Goal: Task Accomplishment & Management: Manage account settings

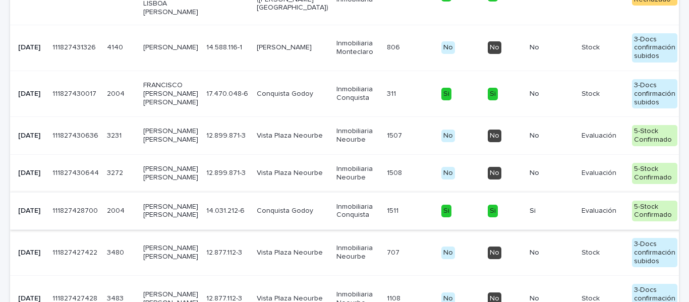
scroll to position [454, 0]
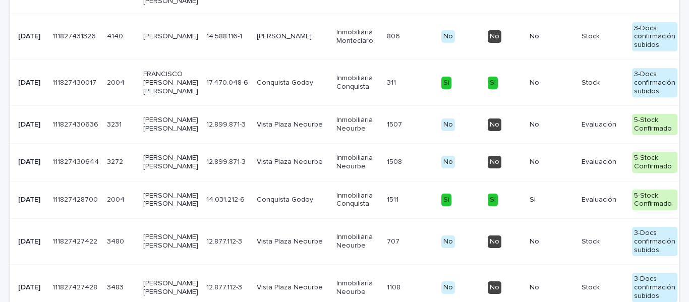
click at [151, 133] on p "[PERSON_NAME] [PERSON_NAME]" at bounding box center [170, 124] width 55 height 17
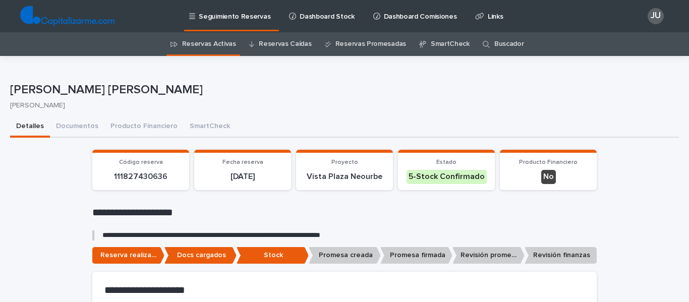
click at [203, 41] on link "Reservas Activas" at bounding box center [209, 44] width 54 height 24
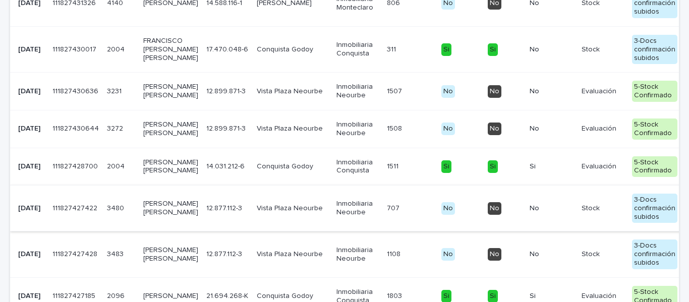
scroll to position [505, 0]
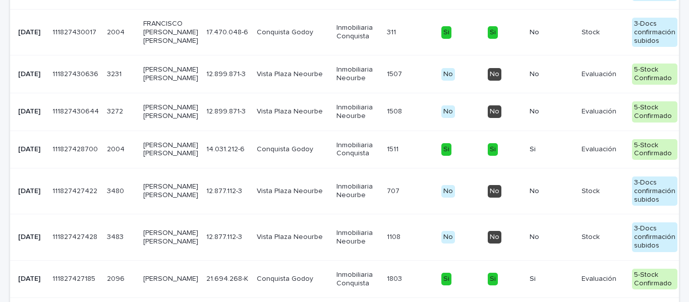
click at [157, 121] on p "[PERSON_NAME] [PERSON_NAME]" at bounding box center [170, 111] width 55 height 17
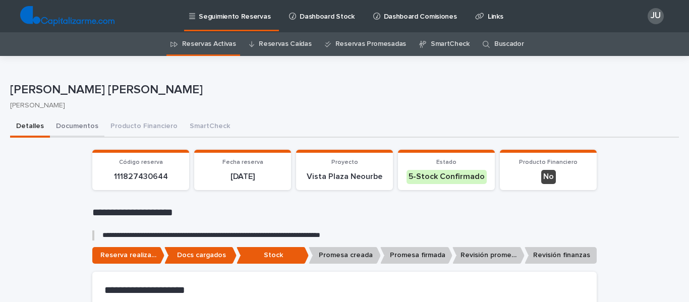
click at [75, 121] on button "Documentos" at bounding box center [77, 127] width 55 height 21
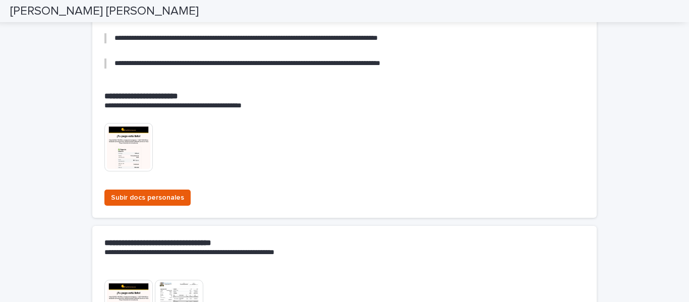
scroll to position [202, 0]
click at [111, 150] on img at bounding box center [128, 147] width 48 height 48
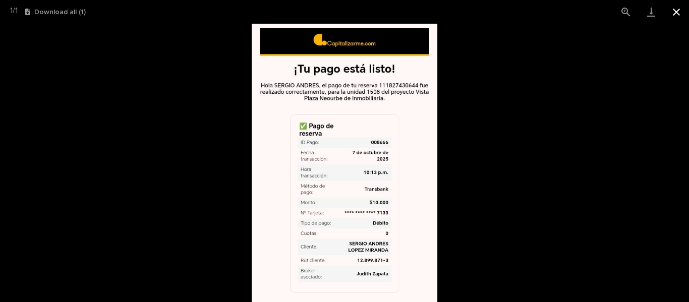
click at [679, 9] on button "Close gallery" at bounding box center [676, 12] width 25 height 24
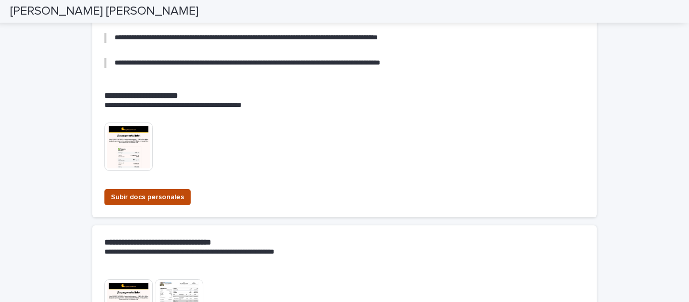
click at [140, 195] on span "Subir docs personales" at bounding box center [147, 197] width 73 height 10
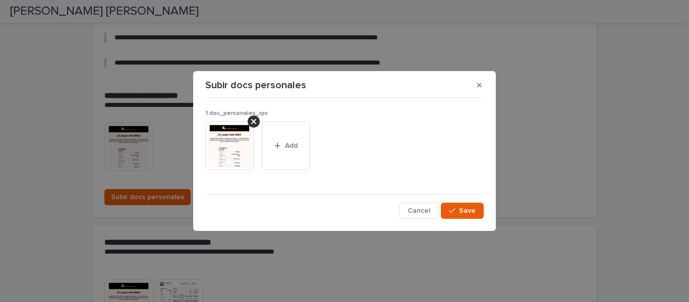
click at [254, 119] on icon at bounding box center [253, 122] width 5 height 8
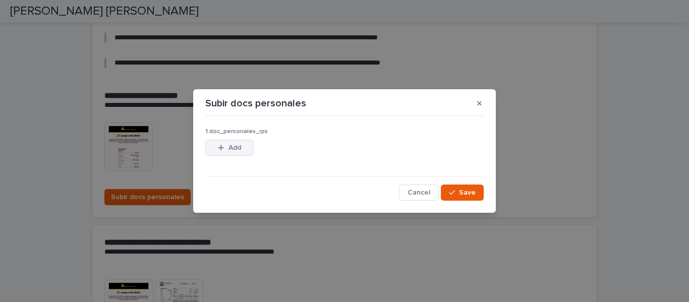
click at [235, 148] on span "Add" at bounding box center [235, 147] width 13 height 7
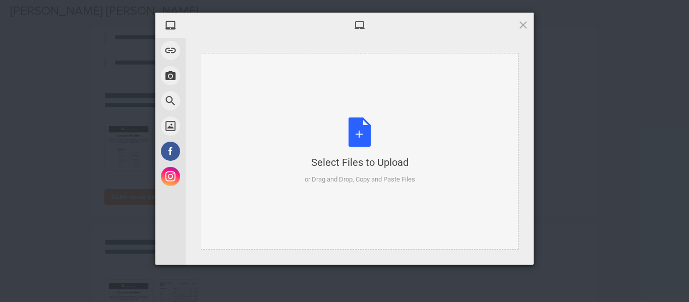
click at [369, 129] on div "Select Files to Upload or Drag and Drop, Copy and Paste Files" at bounding box center [360, 151] width 111 height 67
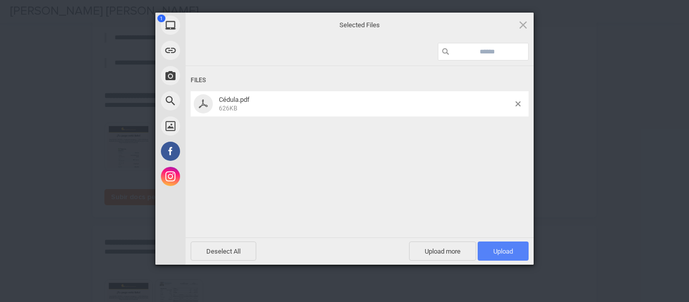
click at [501, 250] on span "Upload 1" at bounding box center [504, 252] width 20 height 8
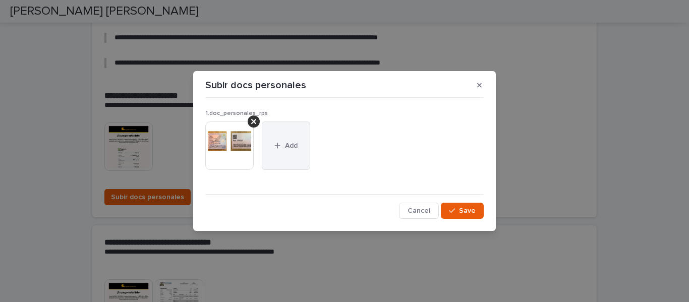
click at [280, 148] on icon "button" at bounding box center [278, 145] width 6 height 7
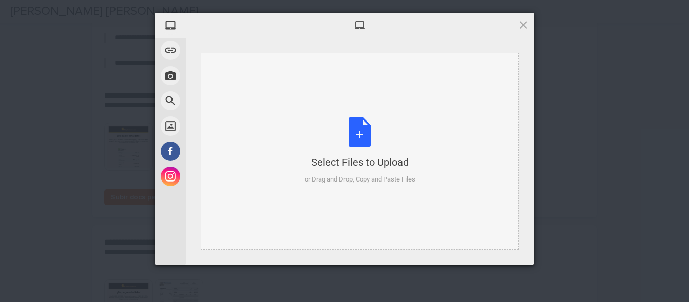
click at [360, 128] on div "Select Files to Upload or Drag and Drop, Copy and Paste Files" at bounding box center [360, 151] width 111 height 67
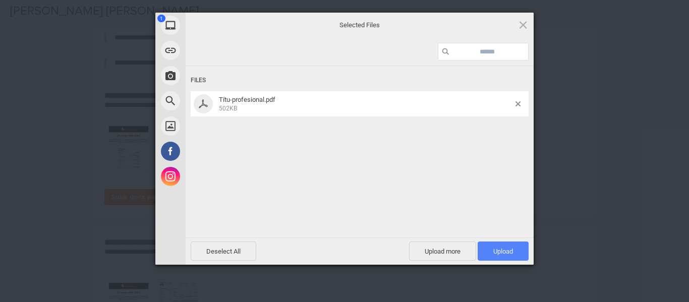
click at [499, 253] on span "Upload 1" at bounding box center [504, 252] width 20 height 8
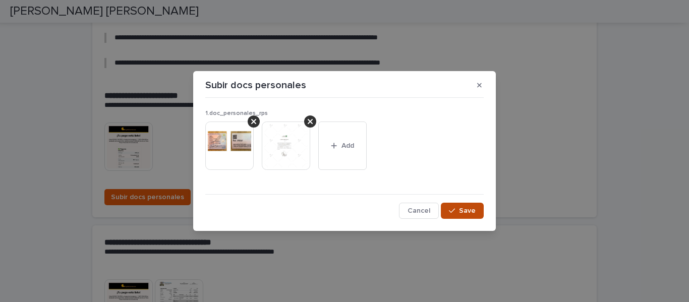
click at [455, 207] on icon "button" at bounding box center [452, 210] width 6 height 7
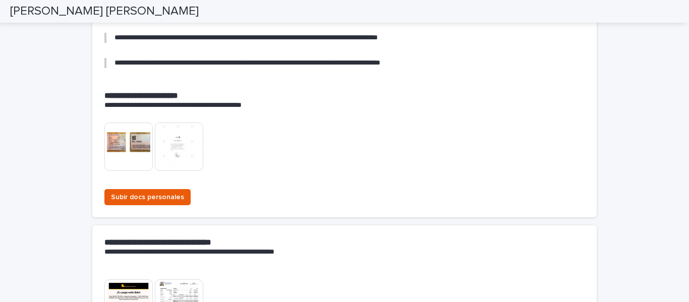
click at [186, 143] on img at bounding box center [179, 147] width 48 height 48
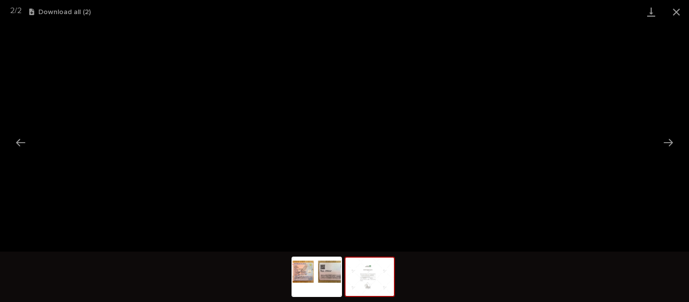
click at [371, 272] on img at bounding box center [370, 277] width 48 height 38
click at [673, 10] on button "Close gallery" at bounding box center [676, 12] width 25 height 24
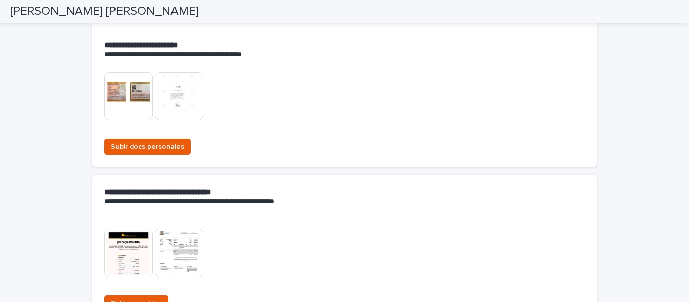
scroll to position [404, 0]
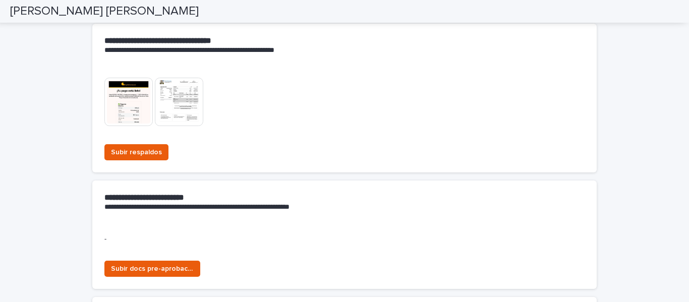
click at [126, 111] on img at bounding box center [128, 102] width 48 height 48
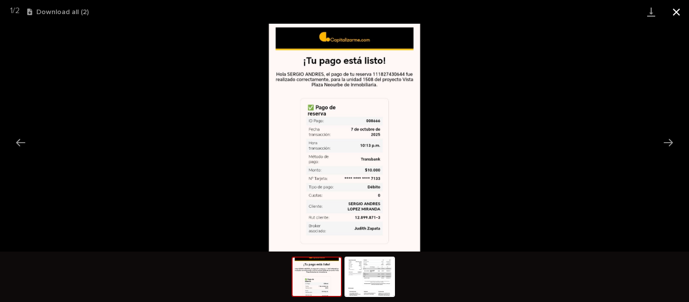
click at [676, 11] on button "Close gallery" at bounding box center [676, 12] width 25 height 24
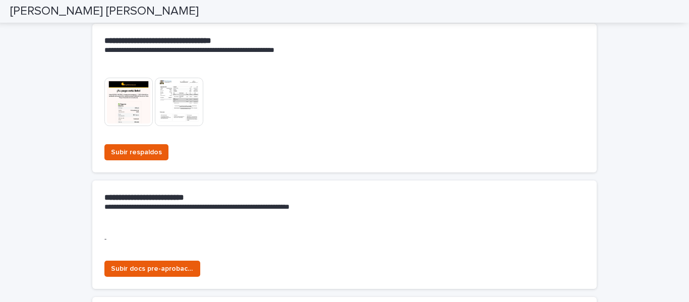
click at [184, 108] on img at bounding box center [179, 102] width 48 height 48
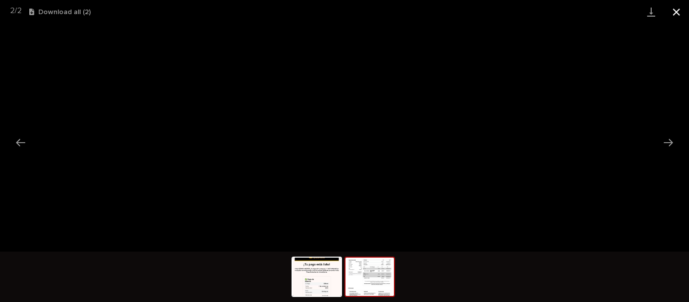
click at [676, 10] on button "Close gallery" at bounding box center [676, 12] width 25 height 24
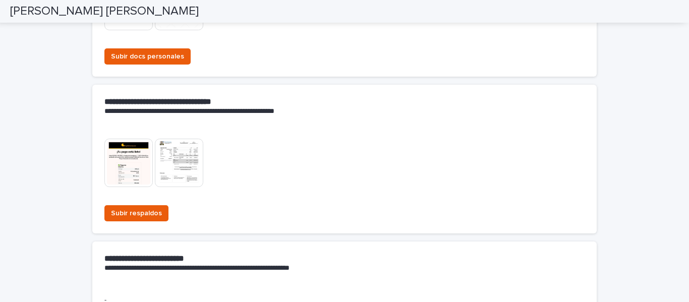
scroll to position [252, 0]
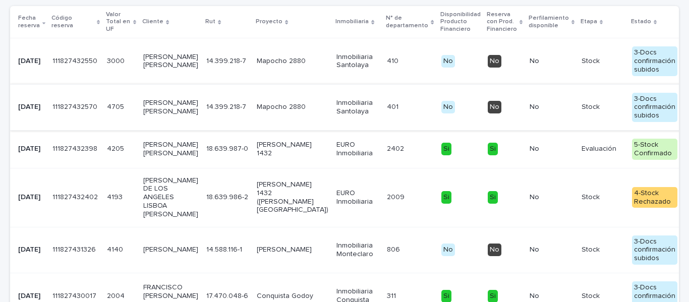
scroll to position [285, 0]
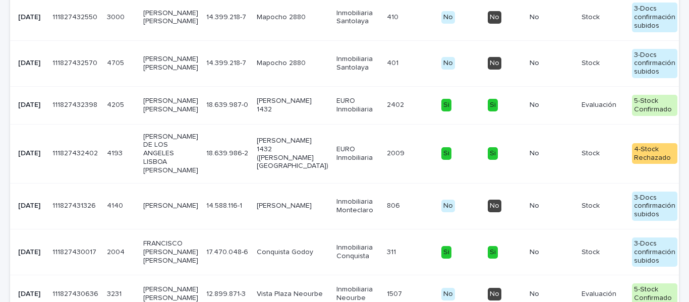
click at [166, 114] on p "[PERSON_NAME] [PERSON_NAME]" at bounding box center [170, 105] width 55 height 17
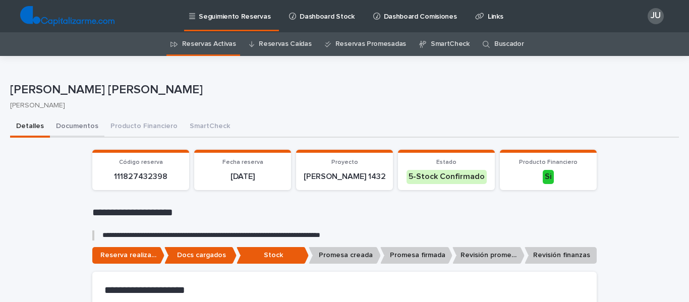
click at [74, 129] on button "Documentos" at bounding box center [77, 127] width 55 height 21
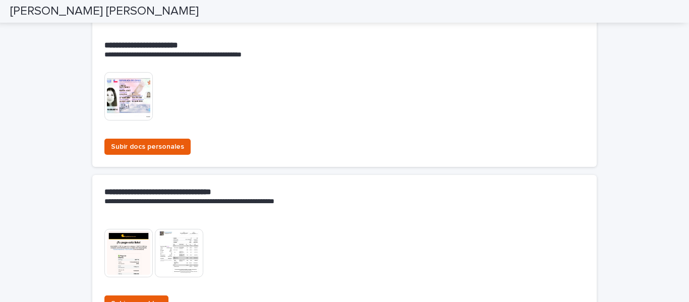
scroll to position [303, 0]
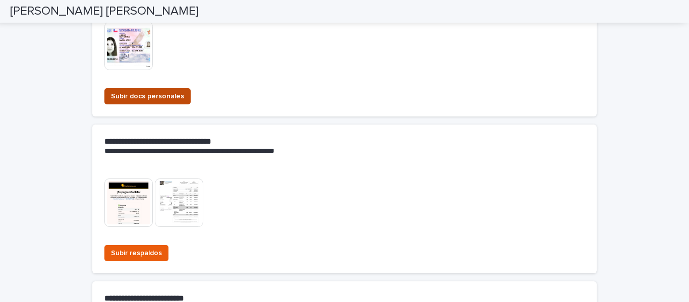
click at [164, 101] on span "Subir docs personales" at bounding box center [147, 96] width 73 height 10
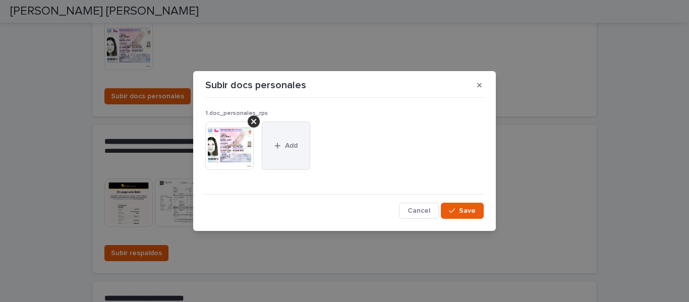
click at [281, 150] on button "Add" at bounding box center [286, 146] width 48 height 48
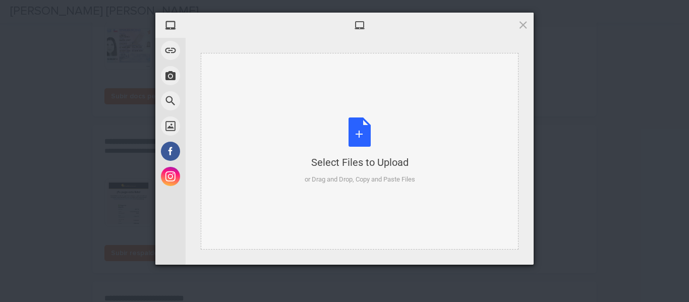
click at [359, 145] on div "Select Files to Upload or Drag and Drop, Copy and Paste Files" at bounding box center [360, 151] width 111 height 67
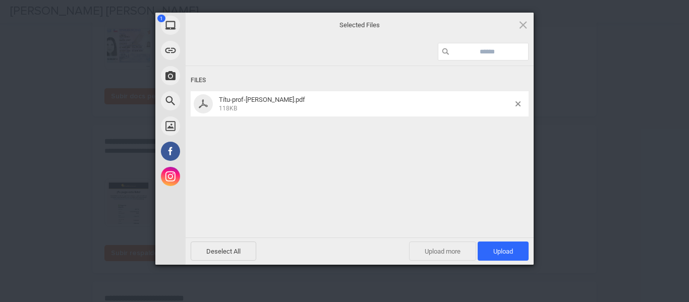
click at [447, 250] on span "Upload more" at bounding box center [442, 251] width 67 height 19
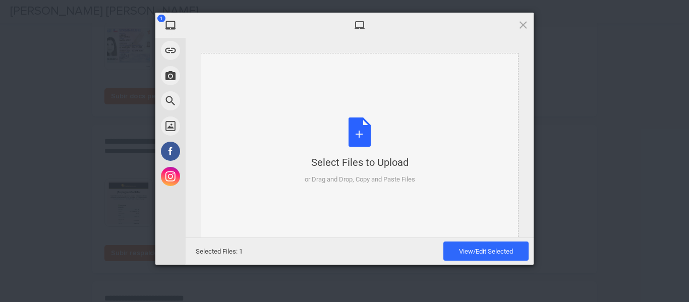
click at [360, 126] on div "Select Files to Upload or Drag and Drop, Copy and Paste Files" at bounding box center [360, 151] width 111 height 67
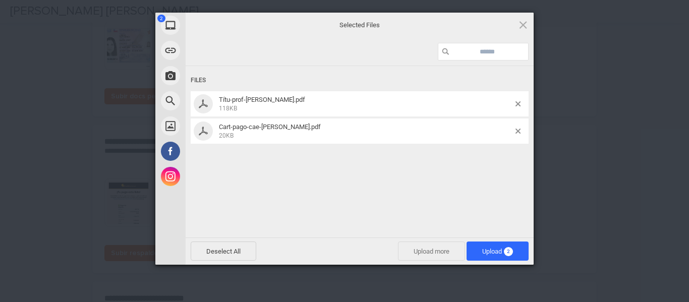
click at [417, 251] on span "Upload more" at bounding box center [431, 251] width 67 height 19
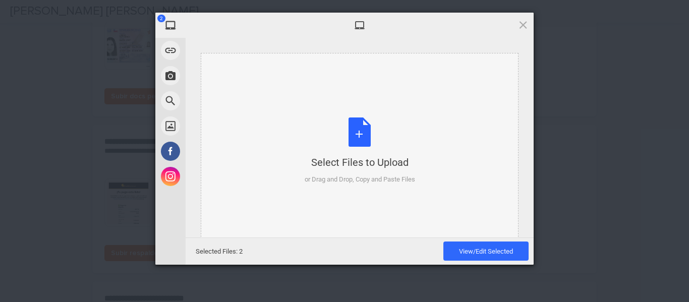
click at [354, 132] on div "Select Files to Upload or Drag and Drop, Copy and Paste Files" at bounding box center [360, 151] width 111 height 67
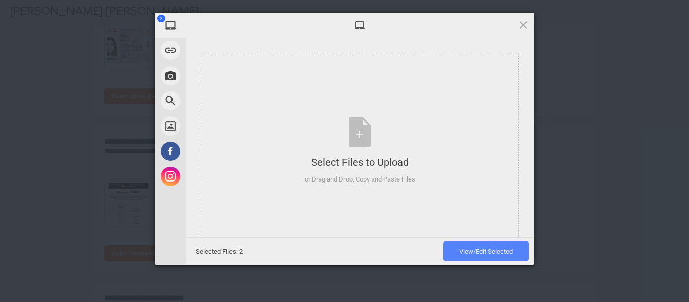
click at [499, 252] on span "View/Edit Selected" at bounding box center [486, 252] width 54 height 8
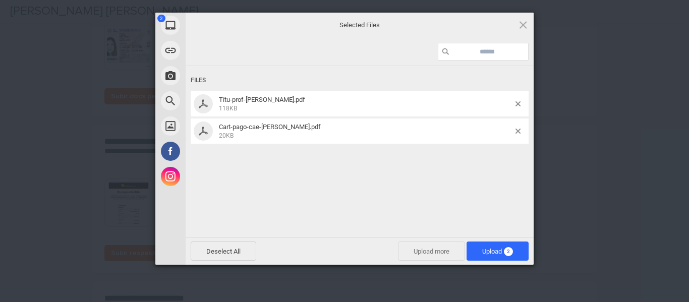
click at [432, 257] on span "Upload more" at bounding box center [431, 251] width 67 height 19
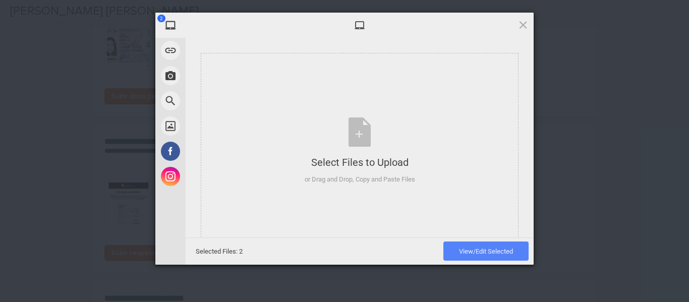
click at [479, 251] on span "View/Edit Selected" at bounding box center [486, 252] width 54 height 8
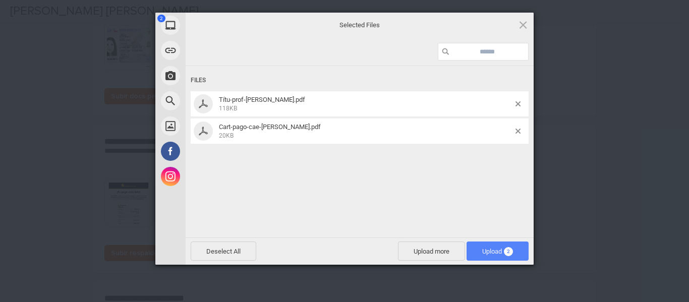
click at [488, 251] on span "Upload 2" at bounding box center [498, 252] width 31 height 8
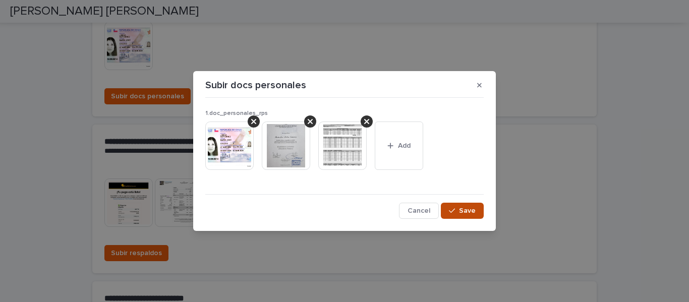
click at [458, 205] on button "Save" at bounding box center [462, 211] width 43 height 16
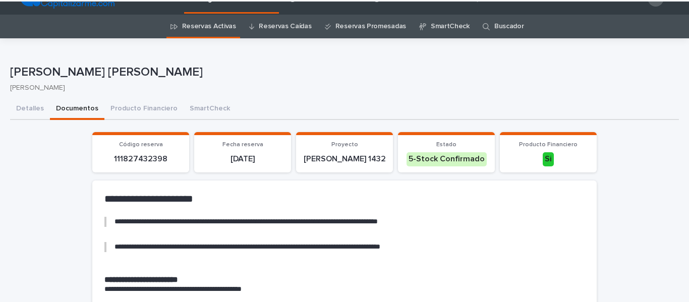
scroll to position [0, 0]
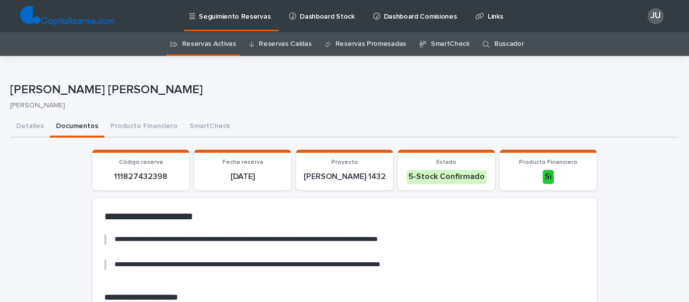
click at [223, 47] on link "Reservas Activas" at bounding box center [209, 44] width 54 height 24
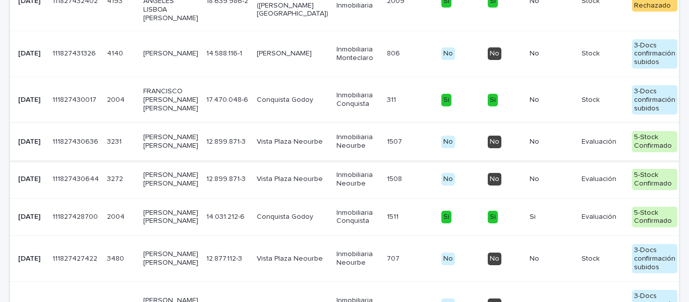
scroll to position [454, 0]
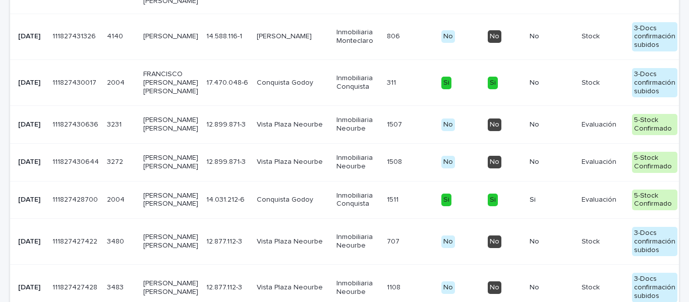
click at [148, 133] on p "[PERSON_NAME] [PERSON_NAME]" at bounding box center [170, 124] width 55 height 17
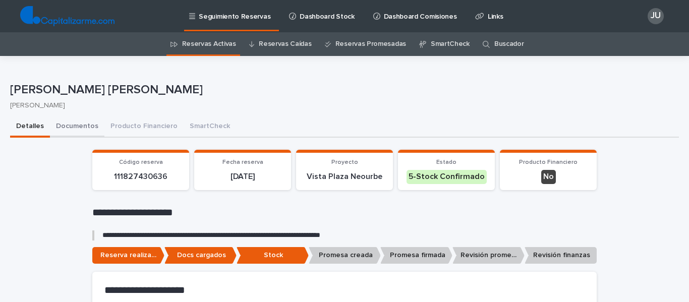
click at [72, 120] on button "Documentos" at bounding box center [77, 127] width 55 height 21
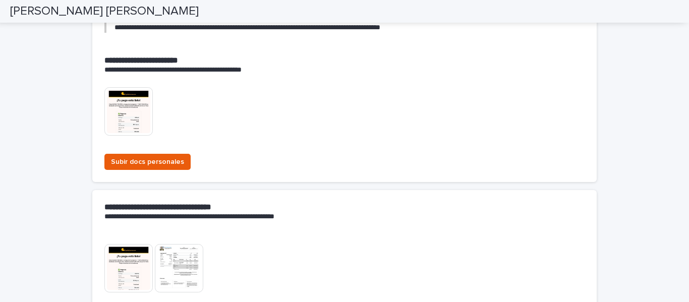
scroll to position [252, 0]
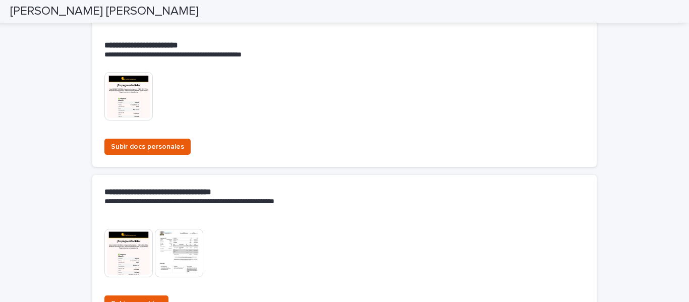
click at [122, 96] on img at bounding box center [128, 96] width 48 height 48
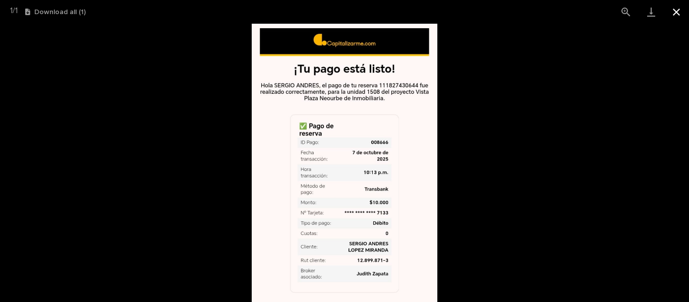
click at [679, 10] on button "Close gallery" at bounding box center [676, 12] width 25 height 24
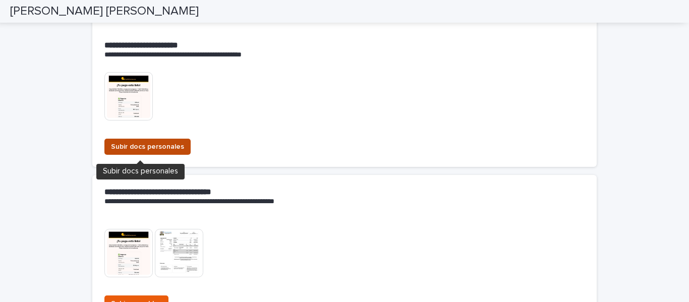
click at [135, 145] on span "Subir docs personales" at bounding box center [147, 147] width 73 height 10
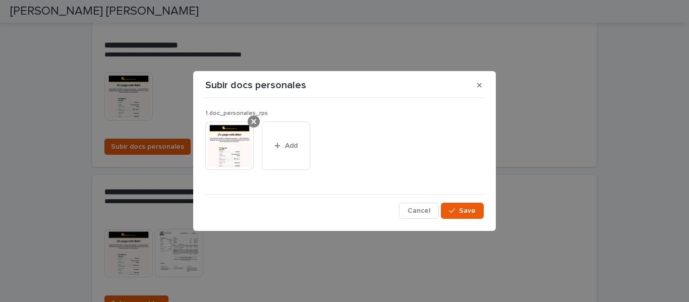
click at [250, 120] on div at bounding box center [254, 122] width 12 height 12
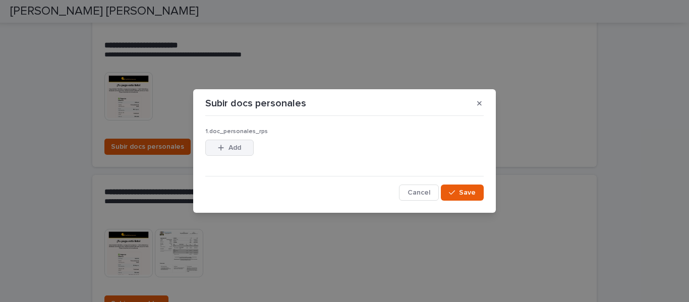
click at [232, 147] on span "Add" at bounding box center [235, 147] width 13 height 7
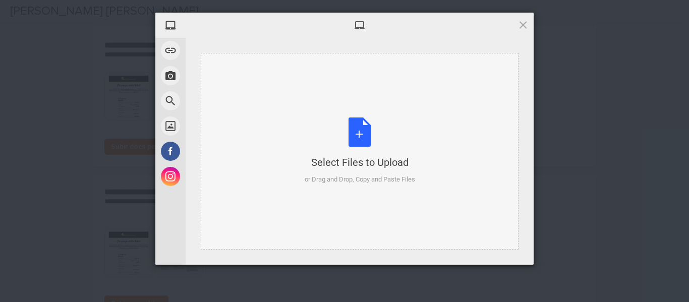
click at [363, 133] on div "Select Files to Upload or Drag and Drop, Copy and Paste Files" at bounding box center [360, 151] width 111 height 67
click at [523, 21] on span at bounding box center [523, 24] width 11 height 11
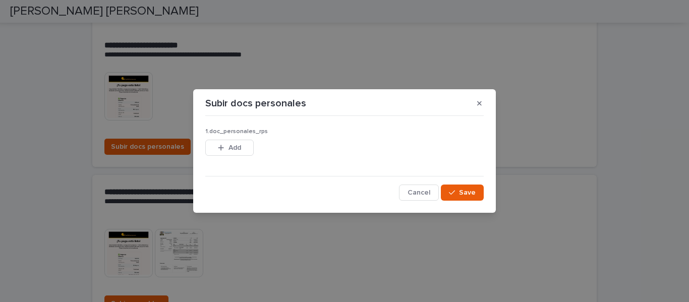
drag, startPoint x: 482, startPoint y: 104, endPoint x: 313, endPoint y: 54, distance: 175.5
click at [481, 104] on icon "button" at bounding box center [479, 103] width 5 height 7
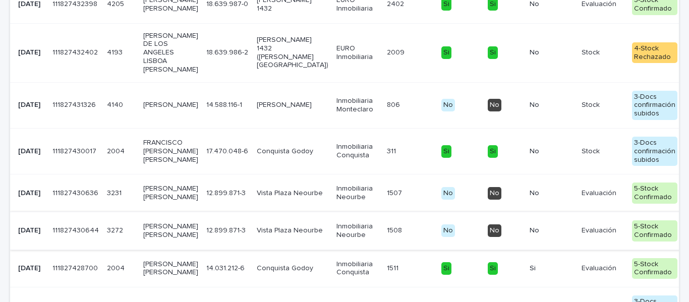
scroll to position [436, 0]
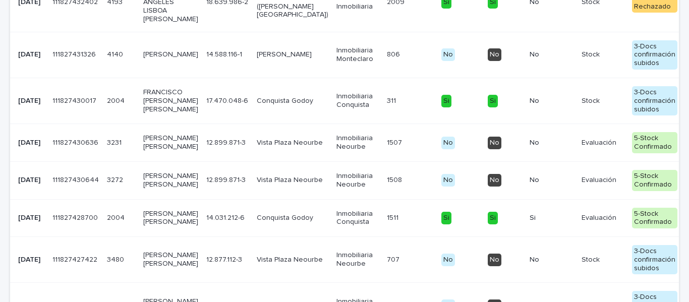
click at [158, 189] on p "[PERSON_NAME] [PERSON_NAME]" at bounding box center [170, 180] width 55 height 17
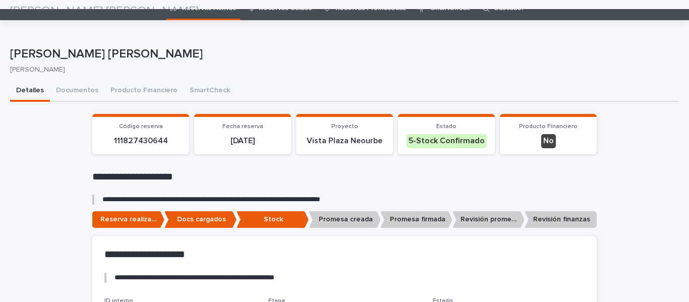
scroll to position [32, 0]
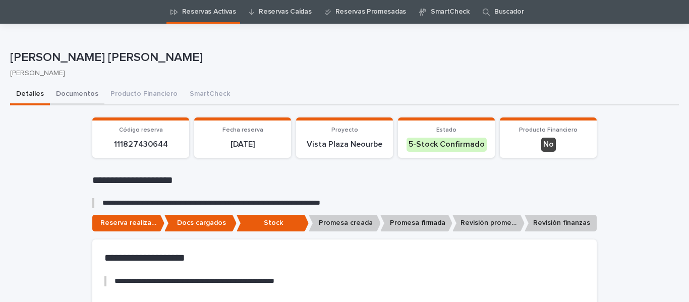
click at [71, 93] on button "Documentos" at bounding box center [77, 94] width 55 height 21
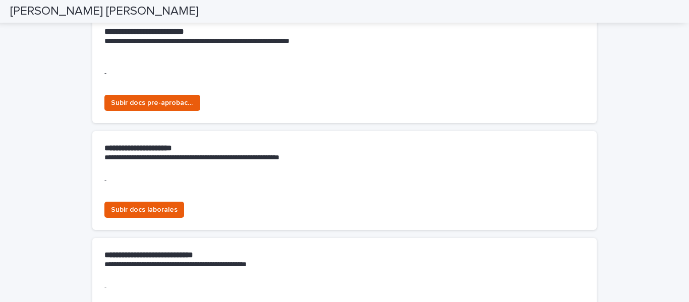
scroll to position [588, 0]
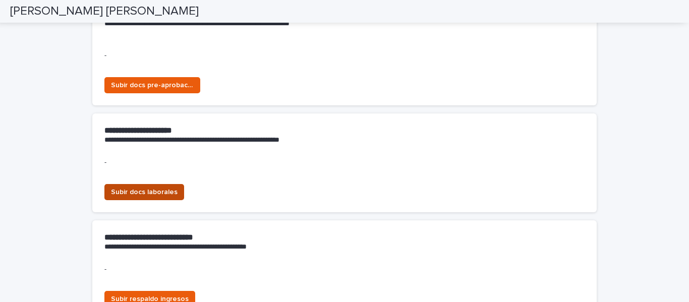
click at [129, 190] on span "Subir docs laborales" at bounding box center [144, 192] width 67 height 10
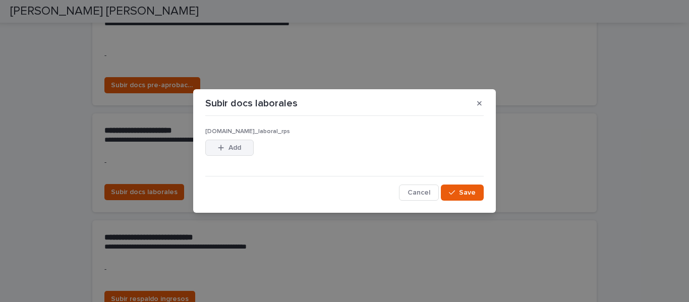
click at [245, 143] on button "Add" at bounding box center [229, 148] width 48 height 16
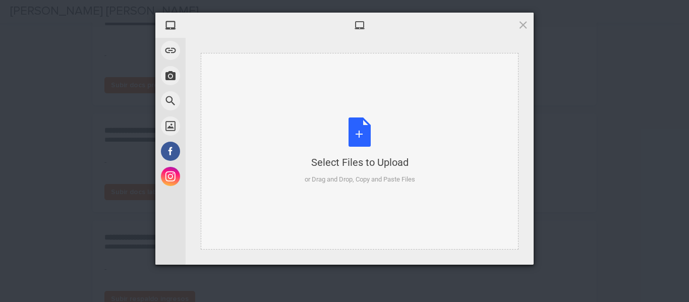
click at [359, 131] on div "Select Files to Upload or Drag and Drop, Copy and Paste Files" at bounding box center [360, 151] width 111 height 67
click at [520, 25] on span at bounding box center [523, 24] width 11 height 11
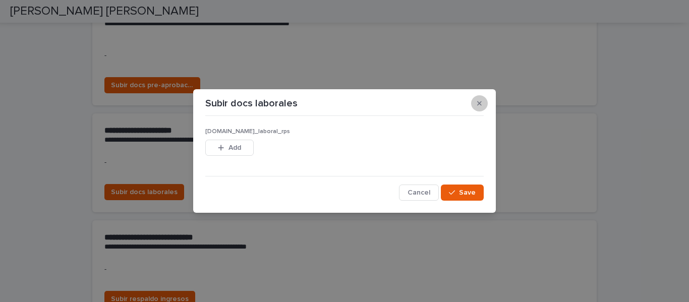
click at [482, 101] on button "button" at bounding box center [479, 103] width 17 height 16
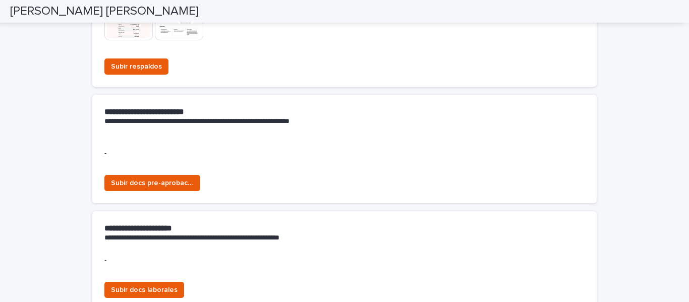
scroll to position [537, 0]
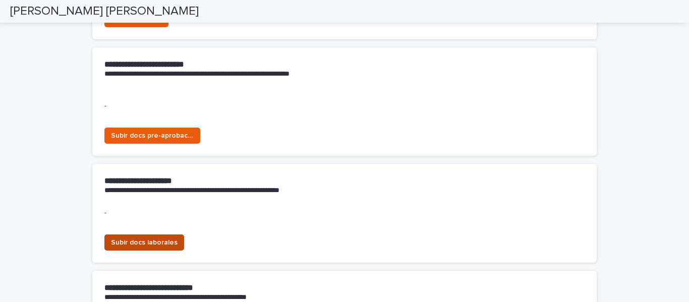
click at [155, 237] on button "Subir docs laborales" at bounding box center [144, 243] width 80 height 16
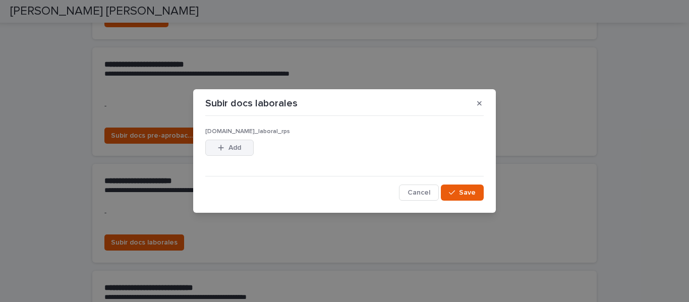
click at [236, 146] on span "Add" at bounding box center [235, 147] width 13 height 7
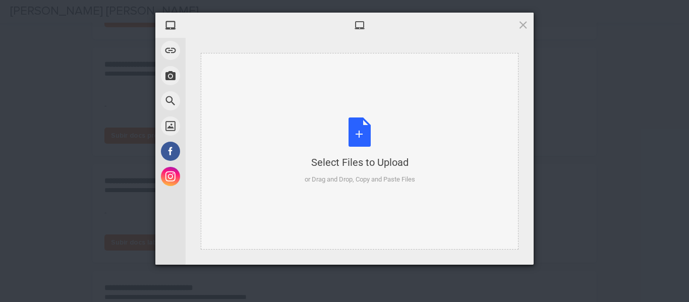
click at [363, 126] on div "Select Files to Upload or Drag and Drop, Copy and Paste Files" at bounding box center [360, 151] width 111 height 67
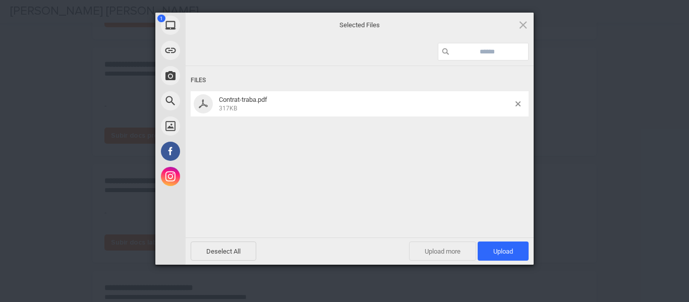
click at [433, 251] on span "Upload more" at bounding box center [442, 251] width 67 height 19
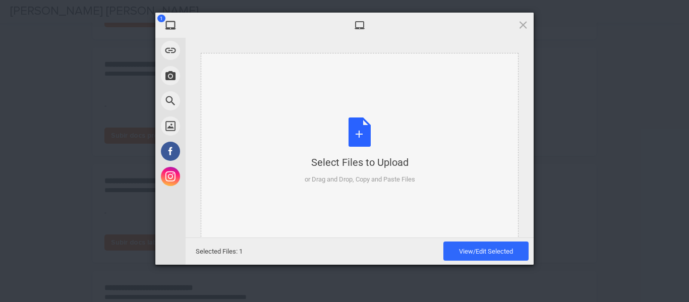
click at [360, 133] on div "Select Files to Upload or Drag and Drop, Copy and Paste Files" at bounding box center [360, 151] width 111 height 67
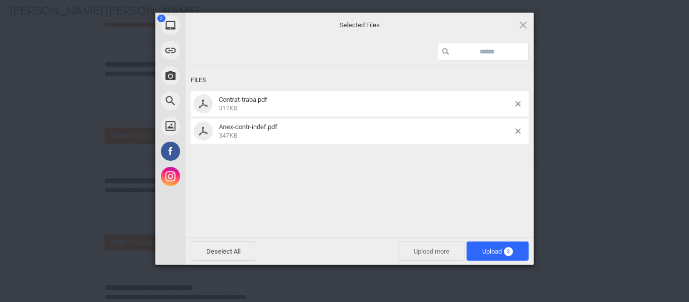
click at [444, 246] on span "Upload more" at bounding box center [431, 251] width 67 height 19
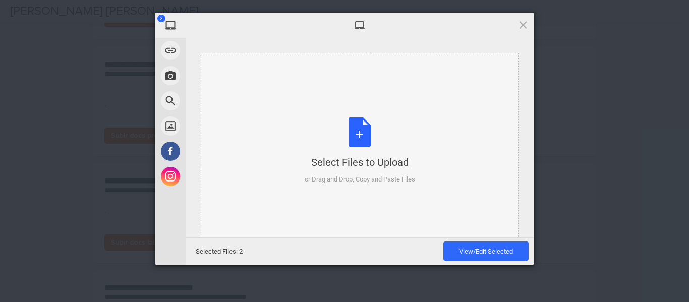
click at [358, 124] on div "Select Files to Upload or Drag and Drop, Copy and Paste Files" at bounding box center [360, 151] width 111 height 67
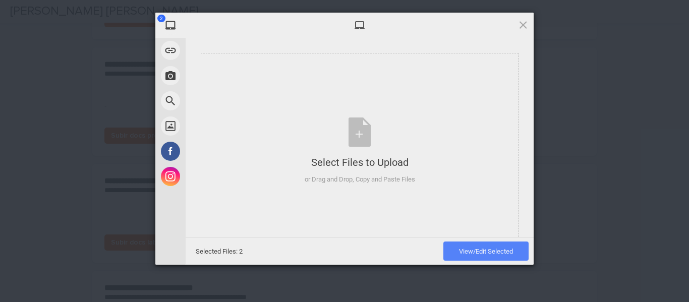
click at [460, 248] on span "View/Edit Selected" at bounding box center [486, 252] width 54 height 8
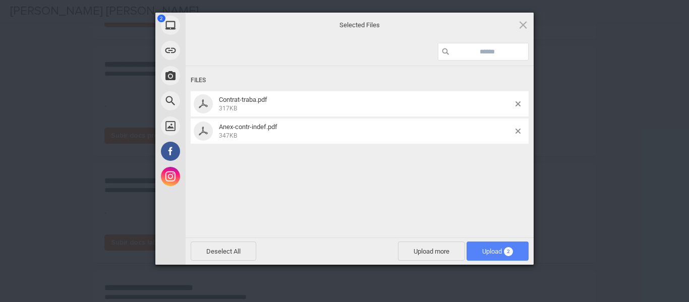
click at [485, 249] on span "Upload 2" at bounding box center [498, 252] width 31 height 8
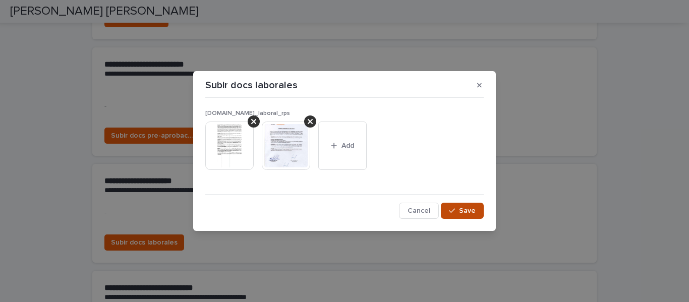
click at [459, 207] on button "Save" at bounding box center [462, 211] width 43 height 16
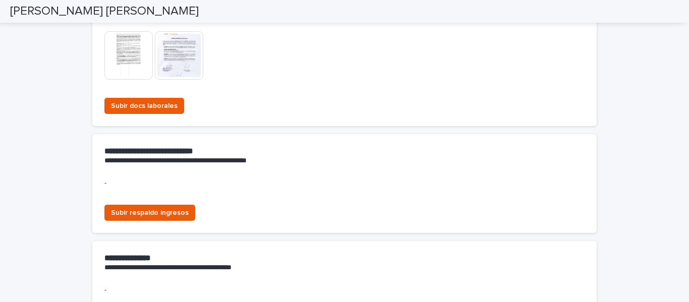
scroll to position [764, 0]
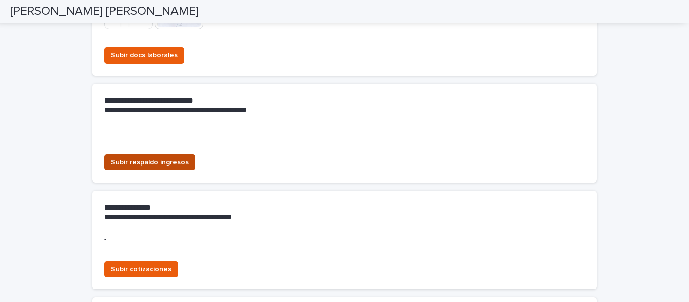
click at [166, 162] on span "Subir respaldo ingresos" at bounding box center [150, 162] width 78 height 10
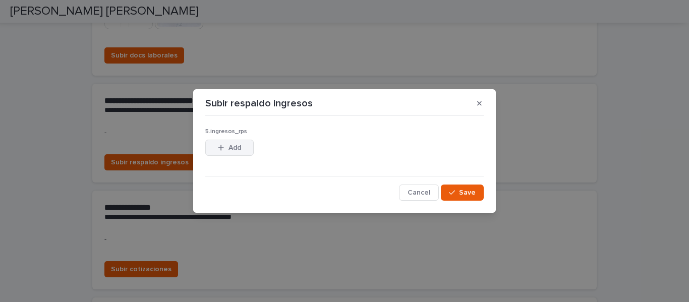
click at [225, 149] on div "button" at bounding box center [223, 147] width 10 height 7
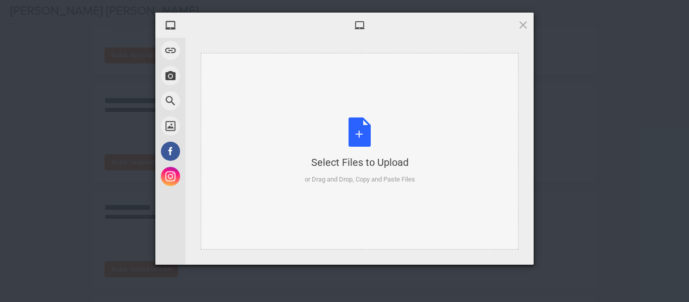
click at [357, 133] on div "Select Files to Upload or Drag and Drop, Copy and Paste Files" at bounding box center [360, 151] width 111 height 67
click at [520, 22] on span at bounding box center [523, 24] width 11 height 11
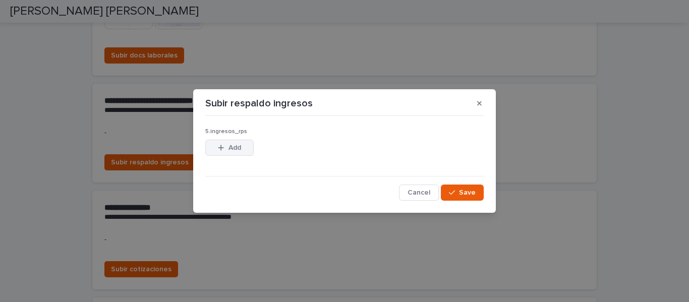
click at [221, 143] on button "Add" at bounding box center [229, 148] width 48 height 16
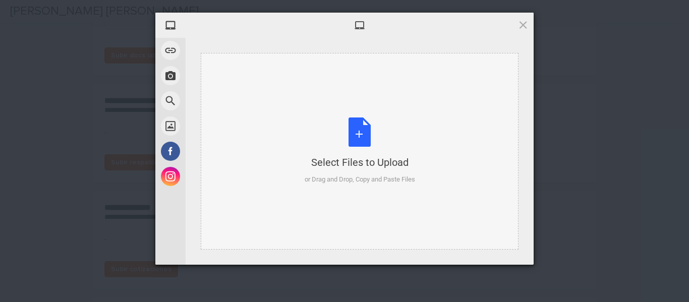
click at [360, 132] on div "Select Files to Upload or Drag and Drop, Copy and Paste Files" at bounding box center [360, 151] width 111 height 67
click at [519, 25] on span at bounding box center [523, 24] width 11 height 11
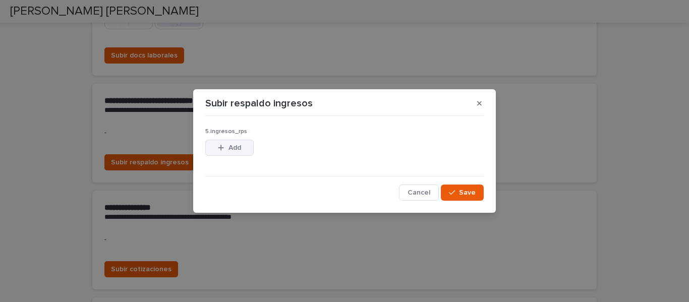
click at [238, 147] on span "Add" at bounding box center [235, 147] width 13 height 7
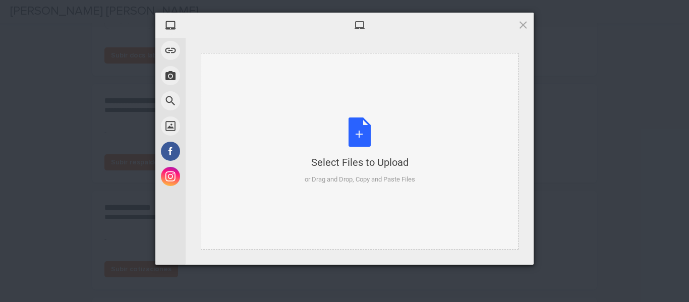
click at [353, 130] on div "Select Files to Upload or Drag and Drop, Copy and Paste Files" at bounding box center [360, 151] width 111 height 67
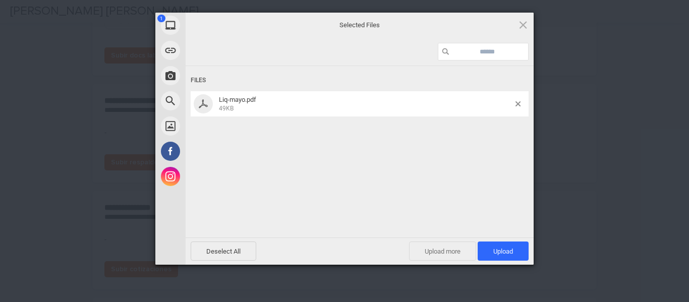
click at [431, 252] on span "Upload more" at bounding box center [442, 251] width 67 height 19
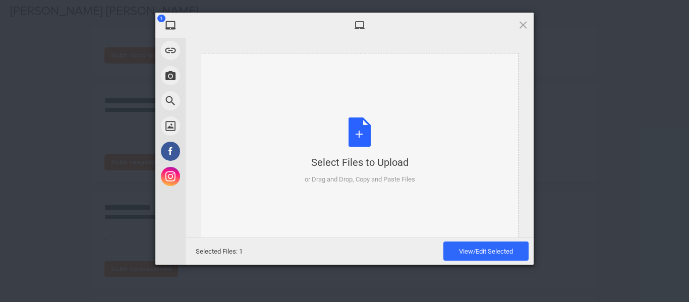
click at [356, 143] on div "Select Files to Upload or Drag and Drop, Copy and Paste Files" at bounding box center [360, 151] width 111 height 67
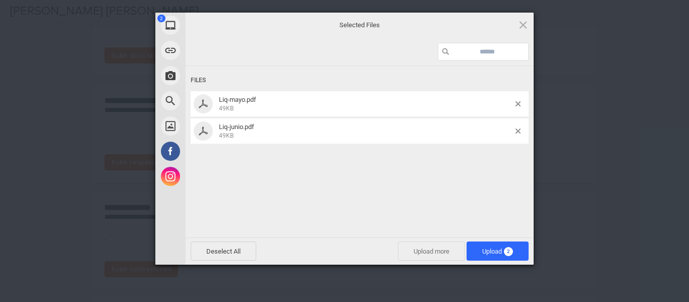
click at [437, 245] on span "Upload more" at bounding box center [431, 251] width 67 height 19
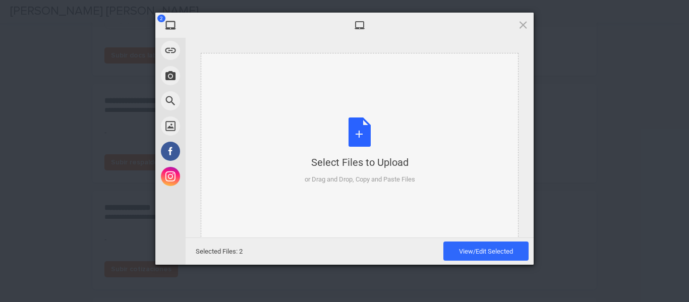
click at [353, 127] on div "Select Files to Upload or Drag and Drop, Copy and Paste Files" at bounding box center [360, 151] width 111 height 67
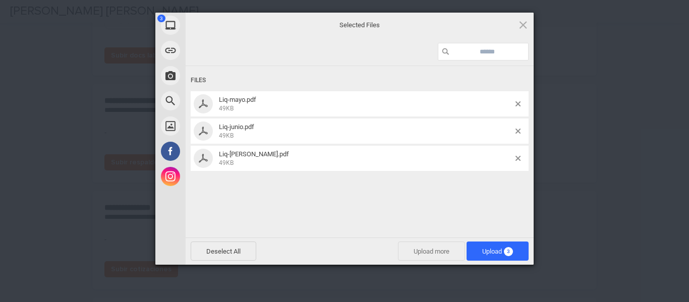
click at [424, 252] on span "Upload more" at bounding box center [431, 251] width 67 height 19
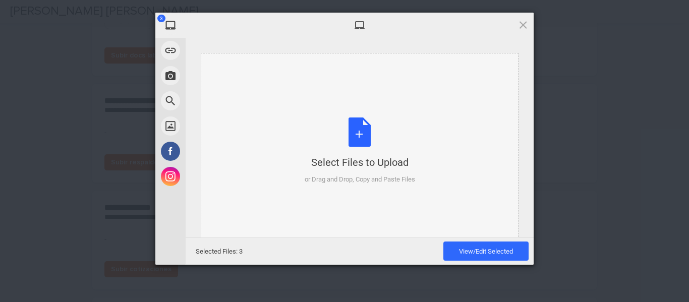
click at [357, 135] on div "Select Files to Upload or Drag and Drop, Copy and Paste Files" at bounding box center [360, 151] width 111 height 67
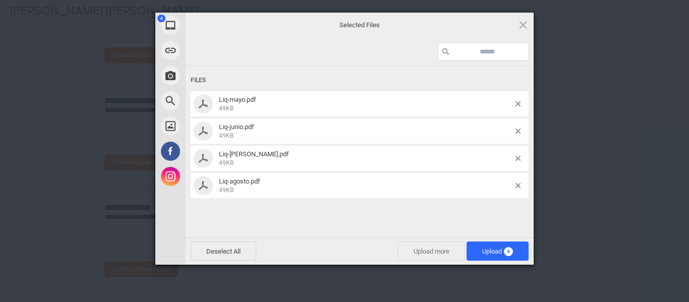
click at [425, 251] on span "Upload more" at bounding box center [431, 251] width 67 height 19
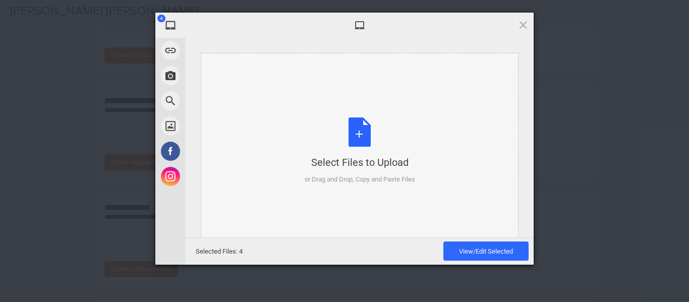
click at [355, 131] on div "Select Files to Upload or Drag and Drop, Copy and Paste Files" at bounding box center [360, 151] width 111 height 67
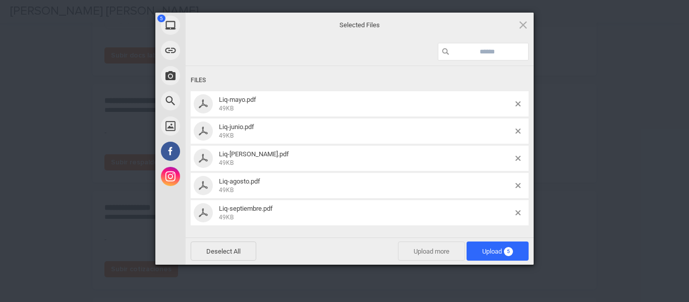
click at [433, 251] on span "Upload more" at bounding box center [431, 251] width 67 height 19
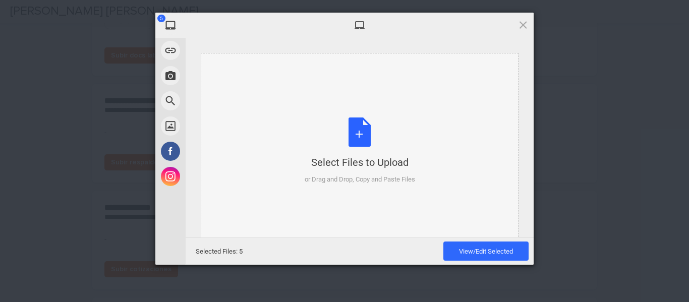
click at [360, 133] on div "Select Files to Upload or Drag and Drop, Copy and Paste Files" at bounding box center [360, 151] width 111 height 67
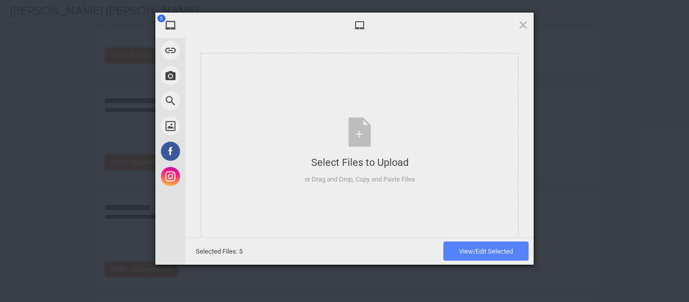
click at [456, 249] on span "View/Edit Selected" at bounding box center [486, 251] width 85 height 19
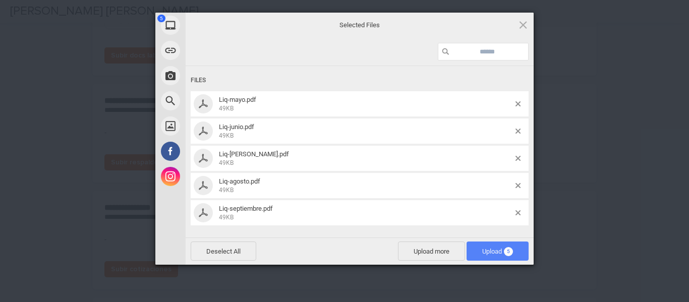
click at [493, 252] on span "Upload 5" at bounding box center [498, 252] width 31 height 8
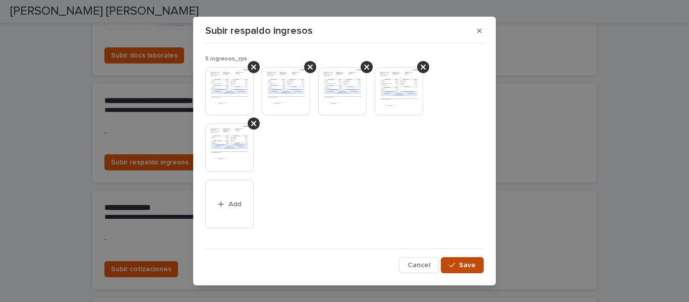
click at [460, 269] on button "Save" at bounding box center [462, 265] width 43 height 16
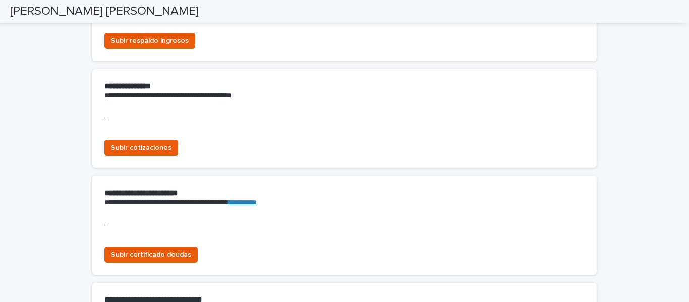
scroll to position [935, 0]
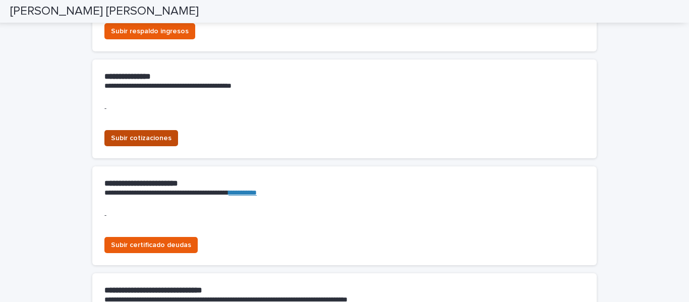
click at [154, 139] on span "Subir cotizaciones" at bounding box center [141, 138] width 61 height 10
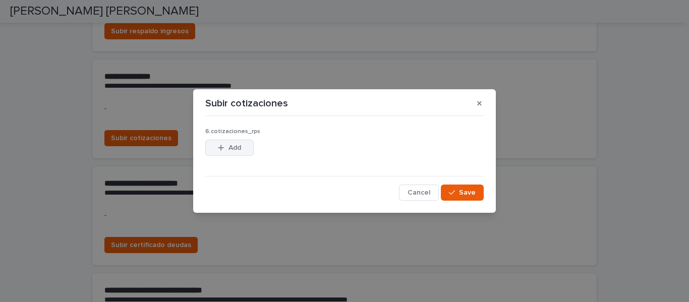
click at [237, 145] on span "Add" at bounding box center [235, 147] width 13 height 7
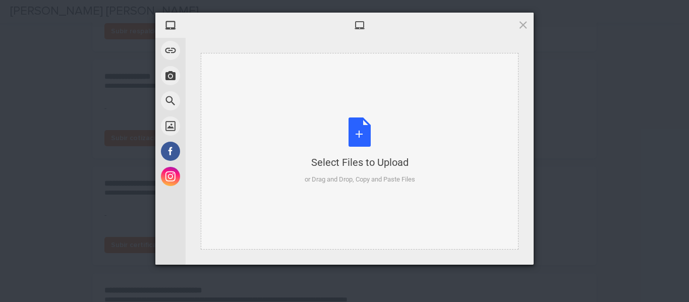
click at [362, 130] on div "Select Files to Upload or Drag and Drop, Copy and Paste Files" at bounding box center [360, 151] width 111 height 67
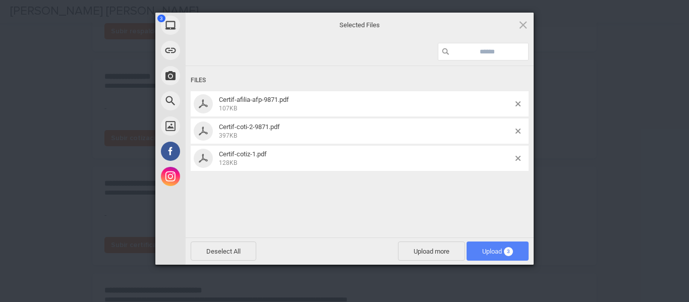
click at [487, 250] on span "Upload 3" at bounding box center [498, 252] width 31 height 8
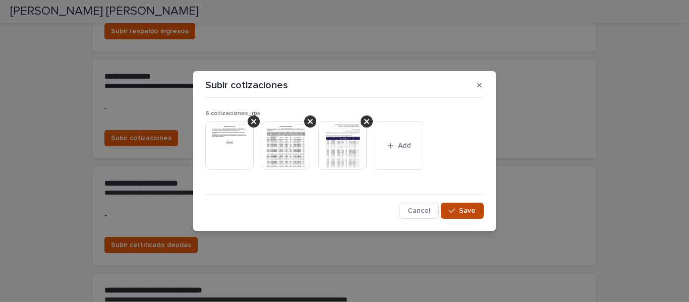
click at [461, 209] on span "Save" at bounding box center [467, 210] width 17 height 7
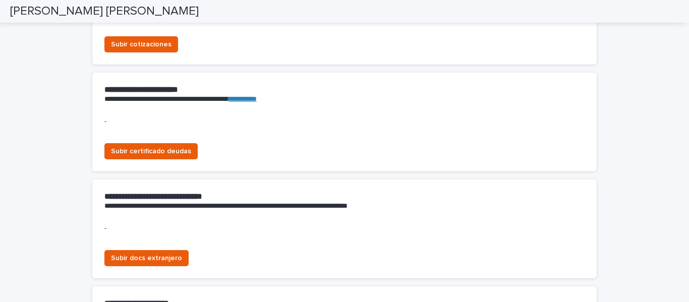
scroll to position [1087, 0]
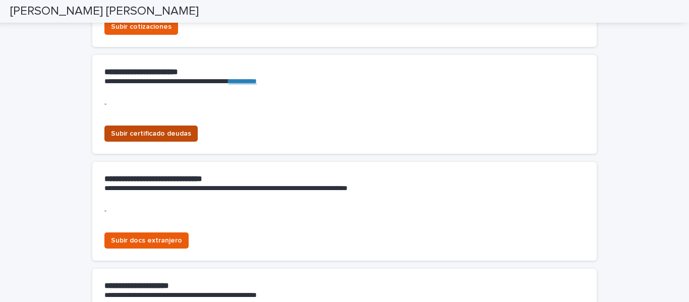
click at [158, 133] on span "Subir certificado deudas" at bounding box center [151, 134] width 80 height 10
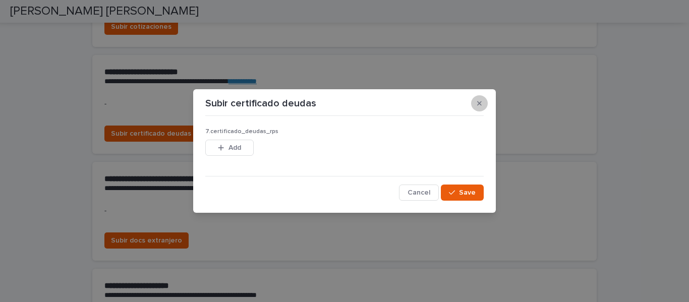
click at [478, 102] on icon "button" at bounding box center [479, 103] width 5 height 5
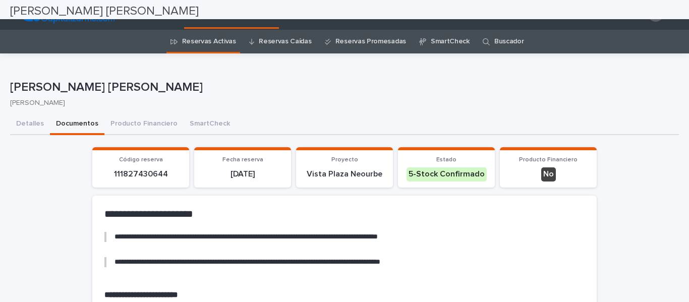
scroll to position [0, 0]
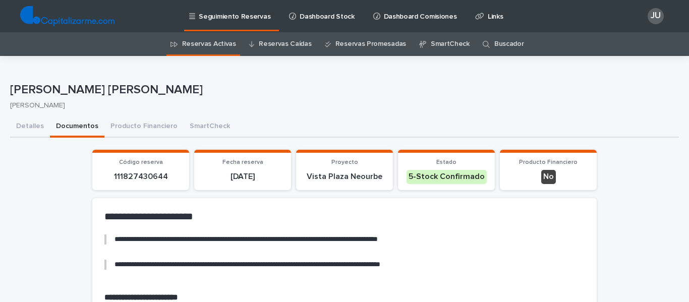
click at [203, 39] on link "Reservas Activas" at bounding box center [209, 44] width 54 height 24
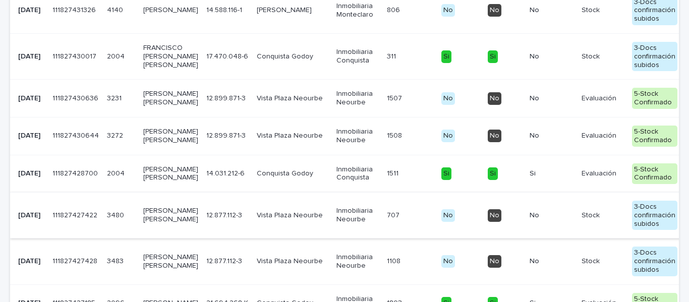
scroll to position [505, 0]
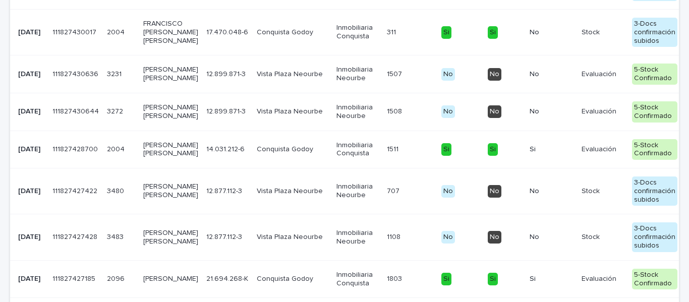
click at [153, 83] on p "[PERSON_NAME] [PERSON_NAME]" at bounding box center [170, 74] width 55 height 17
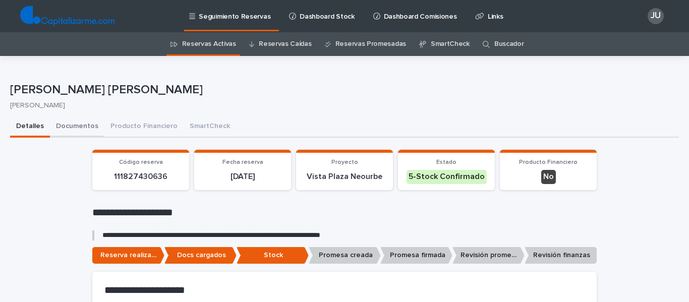
click at [79, 125] on button "Documentos" at bounding box center [77, 127] width 55 height 21
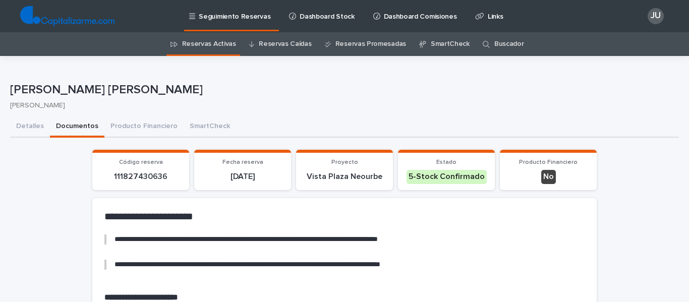
click at [229, 102] on p "[PERSON_NAME]" at bounding box center [340, 105] width 661 height 9
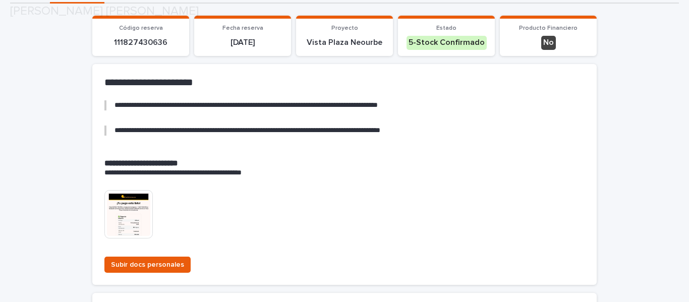
scroll to position [151, 0]
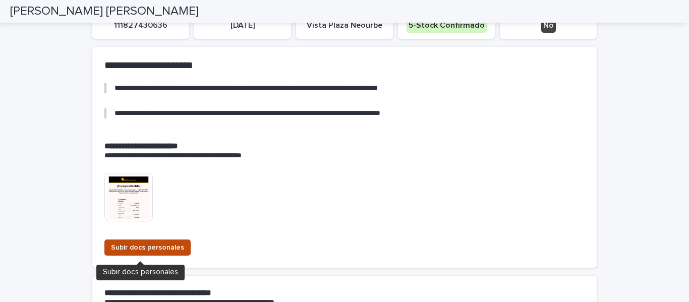
click at [164, 243] on span "Subir docs personales" at bounding box center [147, 248] width 73 height 10
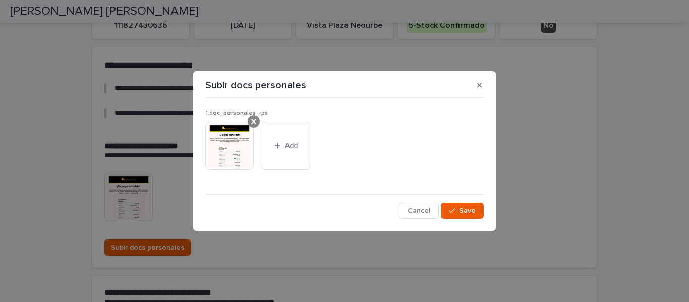
click at [250, 121] on div at bounding box center [254, 122] width 12 height 12
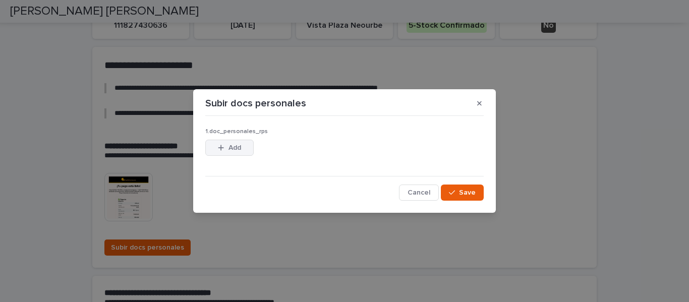
click at [239, 145] on span "Add" at bounding box center [235, 147] width 13 height 7
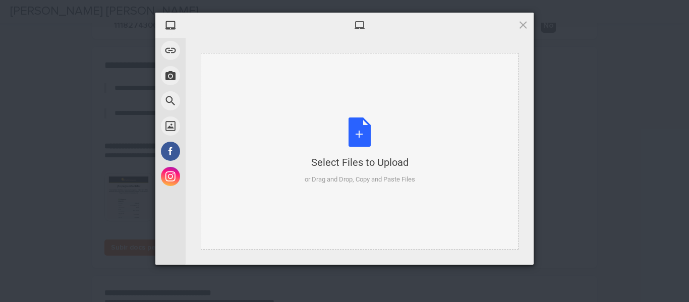
click at [362, 131] on div "Select Files to Upload or Drag and Drop, Copy and Paste Files" at bounding box center [360, 151] width 111 height 67
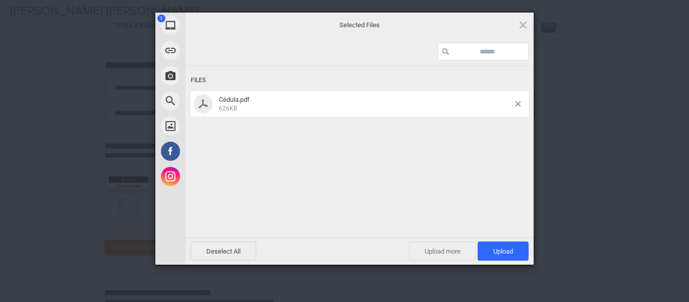
click at [439, 251] on span "Upload more" at bounding box center [442, 251] width 67 height 19
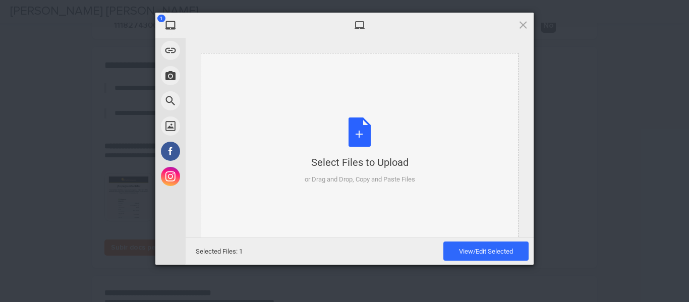
click at [358, 133] on div "Select Files to Upload or Drag and Drop, Copy and Paste Files" at bounding box center [360, 151] width 111 height 67
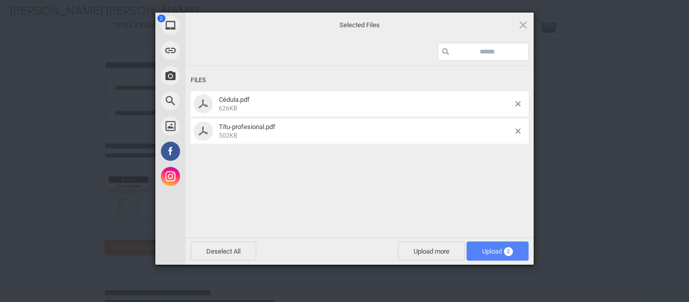
click at [483, 249] on span "Upload 2" at bounding box center [498, 252] width 31 height 8
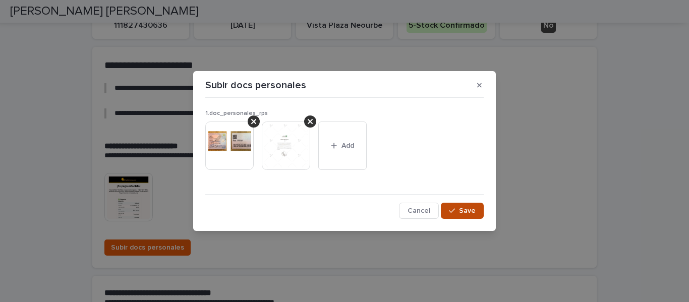
click at [466, 209] on span "Save" at bounding box center [467, 210] width 17 height 7
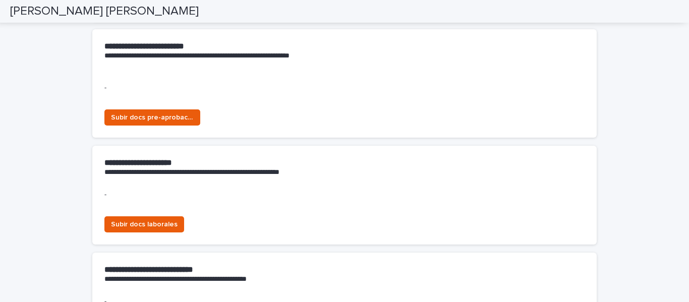
scroll to position [606, 0]
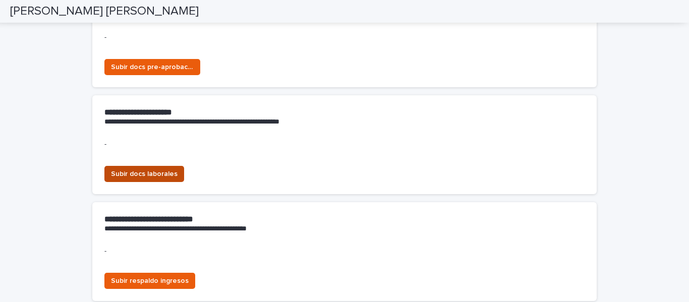
click at [147, 168] on button "Subir docs laborales" at bounding box center [144, 174] width 80 height 16
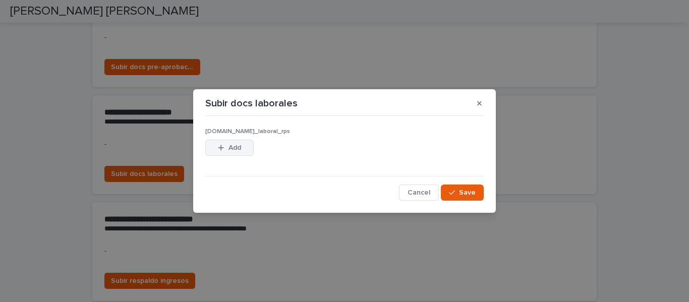
click at [220, 142] on button "Add" at bounding box center [229, 148] width 48 height 16
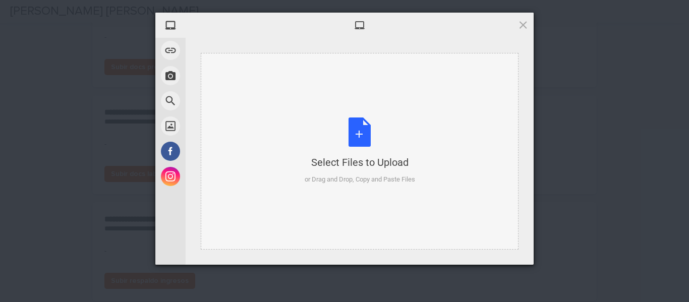
click at [357, 135] on div "Select Files to Upload or Drag and Drop, Copy and Paste Files" at bounding box center [360, 151] width 111 height 67
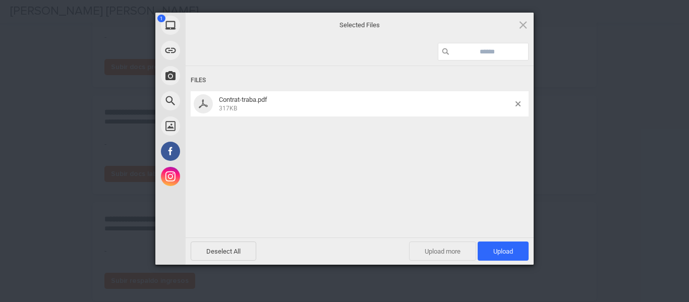
click at [440, 252] on span "Upload more" at bounding box center [442, 251] width 67 height 19
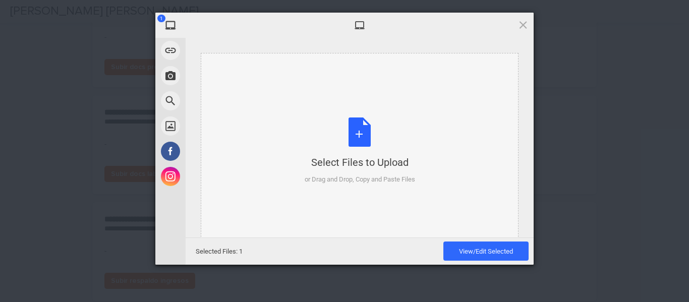
click at [357, 130] on div "Select Files to Upload or Drag and Drop, Copy and Paste Files" at bounding box center [360, 151] width 111 height 67
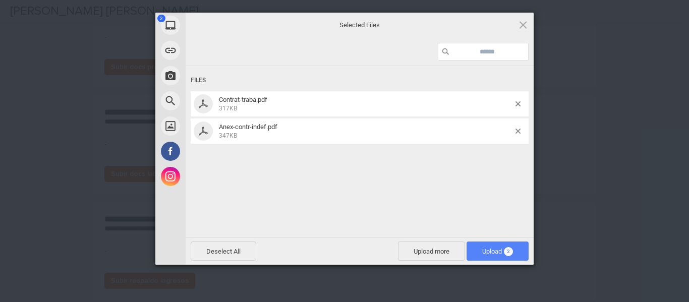
click at [491, 247] on span "Upload 2" at bounding box center [498, 251] width 62 height 19
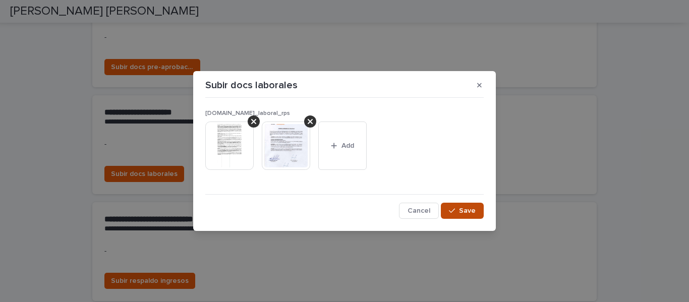
click at [465, 210] on span "Save" at bounding box center [467, 210] width 17 height 7
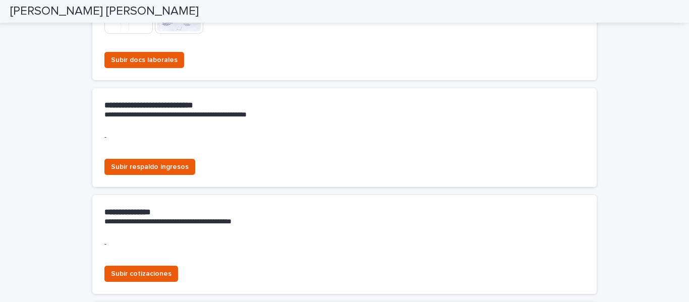
scroll to position [777, 0]
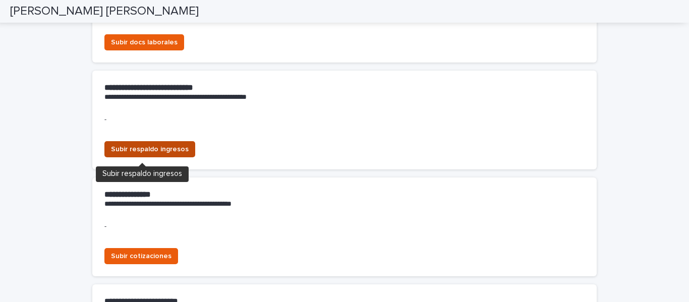
click at [141, 147] on span "Subir respaldo ingresos" at bounding box center [150, 149] width 78 height 10
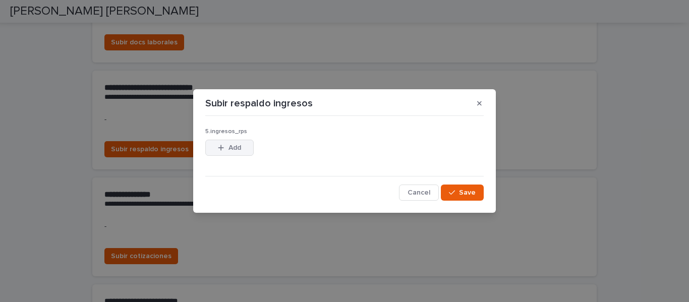
click at [235, 144] on span "Add" at bounding box center [235, 147] width 13 height 7
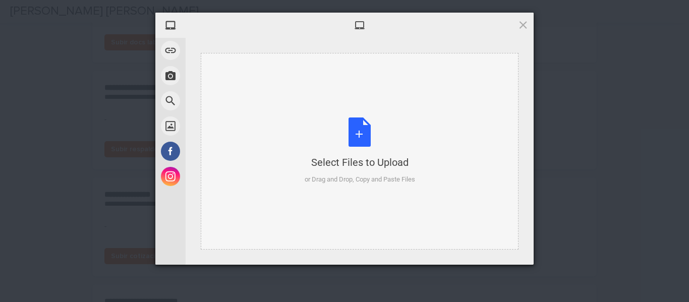
click at [351, 137] on div "Select Files to Upload or Drag and Drop, Copy and Paste Files" at bounding box center [360, 151] width 111 height 67
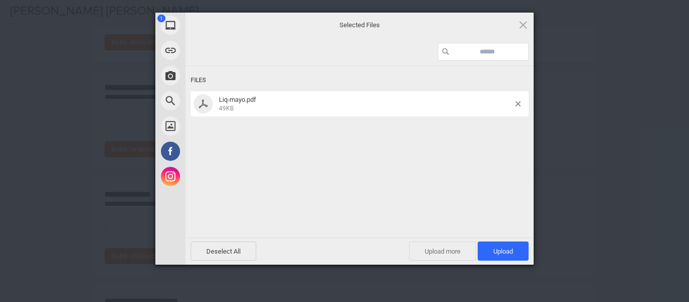
click at [427, 248] on span "Upload more" at bounding box center [442, 251] width 67 height 19
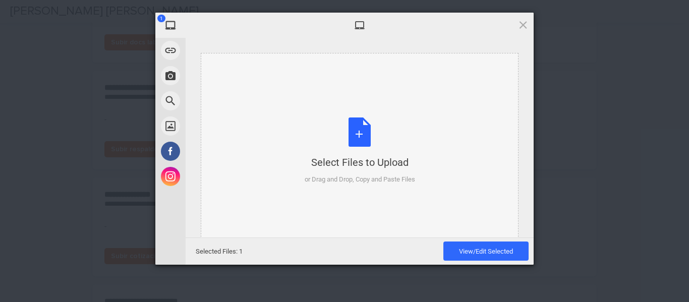
click at [358, 132] on div "Select Files to Upload or Drag and Drop, Copy and Paste Files" at bounding box center [360, 151] width 111 height 67
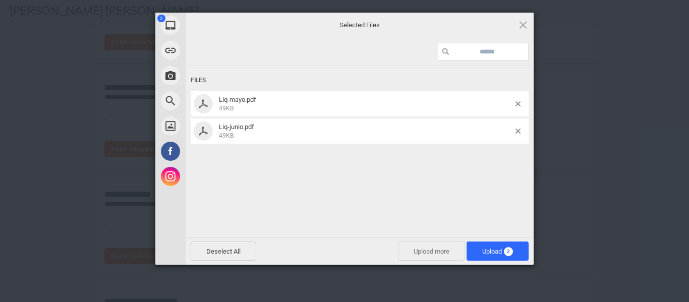
click at [432, 247] on span "Upload more" at bounding box center [431, 251] width 67 height 19
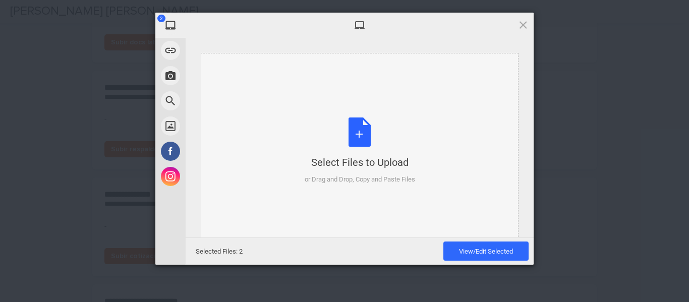
click at [360, 136] on div "Select Files to Upload or Drag and Drop, Copy and Paste Files" at bounding box center [360, 151] width 111 height 67
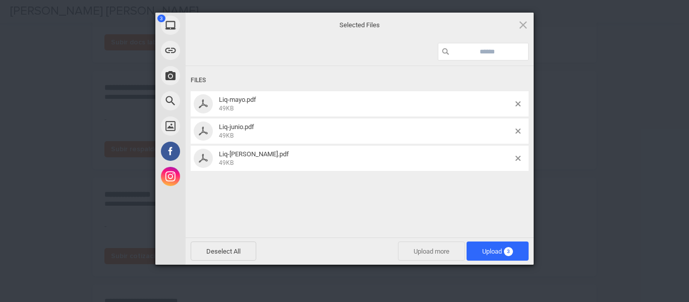
click at [411, 248] on span "Upload more" at bounding box center [431, 251] width 67 height 19
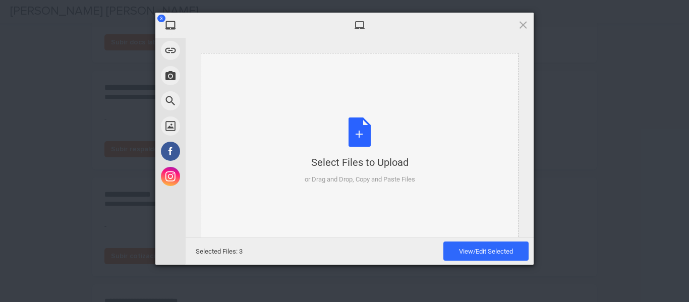
click at [357, 133] on div "Select Files to Upload or Drag and Drop, Copy and Paste Files" at bounding box center [360, 151] width 111 height 67
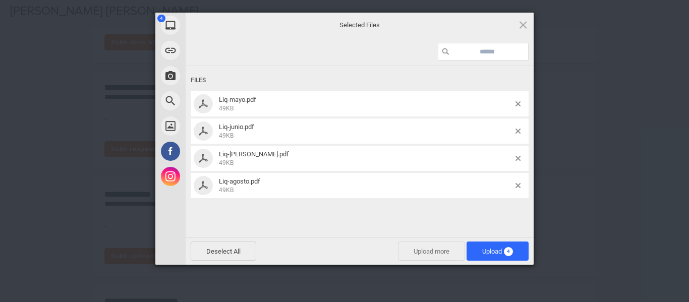
click at [419, 248] on span "Upload more" at bounding box center [431, 251] width 67 height 19
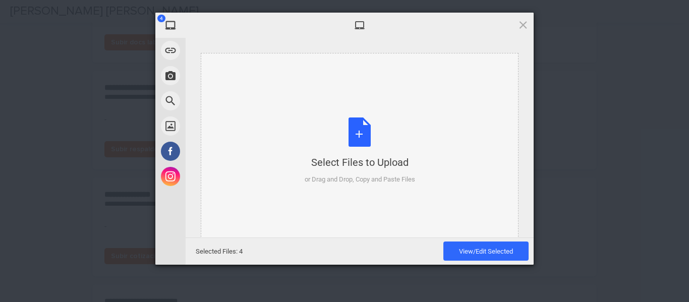
click at [353, 127] on div "Select Files to Upload or Drag and Drop, Copy and Paste Files" at bounding box center [360, 151] width 111 height 67
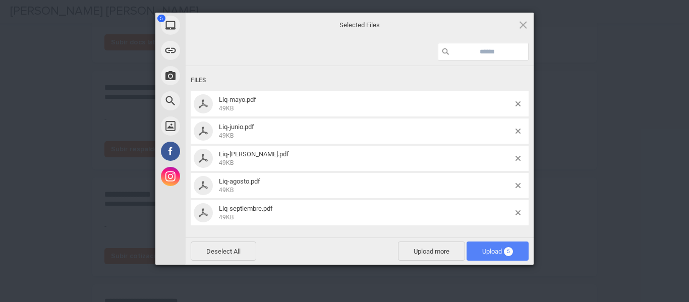
click at [496, 250] on span "Upload 5" at bounding box center [498, 252] width 31 height 8
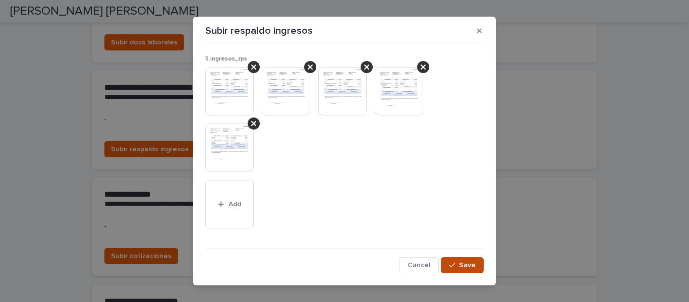
click at [464, 264] on span "Save" at bounding box center [467, 265] width 17 height 7
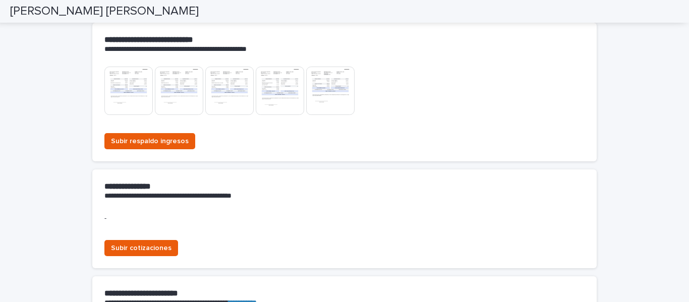
scroll to position [898, 0]
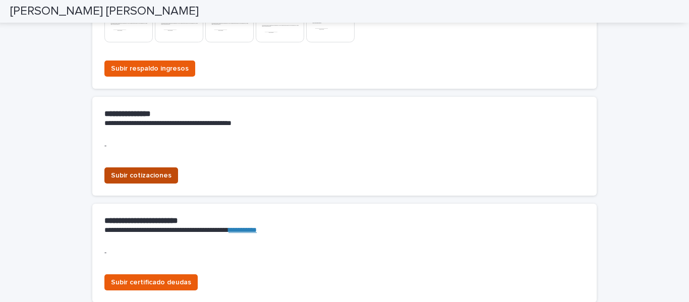
click at [150, 177] on span "Subir cotizaciones" at bounding box center [141, 176] width 61 height 10
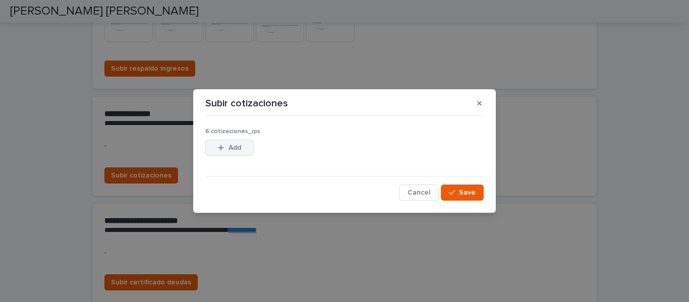
click at [223, 150] on icon "button" at bounding box center [221, 147] width 6 height 7
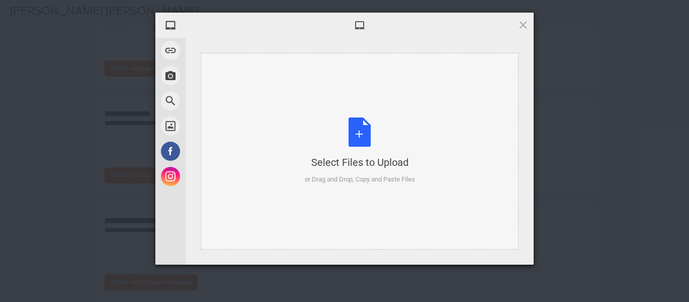
click at [352, 134] on div "Select Files to Upload or Drag and Drop, Copy and Paste Files" at bounding box center [360, 151] width 111 height 67
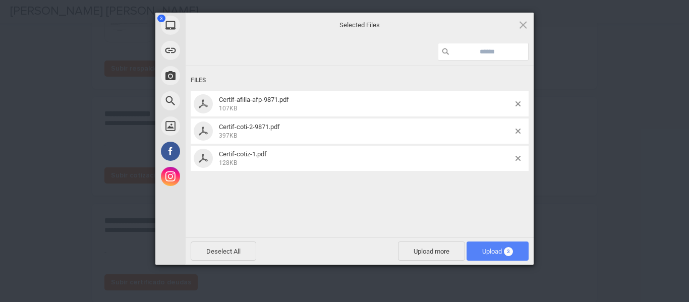
click at [477, 252] on span "Upload 3" at bounding box center [498, 251] width 62 height 19
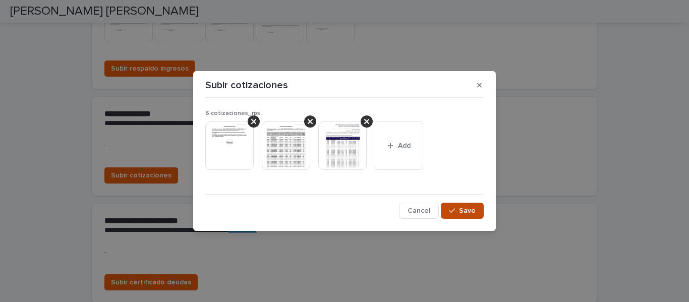
click at [462, 207] on span "Save" at bounding box center [467, 210] width 17 height 7
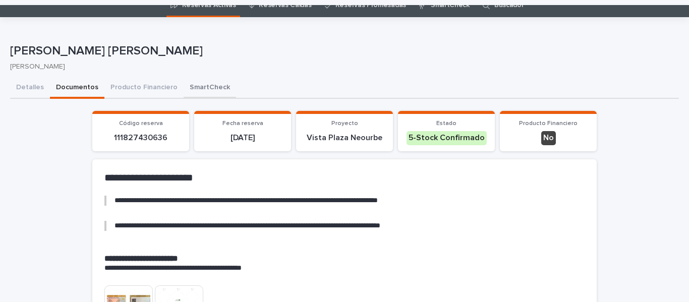
scroll to position [0, 0]
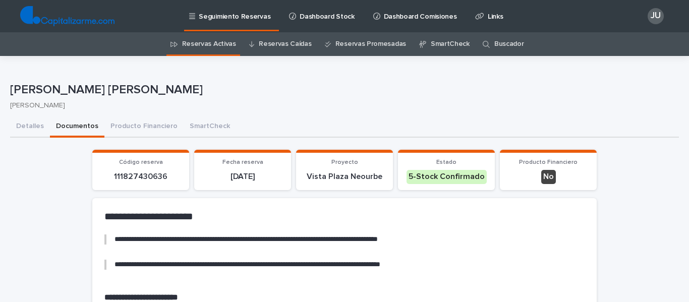
click at [206, 44] on link "Reservas Activas" at bounding box center [209, 44] width 54 height 24
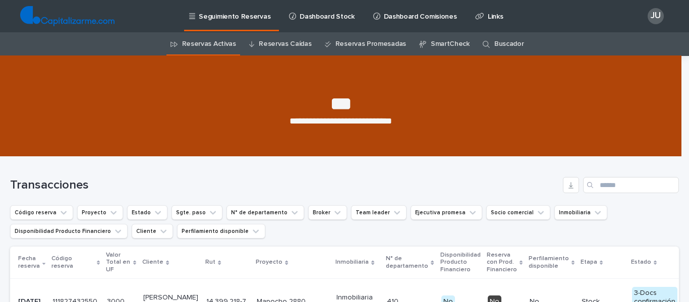
drag, startPoint x: 192, startPoint y: 75, endPoint x: 454, endPoint y: 326, distance: 362.7
drag, startPoint x: 454, startPoint y: 326, endPoint x: 408, endPoint y: 173, distance: 159.7
click at [408, 173] on div "Transacciones" at bounding box center [344, 181] width 669 height 48
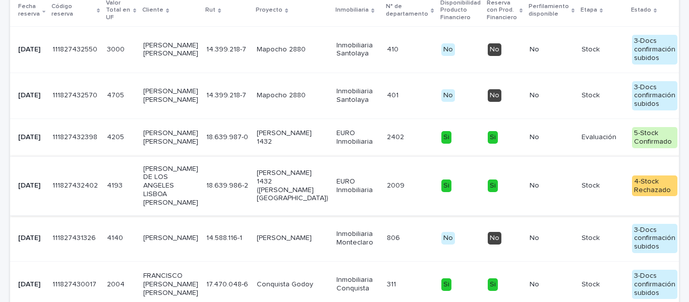
scroll to position [202, 0]
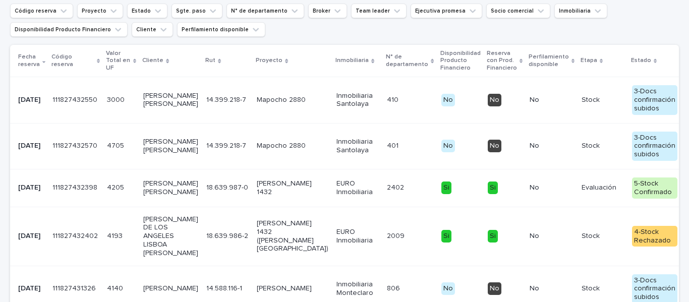
click at [147, 108] on p "[PERSON_NAME] [PERSON_NAME]" at bounding box center [170, 100] width 55 height 17
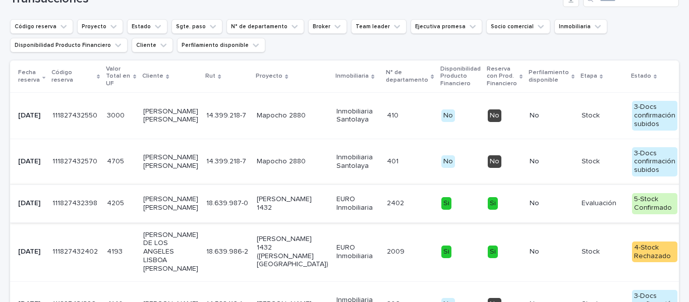
scroll to position [202, 0]
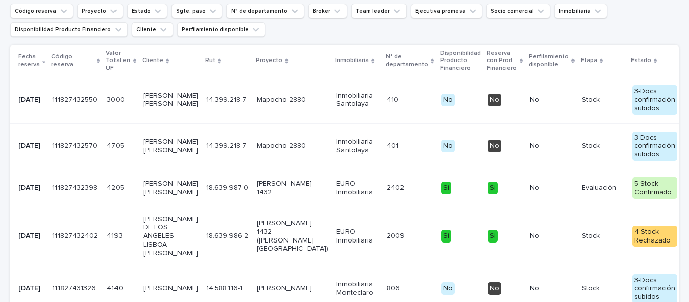
click at [154, 99] on p "[PERSON_NAME] [PERSON_NAME]" at bounding box center [170, 100] width 55 height 17
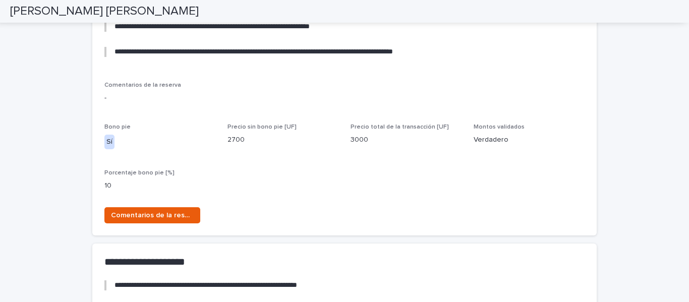
scroll to position [707, 0]
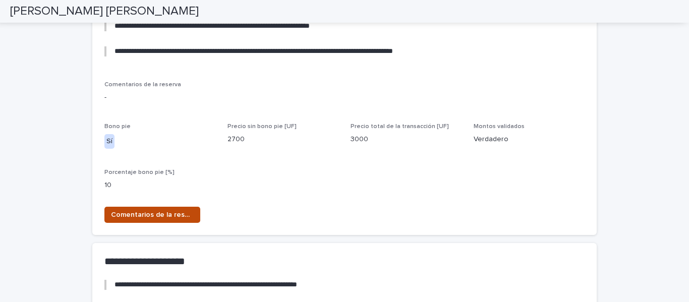
click at [163, 210] on span "Comentarios de la reserva" at bounding box center [152, 215] width 83 height 10
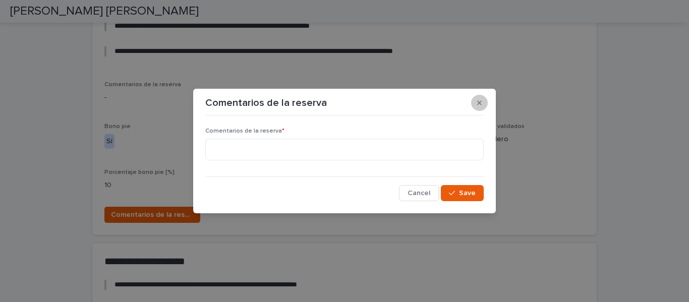
click at [480, 102] on icon "button" at bounding box center [479, 102] width 5 height 7
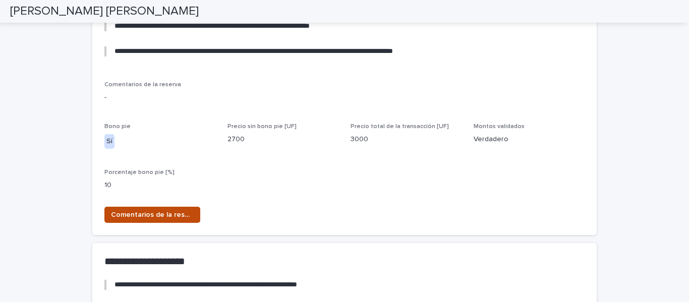
click at [157, 210] on span "Comentarios de la reserva" at bounding box center [152, 215] width 83 height 10
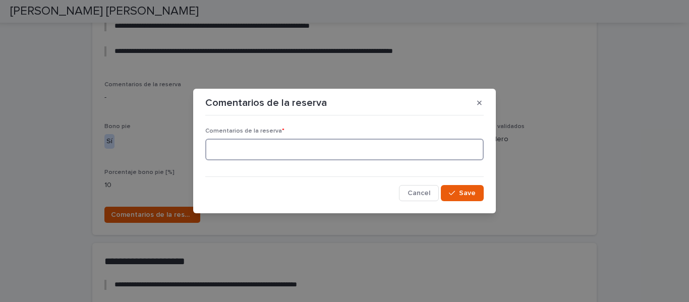
click at [222, 159] on textarea at bounding box center [344, 150] width 279 height 22
paste textarea "**********"
drag, startPoint x: 356, startPoint y: 150, endPoint x: 279, endPoint y: 150, distance: 77.2
click at [279, 150] on textarea "**********" at bounding box center [344, 150] width 279 height 22
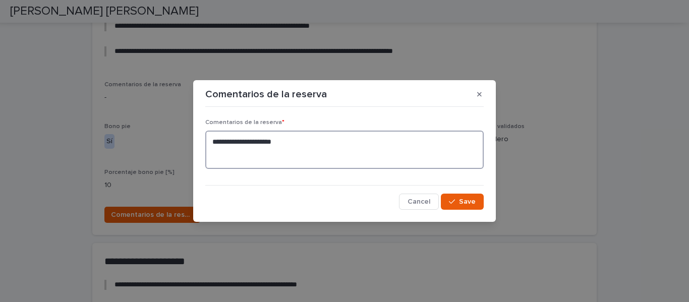
paste textarea "**********"
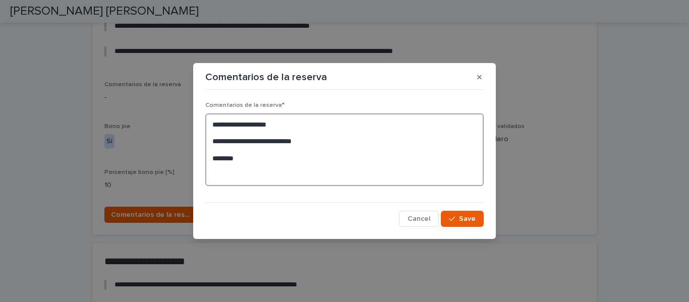
click at [212, 159] on textarea "**********" at bounding box center [344, 150] width 279 height 73
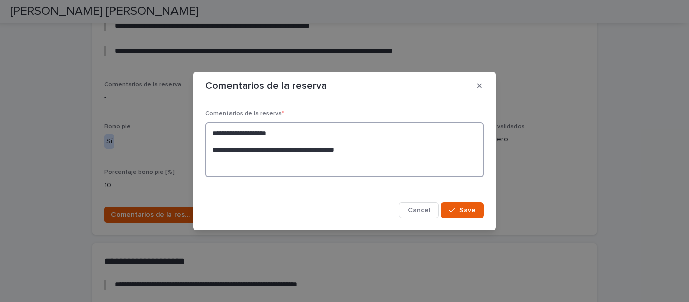
click at [367, 150] on textarea "**********" at bounding box center [344, 150] width 279 height 56
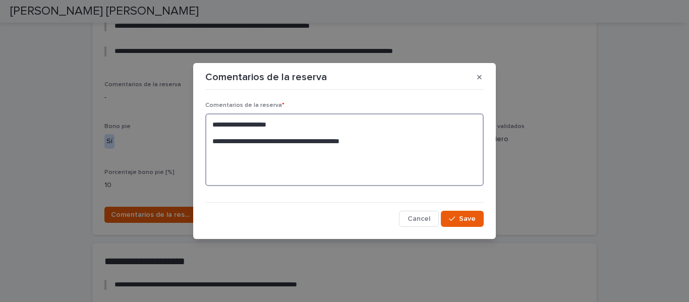
paste textarea "**********"
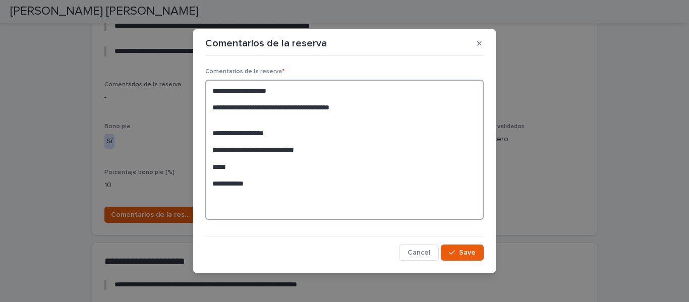
click at [209, 149] on textarea "**********" at bounding box center [344, 150] width 279 height 140
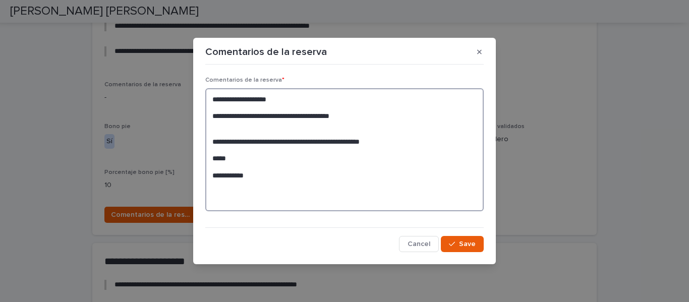
drag, startPoint x: 367, startPoint y: 137, endPoint x: 346, endPoint y: 144, distance: 21.9
click at [346, 144] on textarea "**********" at bounding box center [344, 149] width 279 height 123
click at [403, 144] on textarea "**********" at bounding box center [344, 149] width 279 height 123
drag, startPoint x: 401, startPoint y: 139, endPoint x: 323, endPoint y: 143, distance: 78.8
click at [323, 143] on textarea "**********" at bounding box center [344, 149] width 279 height 123
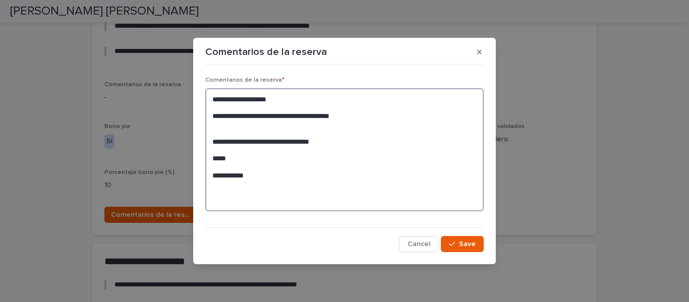
click at [212, 158] on textarea "**********" at bounding box center [344, 149] width 279 height 123
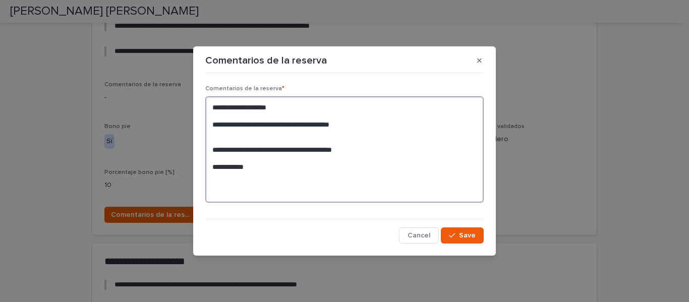
click at [212, 168] on textarea "**********" at bounding box center [344, 149] width 279 height 107
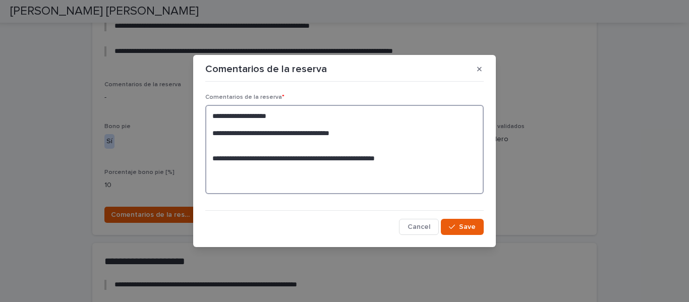
click at [411, 159] on textarea "**********" at bounding box center [344, 149] width 279 height 89
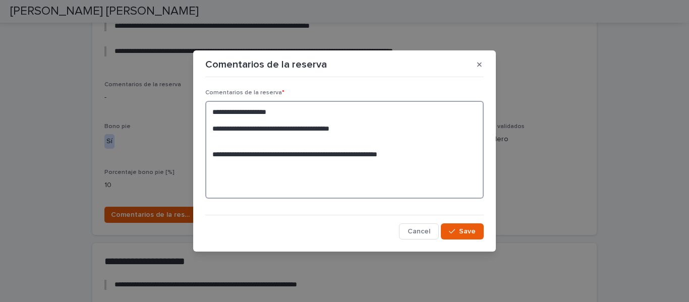
click at [212, 156] on textarea "**********" at bounding box center [344, 150] width 279 height 98
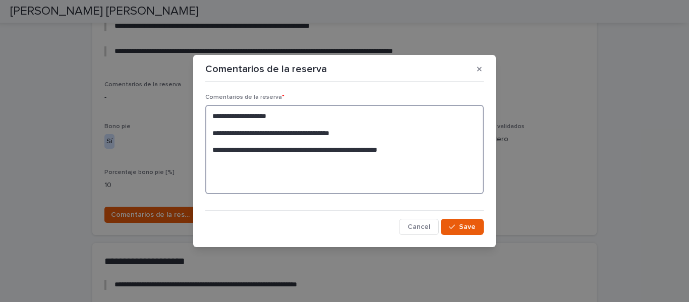
click at [405, 150] on textarea "**********" at bounding box center [344, 149] width 279 height 89
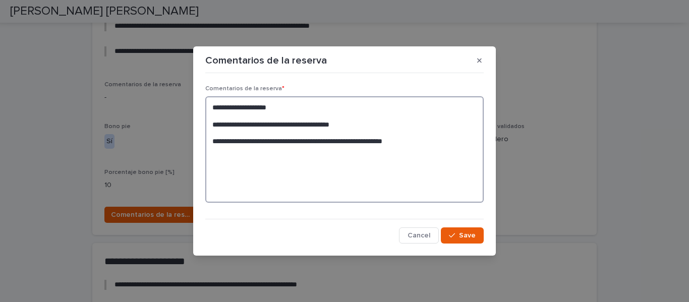
paste textarea "**********"
paste textarea "********* ********"
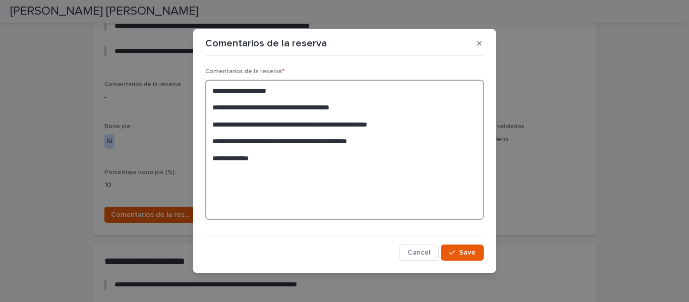
click at [207, 160] on textarea "**********" at bounding box center [344, 150] width 279 height 140
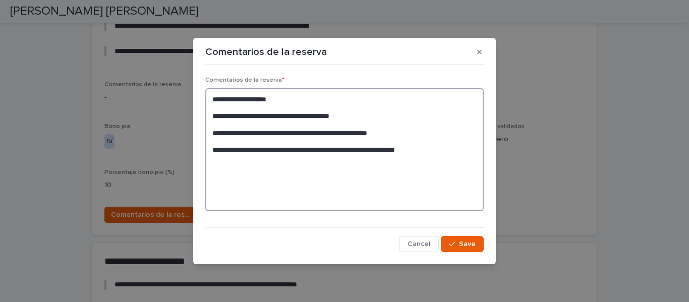
click at [441, 150] on textarea "**********" at bounding box center [344, 149] width 279 height 123
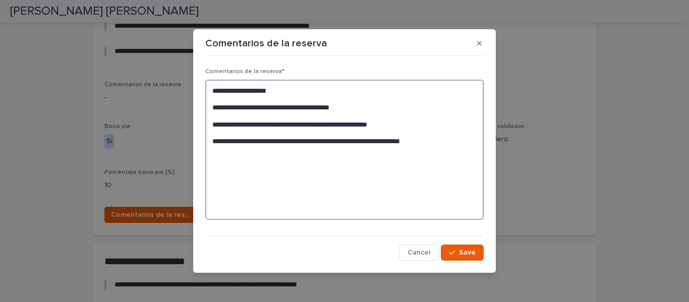
paste textarea "****** ********"
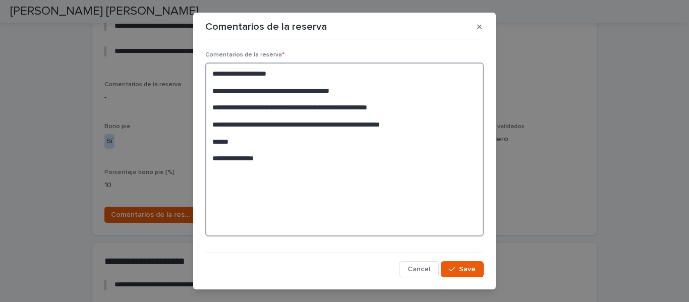
click at [209, 160] on textarea "**********" at bounding box center [344, 150] width 279 height 174
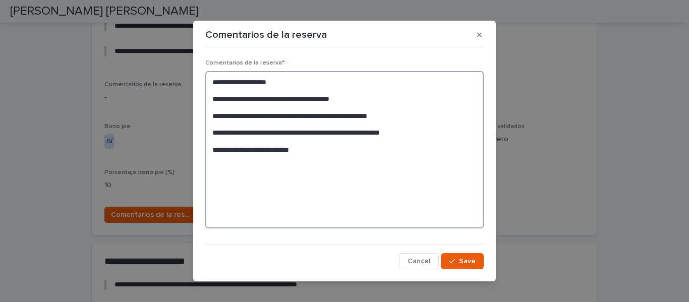
click at [208, 151] on textarea "**********" at bounding box center [344, 149] width 279 height 157
type textarea "**********"
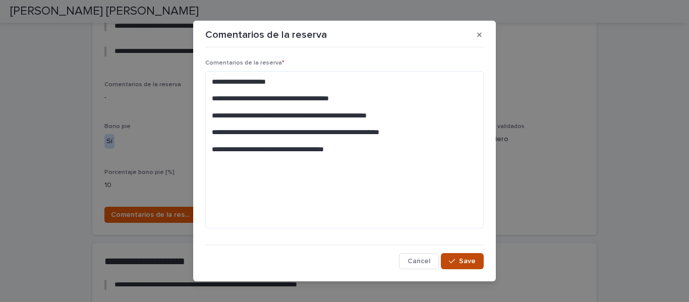
click at [454, 262] on div "button" at bounding box center [454, 261] width 10 height 7
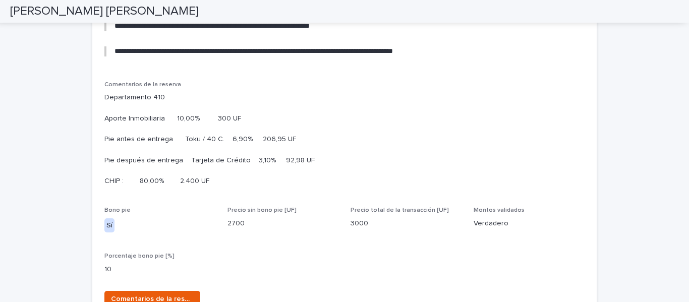
scroll to position [918, 0]
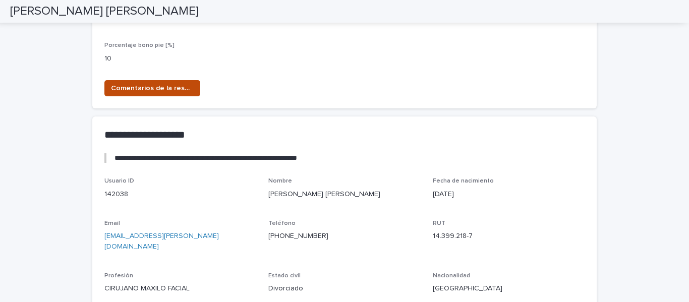
click at [136, 93] on span "Comentarios de la reserva" at bounding box center [152, 88] width 83 height 10
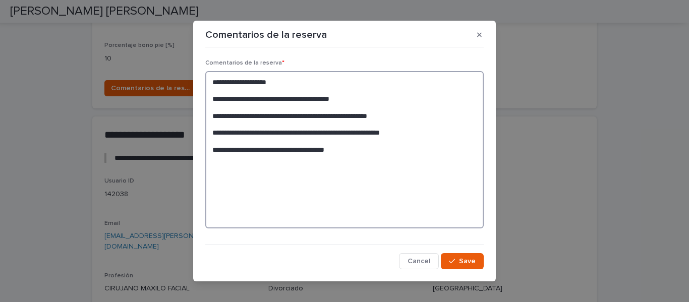
click at [323, 153] on textarea "**********" at bounding box center [344, 149] width 279 height 157
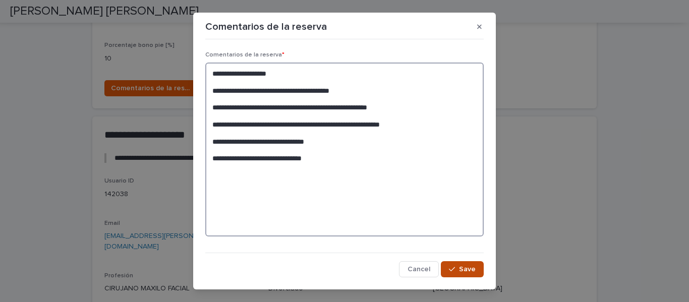
type textarea "**********"
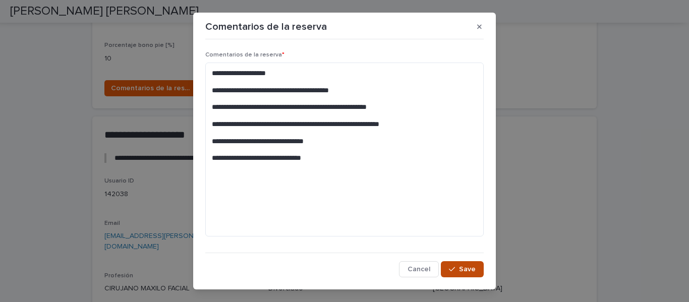
click at [459, 267] on span "Save" at bounding box center [467, 269] width 17 height 7
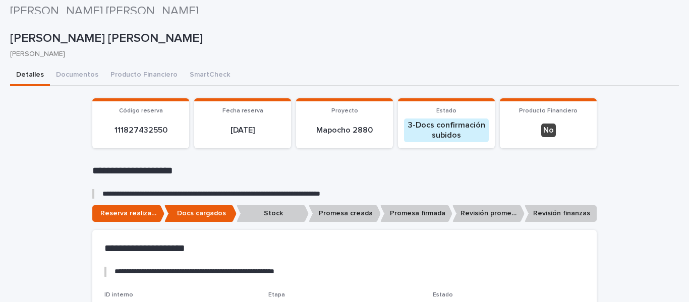
scroll to position [0, 0]
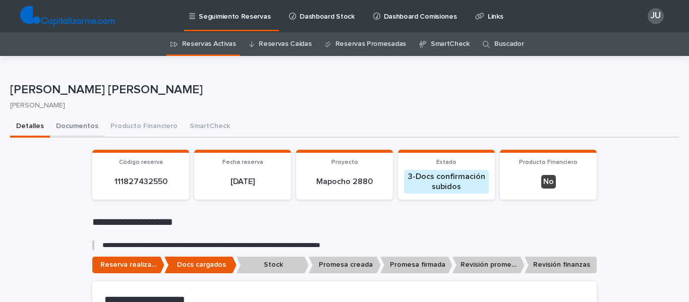
click at [85, 125] on button "Documentos" at bounding box center [77, 127] width 55 height 21
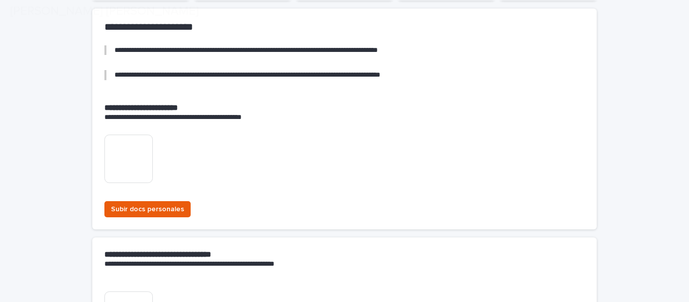
scroll to position [202, 0]
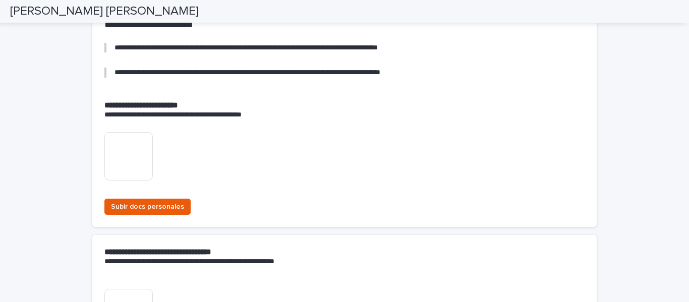
click at [120, 156] on img at bounding box center [128, 156] width 48 height 48
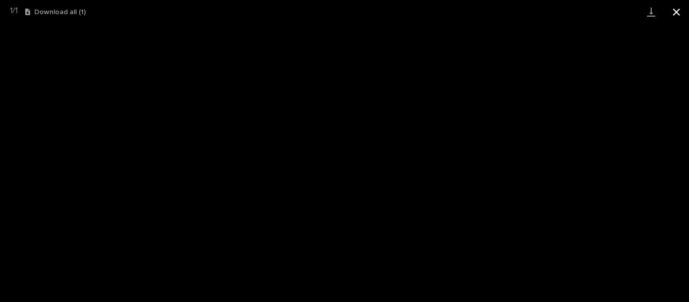
click at [680, 11] on button "Close gallery" at bounding box center [676, 12] width 25 height 24
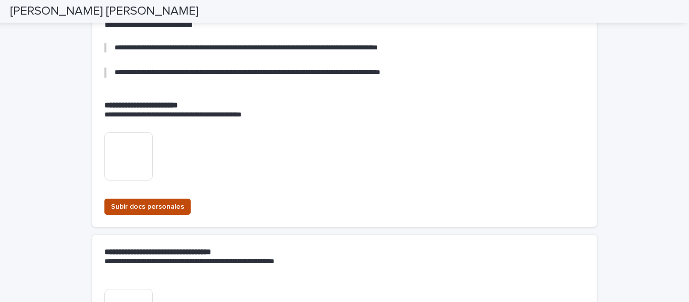
click at [163, 206] on span "Subir docs personales" at bounding box center [147, 207] width 73 height 10
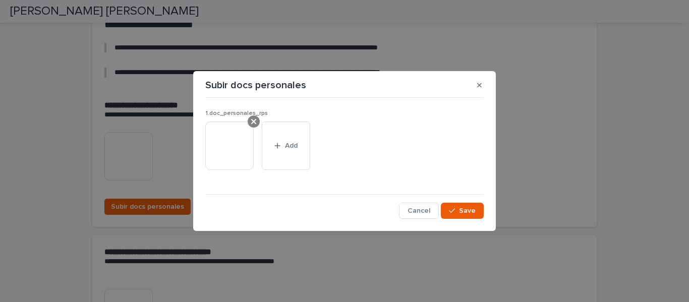
click at [253, 118] on icon at bounding box center [253, 122] width 5 height 8
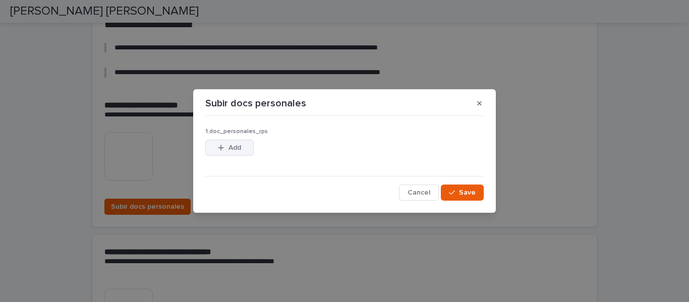
click at [226, 143] on button "Add" at bounding box center [229, 148] width 48 height 16
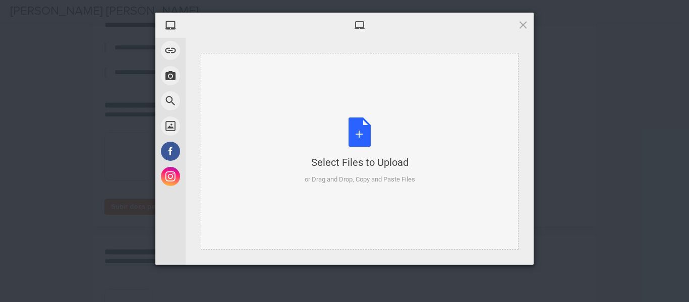
click at [361, 128] on div "Select Files to Upload or Drag and Drop, Copy and Paste Files" at bounding box center [360, 151] width 111 height 67
click at [520, 24] on span at bounding box center [523, 24] width 11 height 11
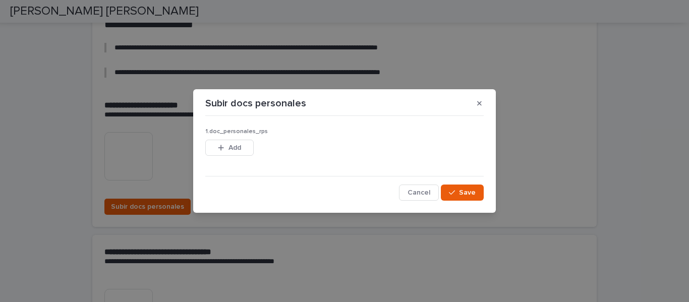
click at [480, 100] on icon "button" at bounding box center [479, 103] width 5 height 7
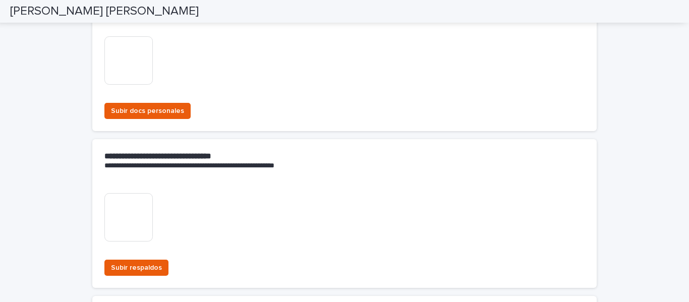
scroll to position [353, 0]
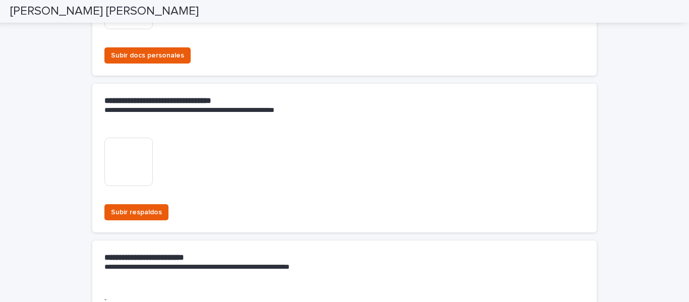
click at [123, 172] on img at bounding box center [128, 162] width 48 height 48
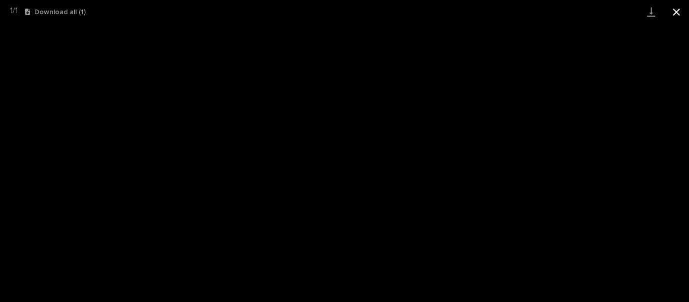
click at [679, 13] on button "Close gallery" at bounding box center [676, 12] width 25 height 24
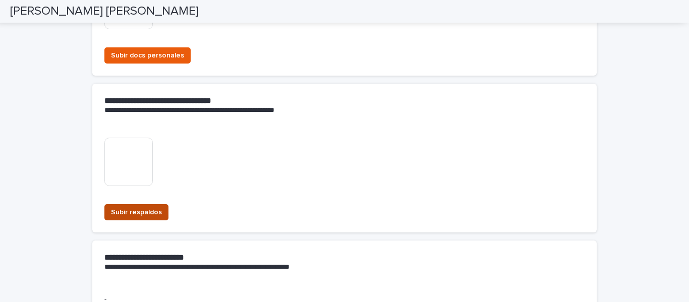
click at [134, 210] on span "Subir respaldos" at bounding box center [136, 212] width 51 height 10
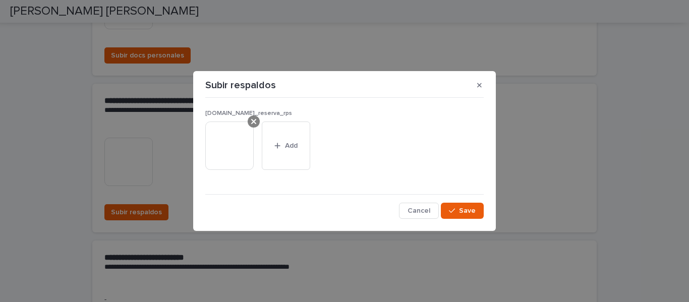
click at [255, 121] on icon at bounding box center [253, 121] width 5 height 5
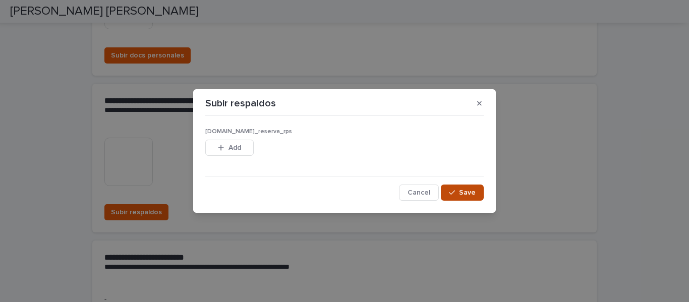
click at [469, 191] on span "Save" at bounding box center [467, 192] width 17 height 7
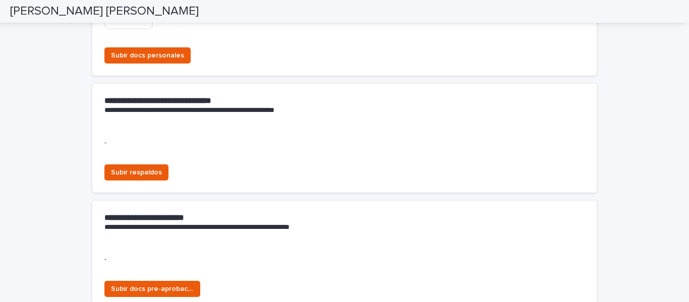
scroll to position [303, 0]
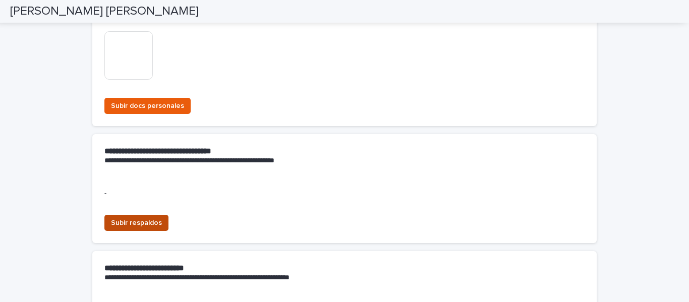
click at [152, 220] on span "Subir respaldos" at bounding box center [136, 223] width 51 height 10
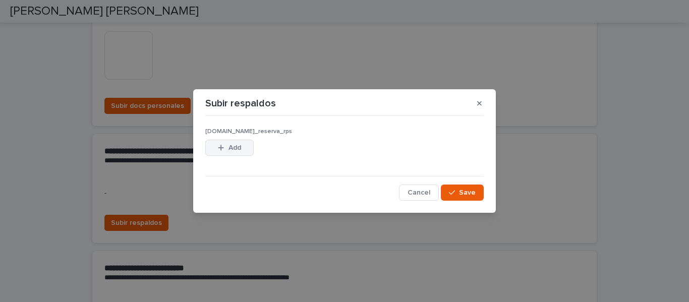
click at [234, 145] on span "Add" at bounding box center [235, 147] width 13 height 7
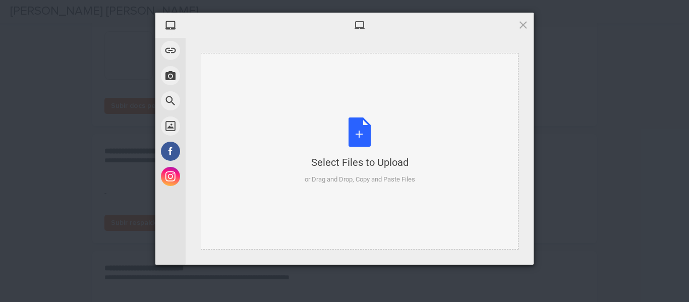
click at [356, 125] on div "Select Files to Upload or Drag and Drop, Copy and Paste Files" at bounding box center [360, 151] width 111 height 67
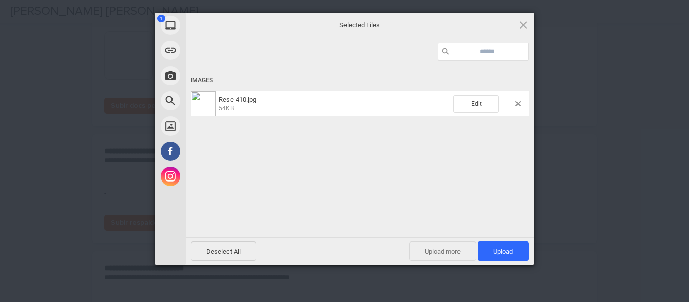
click at [429, 248] on span "Upload more" at bounding box center [442, 251] width 67 height 19
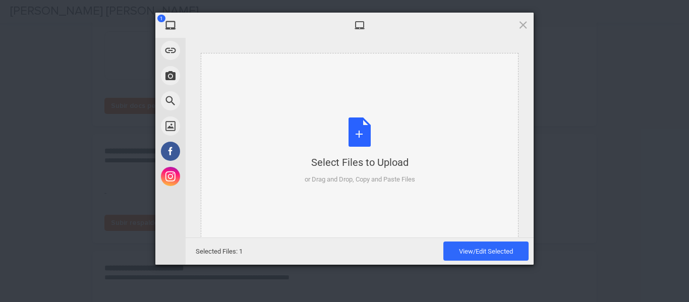
click at [357, 133] on div "Select Files to Upload or Drag and Drop, Copy and Paste Files" at bounding box center [360, 151] width 111 height 67
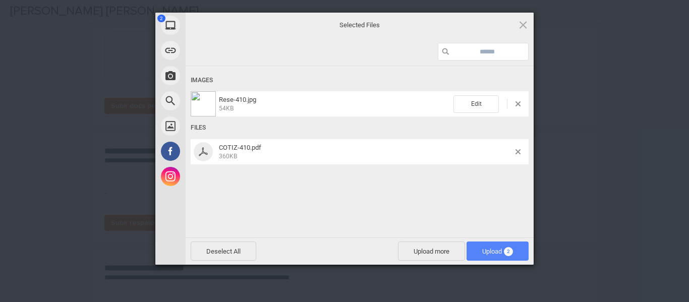
click at [497, 250] on span "Upload 2" at bounding box center [498, 252] width 31 height 8
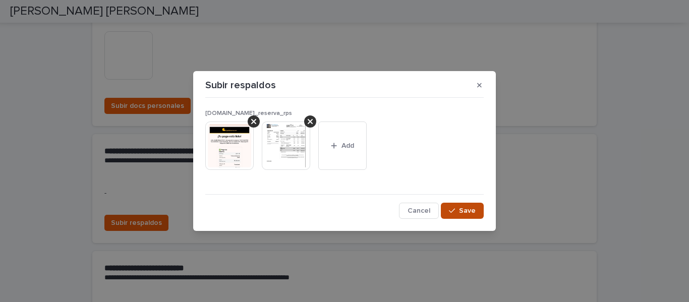
click at [457, 207] on div "button" at bounding box center [454, 210] width 10 height 7
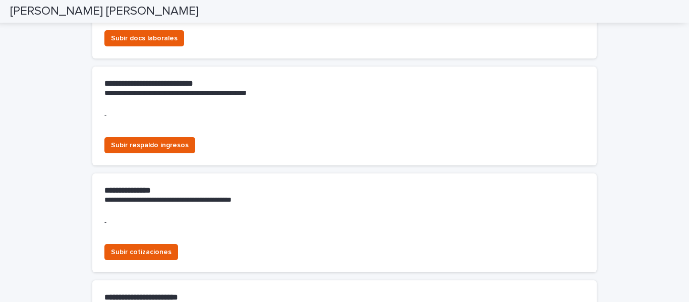
scroll to position [757, 0]
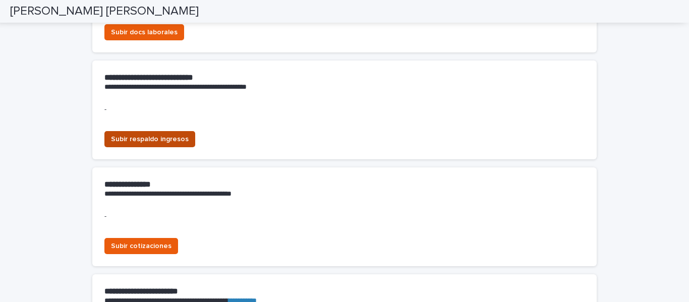
click at [171, 140] on span "Subir respaldo ingresos" at bounding box center [150, 139] width 78 height 10
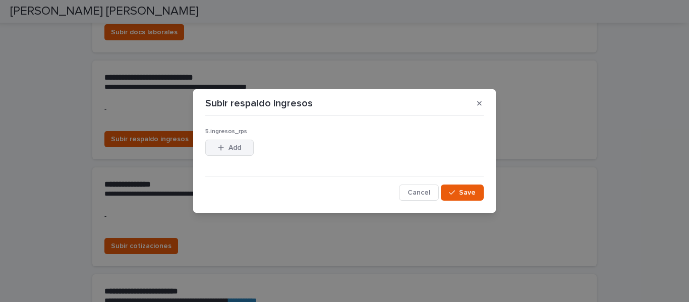
click at [229, 145] on span "Add" at bounding box center [235, 147] width 13 height 7
click at [420, 190] on span "Cancel" at bounding box center [419, 192] width 23 height 7
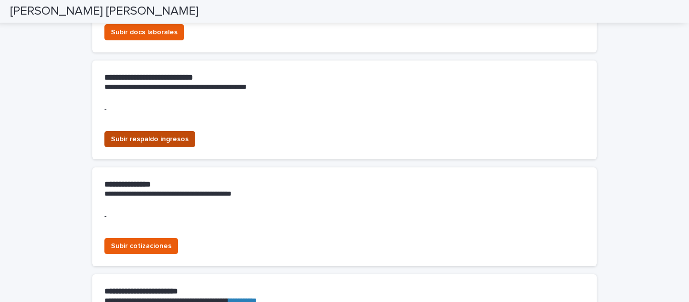
click at [150, 135] on span "Subir respaldo ingresos" at bounding box center [150, 139] width 78 height 10
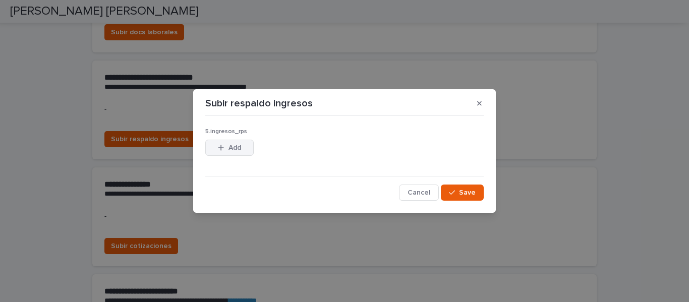
click at [233, 145] on span "Add" at bounding box center [235, 147] width 13 height 7
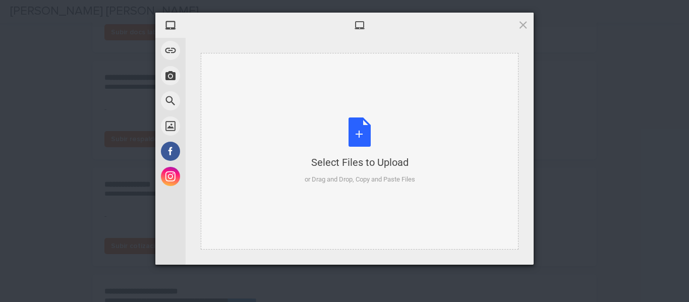
click at [355, 130] on div "Select Files to Upload or Drag and Drop, Copy and Paste Files" at bounding box center [360, 151] width 111 height 67
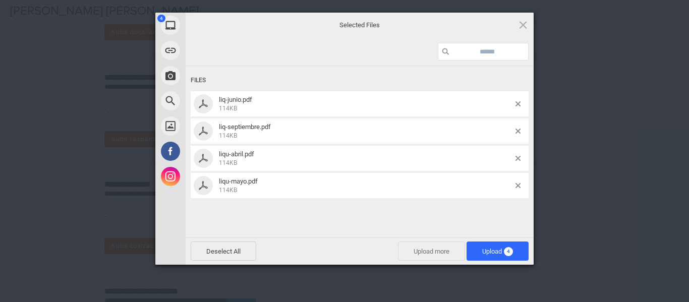
click at [440, 251] on span "Upload more" at bounding box center [431, 251] width 67 height 19
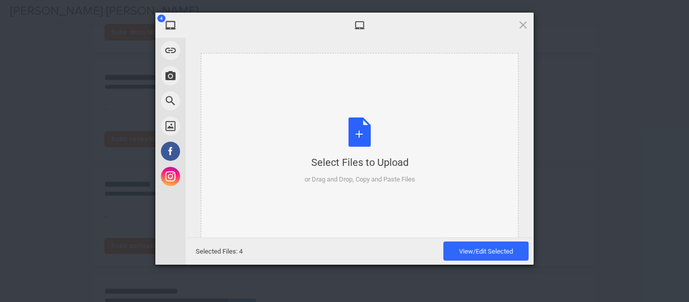
click at [358, 131] on div "Select Files to Upload or Drag and Drop, Copy and Paste Files" at bounding box center [360, 151] width 111 height 67
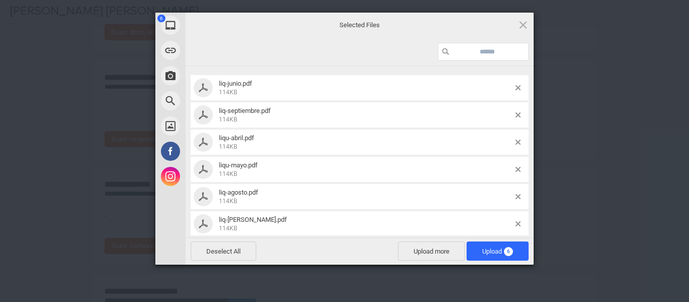
scroll to position [24, 0]
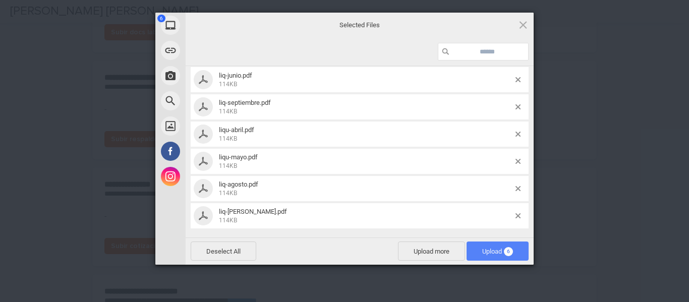
click at [490, 251] on span "Upload 6" at bounding box center [498, 252] width 31 height 8
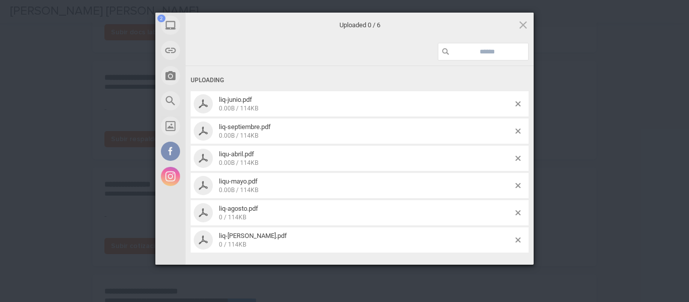
scroll to position [0, 0]
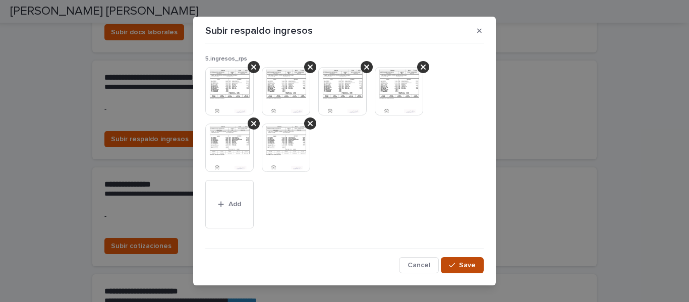
click at [459, 264] on span "Save" at bounding box center [467, 265] width 17 height 7
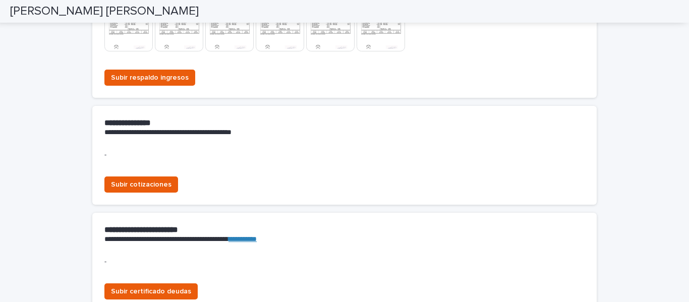
scroll to position [878, 0]
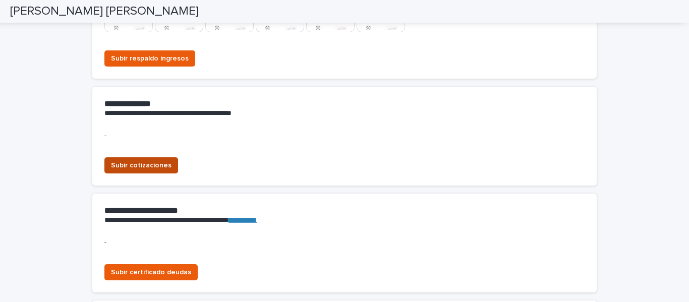
click at [156, 164] on span "Subir cotizaciones" at bounding box center [141, 166] width 61 height 10
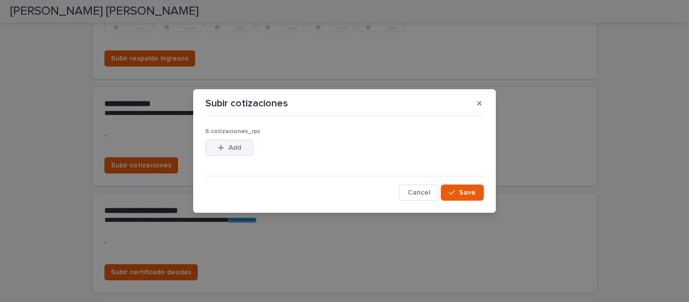
click at [233, 147] on span "Add" at bounding box center [235, 147] width 13 height 7
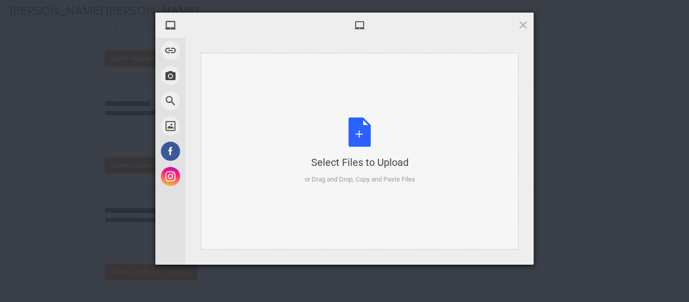
click at [364, 129] on div "Select Files to Upload or Drag and Drop, Copy and Paste Files" at bounding box center [360, 151] width 111 height 67
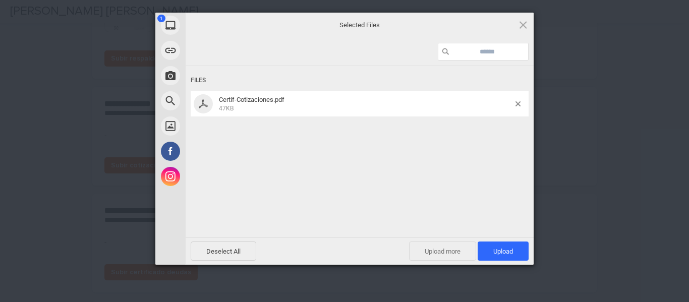
click at [446, 250] on span "Upload more" at bounding box center [442, 251] width 67 height 19
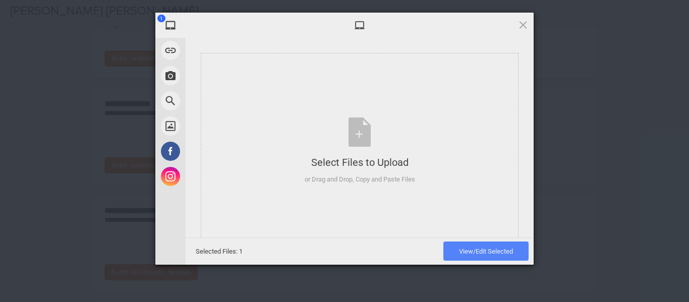
click at [470, 250] on span "View/Edit Selected" at bounding box center [486, 252] width 54 height 8
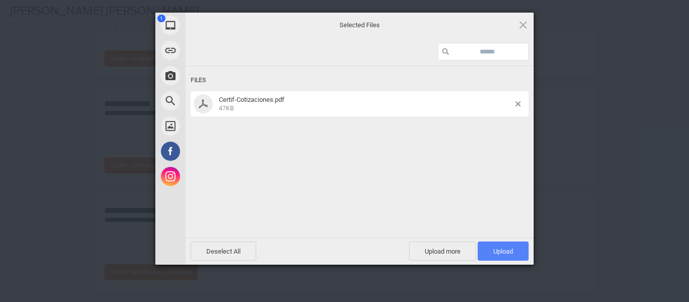
click at [497, 251] on span "Upload 1" at bounding box center [504, 252] width 20 height 8
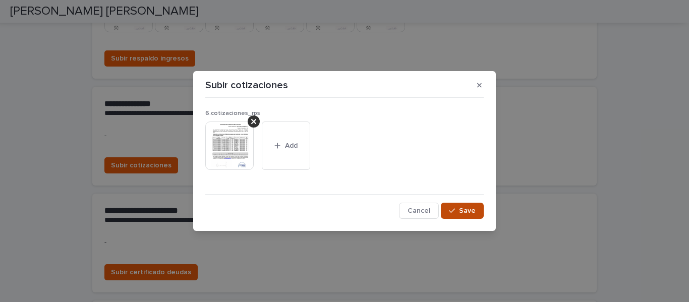
click at [457, 212] on div "button" at bounding box center [454, 210] width 10 height 7
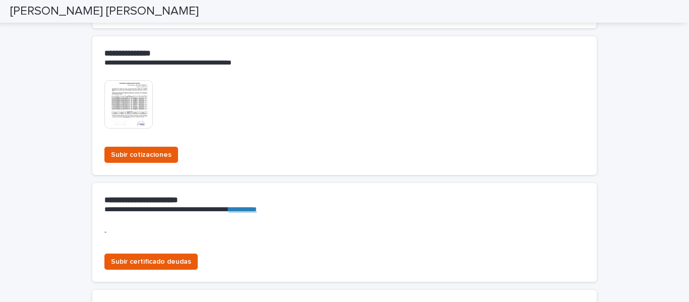
scroll to position [979, 0]
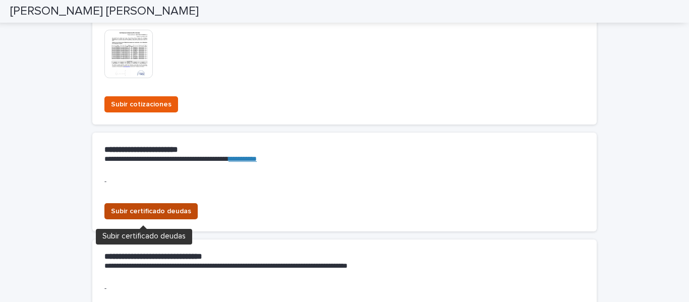
click at [162, 212] on span "Subir certificado deudas" at bounding box center [151, 211] width 80 height 10
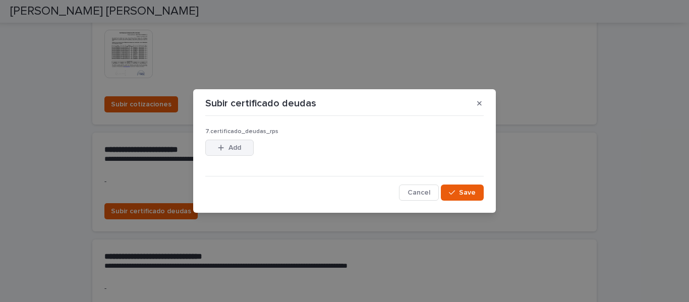
click at [233, 150] on span "Add" at bounding box center [235, 147] width 13 height 7
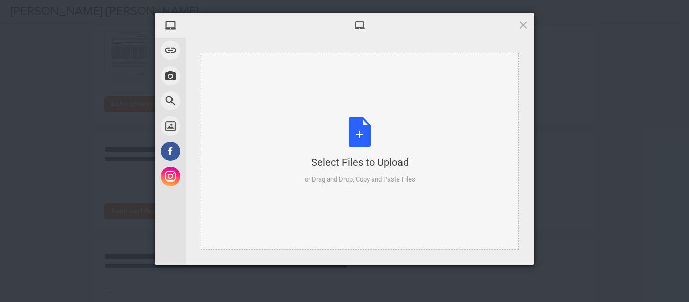
click at [361, 135] on div "Select Files to Upload or Drag and Drop, Copy and Paste Files" at bounding box center [360, 151] width 111 height 67
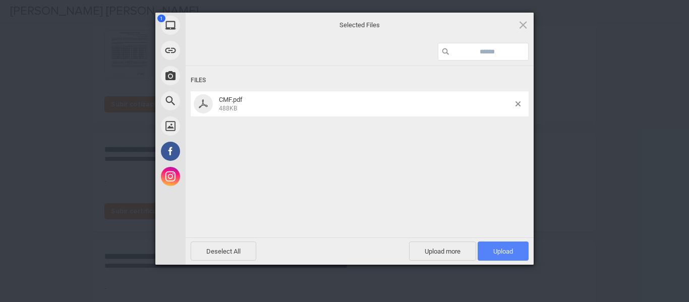
click at [500, 248] on span "Upload 1" at bounding box center [504, 252] width 20 height 8
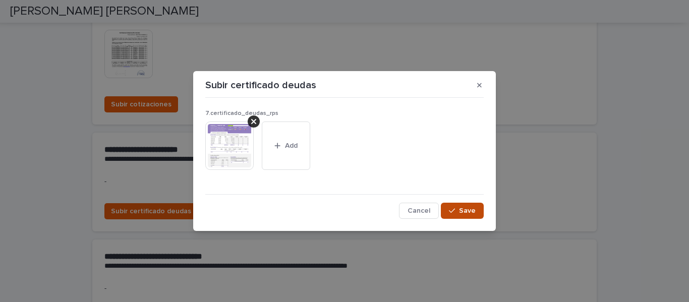
click at [461, 208] on span "Save" at bounding box center [467, 210] width 17 height 7
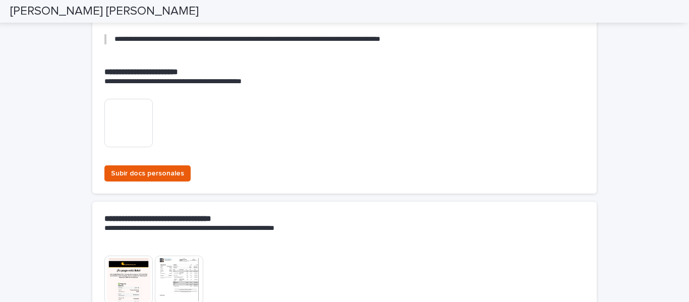
scroll to position [121, 0]
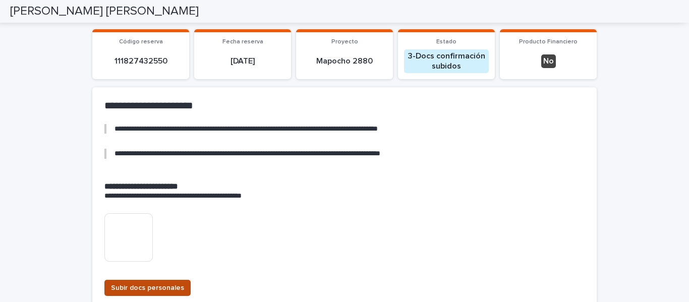
click at [136, 287] on span "Subir docs personales" at bounding box center [147, 288] width 73 height 10
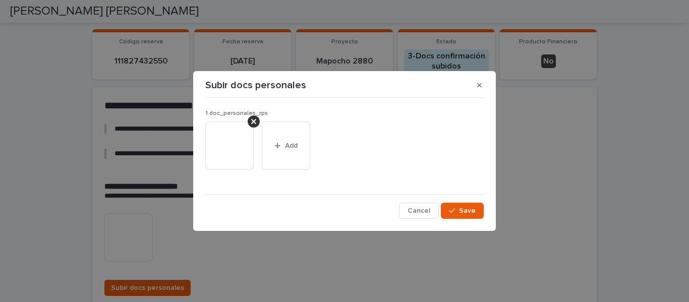
click at [252, 121] on icon at bounding box center [253, 122] width 5 height 8
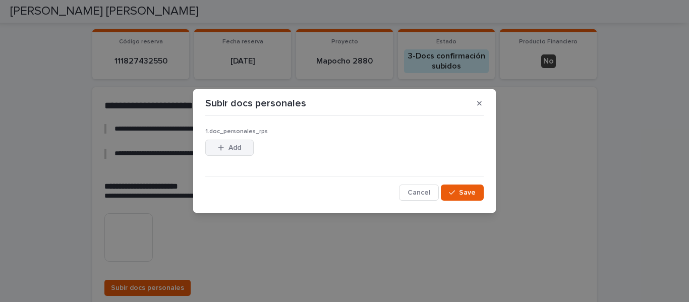
click at [231, 144] on button "Add" at bounding box center [229, 148] width 48 height 16
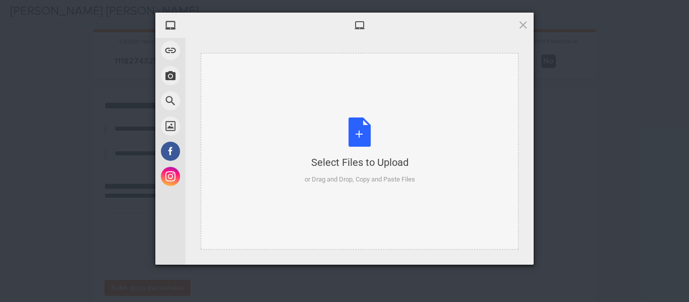
click at [356, 132] on div "Select Files to Upload or Drag and Drop, Copy and Paste Files" at bounding box center [360, 151] width 111 height 67
click at [522, 23] on span at bounding box center [523, 24] width 11 height 11
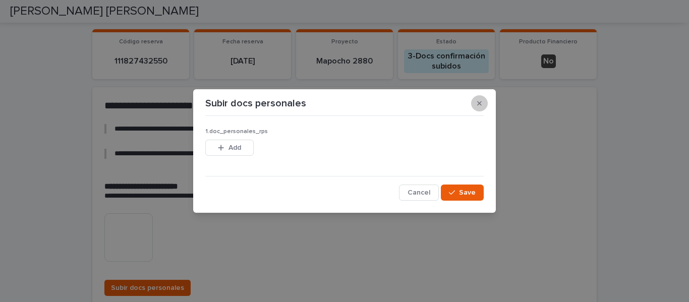
click at [474, 103] on button "button" at bounding box center [479, 103] width 17 height 16
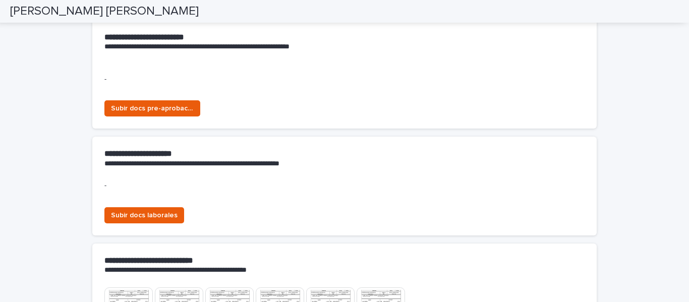
scroll to position [575, 0]
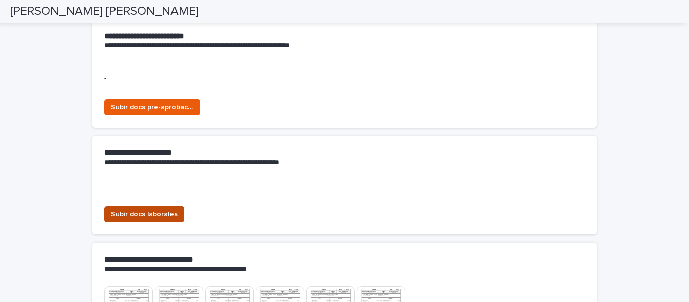
click at [153, 215] on span "Subir docs laborales" at bounding box center [144, 214] width 67 height 10
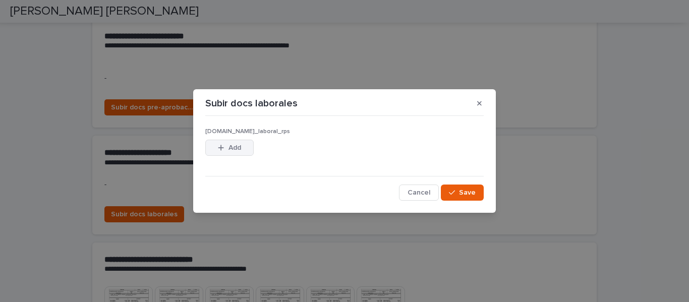
click at [232, 149] on span "Add" at bounding box center [235, 147] width 13 height 7
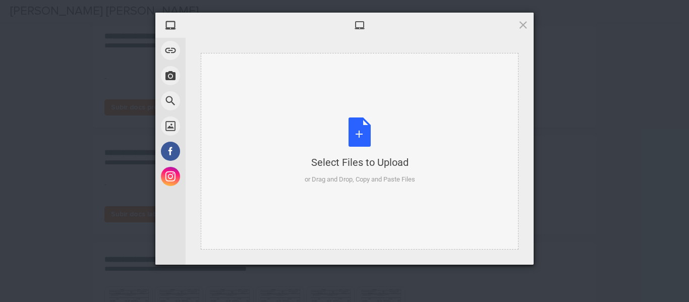
click at [357, 132] on div "Select Files to Upload or Drag and Drop, Copy and Paste Files" at bounding box center [360, 151] width 111 height 67
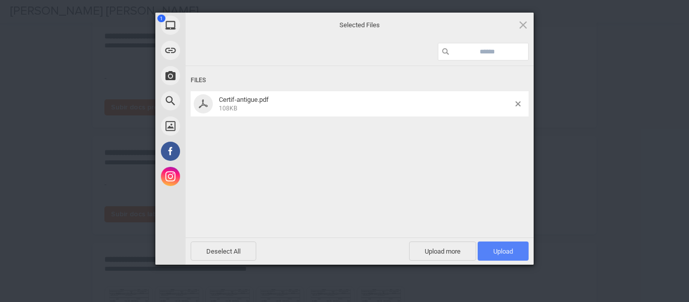
click at [494, 252] on span "Upload 1" at bounding box center [504, 252] width 20 height 8
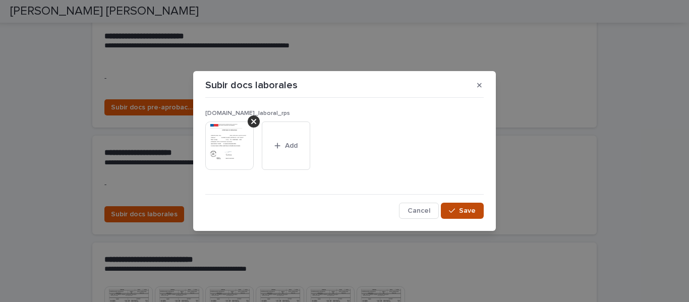
click at [459, 208] on div "button" at bounding box center [454, 210] width 10 height 7
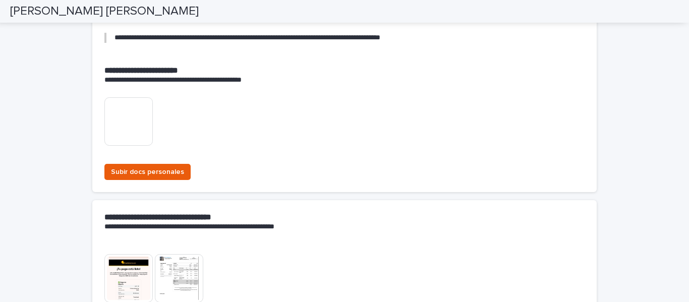
scroll to position [171, 0]
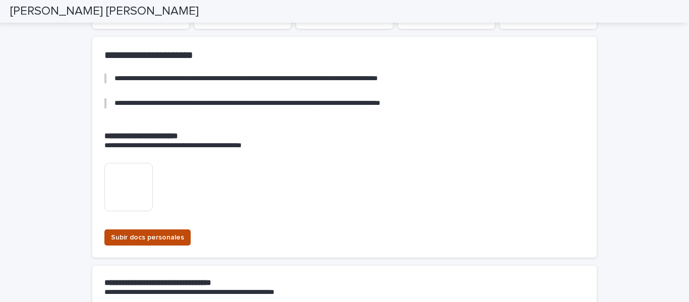
click at [133, 237] on span "Subir docs personales" at bounding box center [147, 238] width 73 height 10
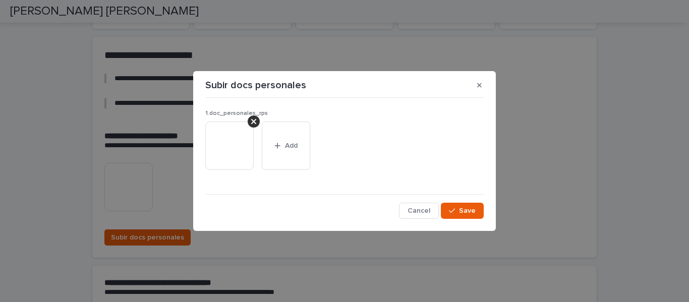
click at [254, 120] on icon at bounding box center [253, 122] width 5 height 8
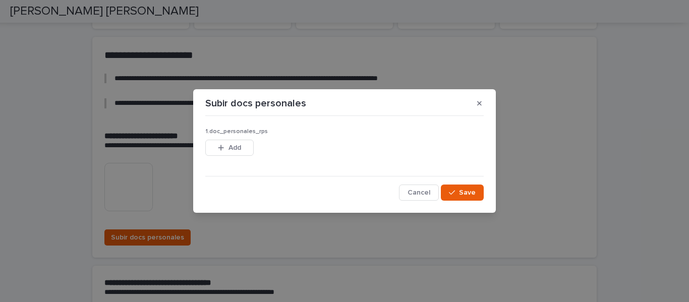
click at [233, 142] on button "Add" at bounding box center [229, 148] width 48 height 16
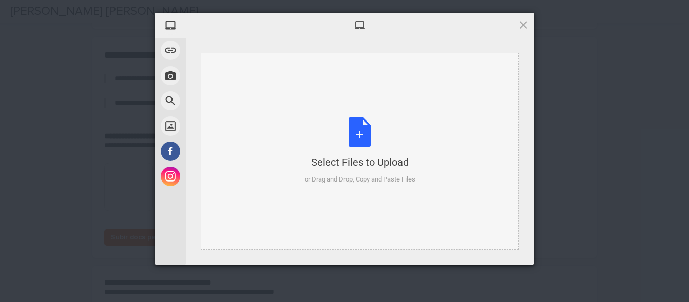
click at [362, 129] on div "Select Files to Upload or Drag and Drop, Copy and Paste Files" at bounding box center [360, 151] width 111 height 67
click at [521, 22] on span at bounding box center [523, 24] width 11 height 11
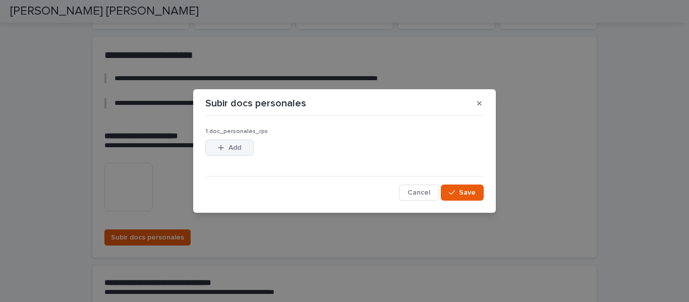
click at [230, 149] on span "Add" at bounding box center [235, 147] width 13 height 7
click at [244, 148] on button "Add" at bounding box center [229, 148] width 48 height 16
click at [227, 146] on div "button" at bounding box center [223, 147] width 10 height 7
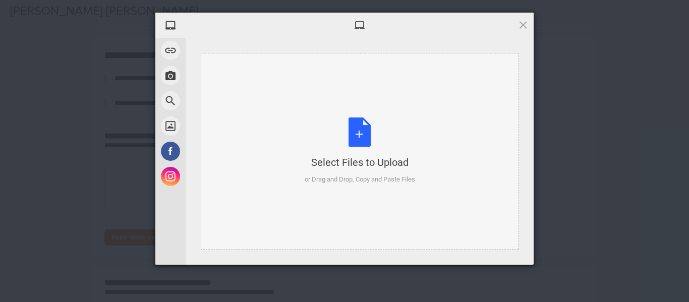
click at [361, 131] on div "Select Files to Upload or Drag and Drop, Copy and Paste Files" at bounding box center [360, 151] width 111 height 67
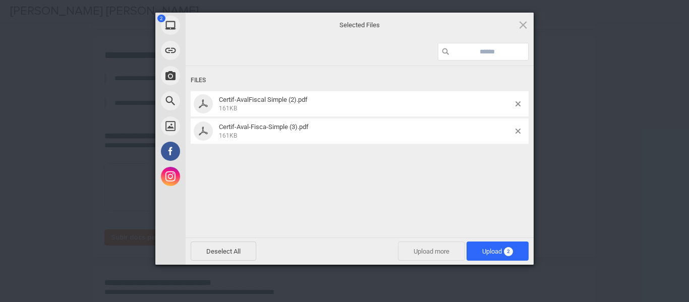
click at [414, 250] on span "Upload more" at bounding box center [431, 251] width 67 height 19
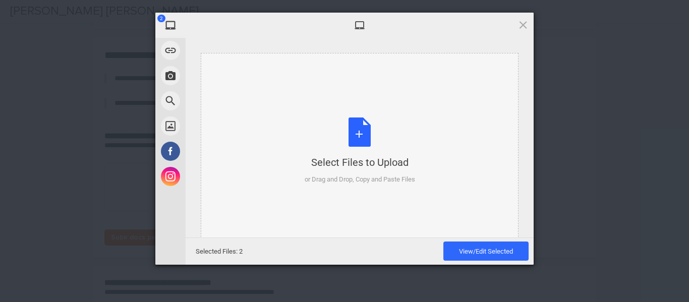
click at [357, 132] on div "Select Files to Upload or Drag and Drop, Copy and Paste Files" at bounding box center [360, 151] width 111 height 67
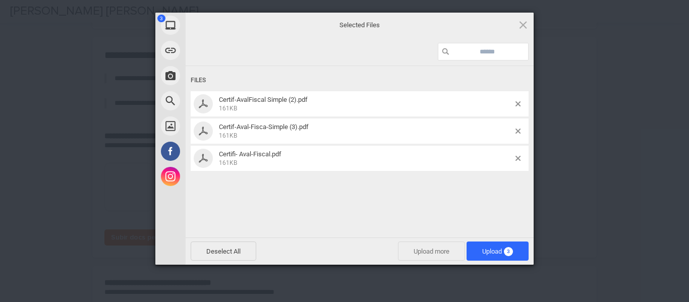
click at [433, 250] on span "Upload more" at bounding box center [431, 251] width 67 height 19
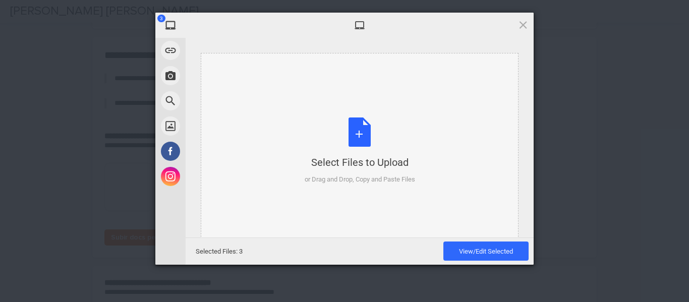
click at [358, 132] on div "Select Files to Upload or Drag and Drop, Copy and Paste Files" at bounding box center [360, 151] width 111 height 67
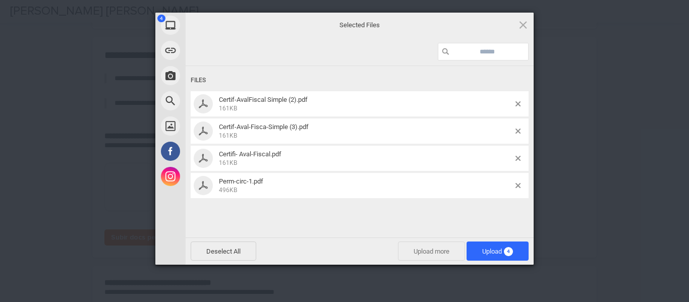
click at [422, 247] on span "Upload more" at bounding box center [431, 251] width 67 height 19
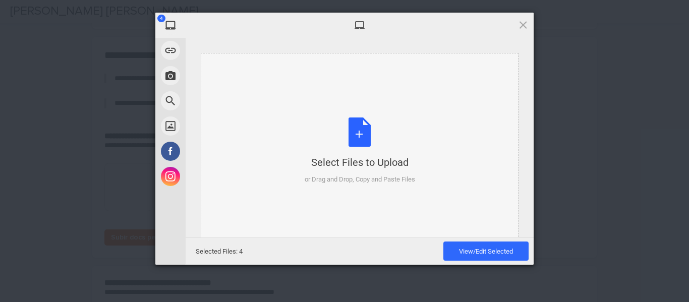
click at [359, 131] on div "Select Files to Upload or Drag and Drop, Copy and Paste Files" at bounding box center [360, 151] width 111 height 67
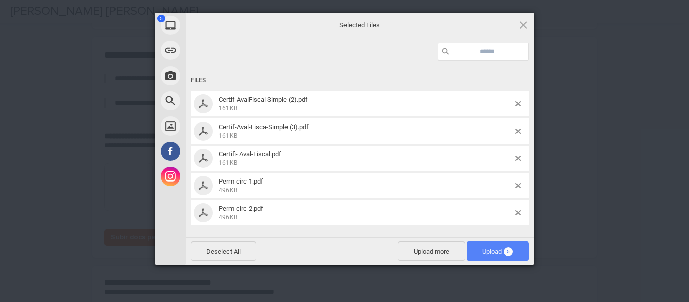
click at [477, 249] on span "Upload 5" at bounding box center [498, 251] width 62 height 19
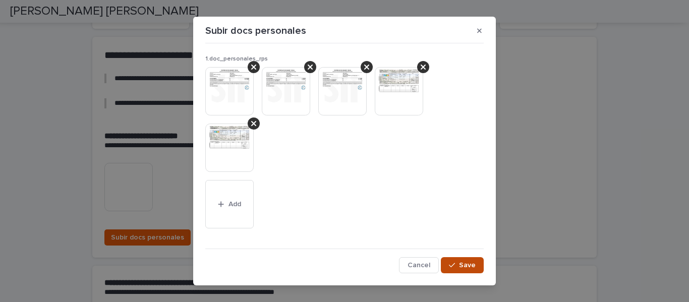
click at [461, 266] on span "Save" at bounding box center [467, 265] width 17 height 7
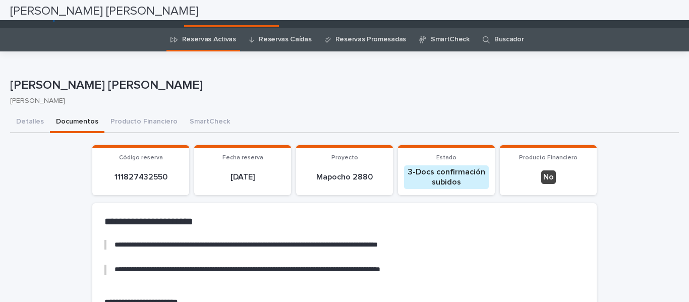
scroll to position [0, 0]
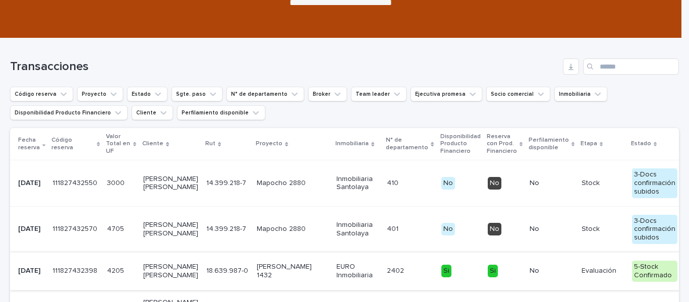
scroll to position [151, 0]
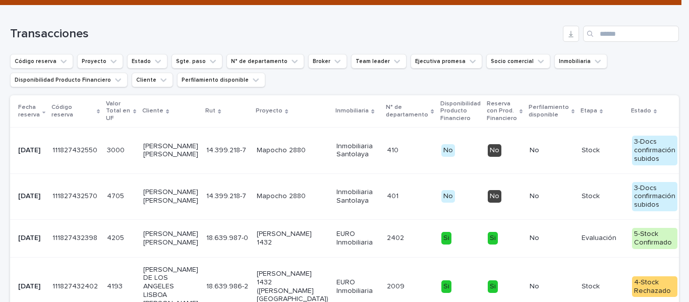
click at [155, 204] on p "[PERSON_NAME] [PERSON_NAME]" at bounding box center [170, 196] width 55 height 17
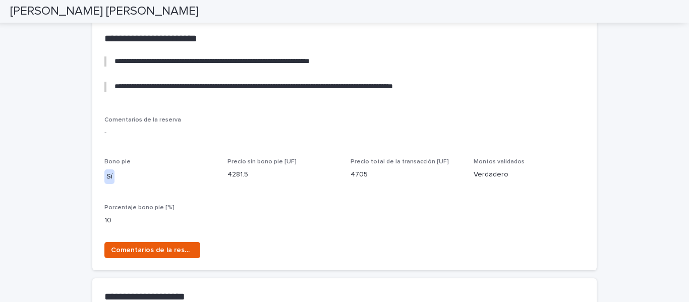
scroll to position [707, 0]
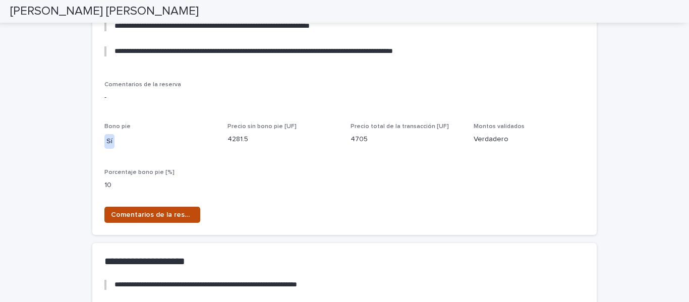
click at [176, 210] on span "Comentarios de la reserva" at bounding box center [152, 215] width 83 height 10
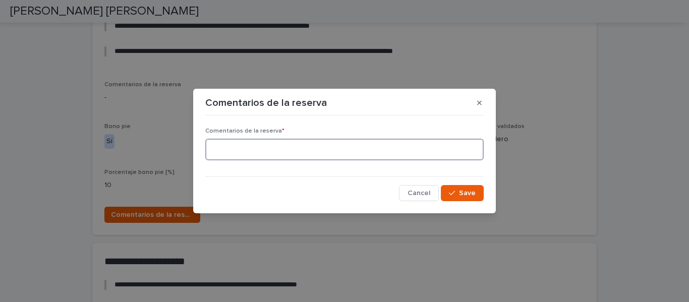
drag, startPoint x: 218, startPoint y: 144, endPoint x: 255, endPoint y: 85, distance: 69.9
click at [219, 143] on textarea at bounding box center [344, 150] width 279 height 22
paste textarea "**********"
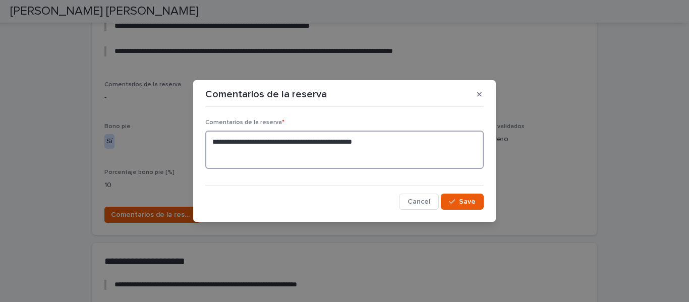
paste textarea "**********"
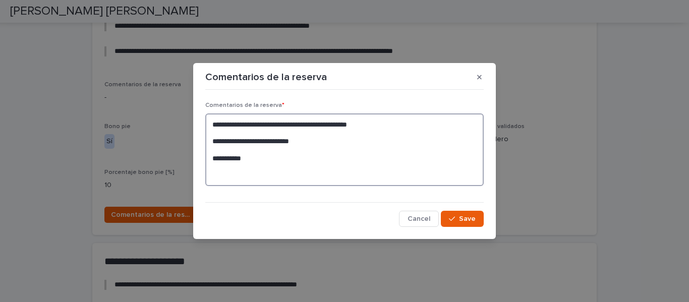
click at [212, 158] on textarea "**********" at bounding box center [344, 150] width 279 height 73
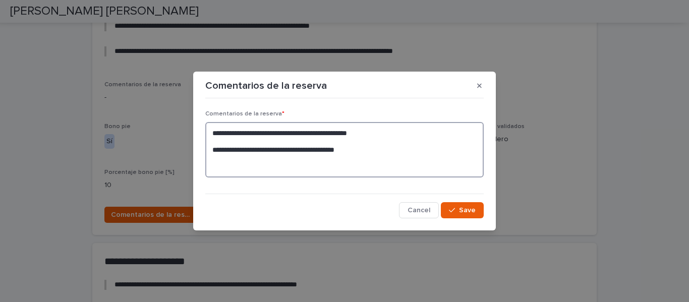
click at [370, 148] on textarea "**********" at bounding box center [344, 150] width 279 height 56
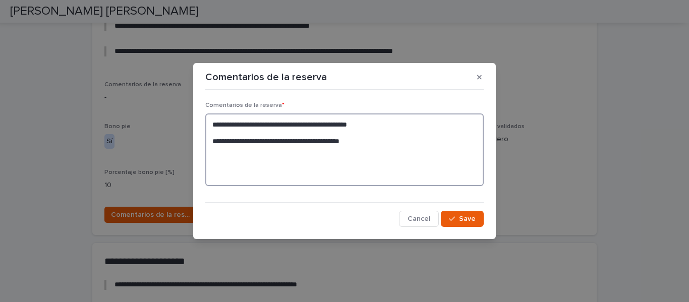
paste textarea "**********"
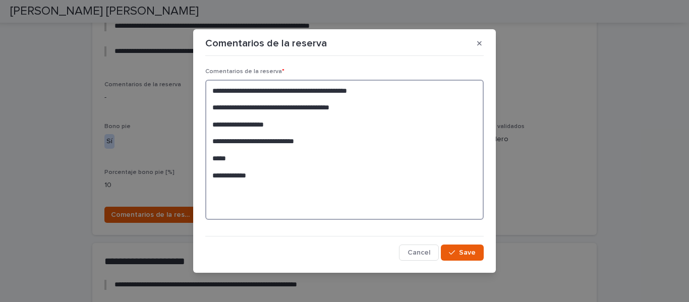
click at [208, 143] on textarea "**********" at bounding box center [344, 150] width 279 height 140
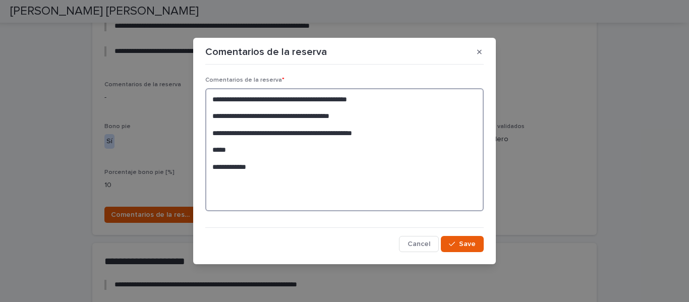
click at [401, 133] on textarea "**********" at bounding box center [344, 149] width 279 height 123
click at [214, 149] on textarea "**********" at bounding box center [344, 149] width 279 height 123
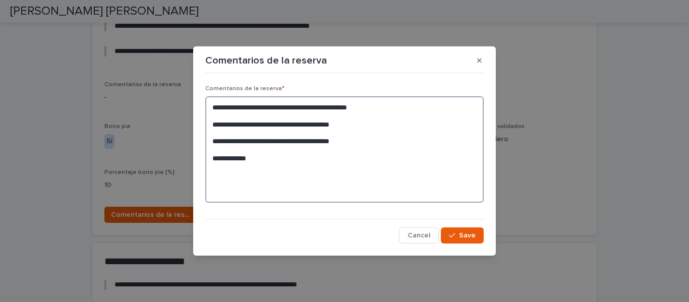
click at [213, 158] on textarea "**********" at bounding box center [344, 149] width 279 height 107
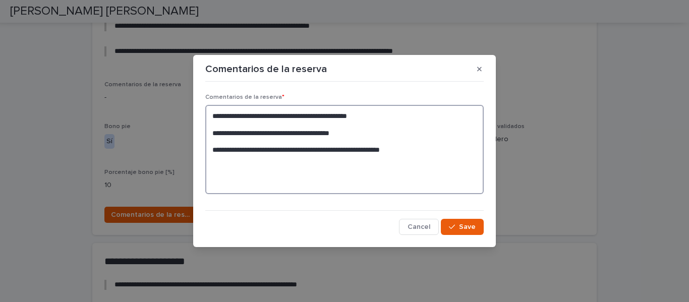
click at [415, 144] on textarea "**********" at bounding box center [344, 149] width 279 height 89
click at [404, 151] on textarea "**********" at bounding box center [344, 149] width 279 height 89
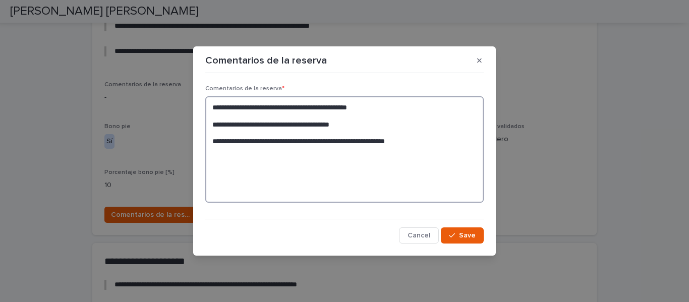
paste textarea "**********"
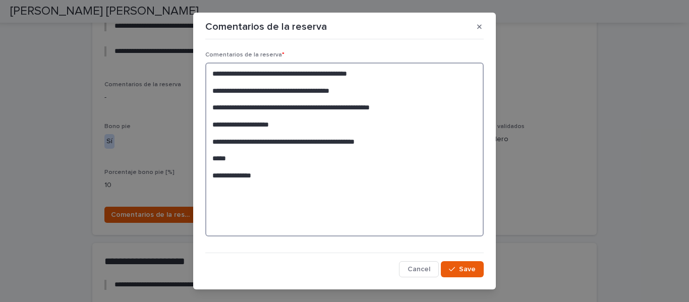
click at [393, 142] on textarea "**********" at bounding box center [344, 150] width 279 height 174
click at [209, 157] on textarea "**********" at bounding box center [344, 150] width 279 height 174
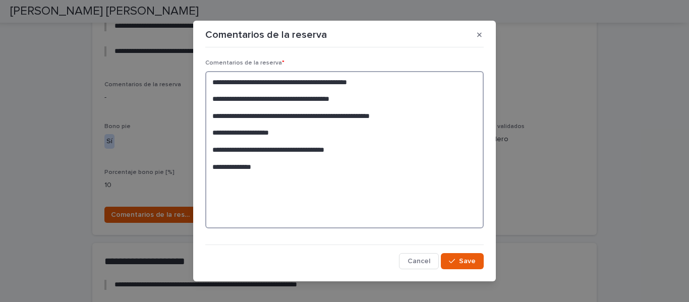
click at [208, 167] on textarea "**********" at bounding box center [344, 149] width 279 height 157
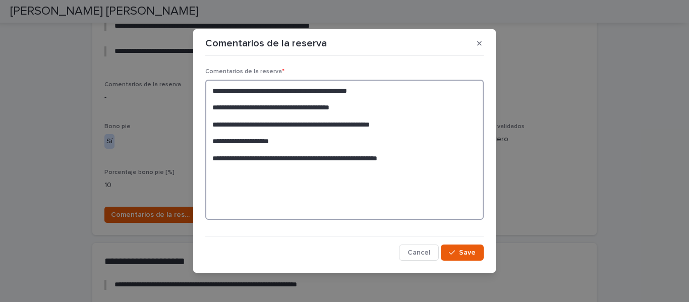
click at [406, 159] on textarea "**********" at bounding box center [344, 150] width 279 height 140
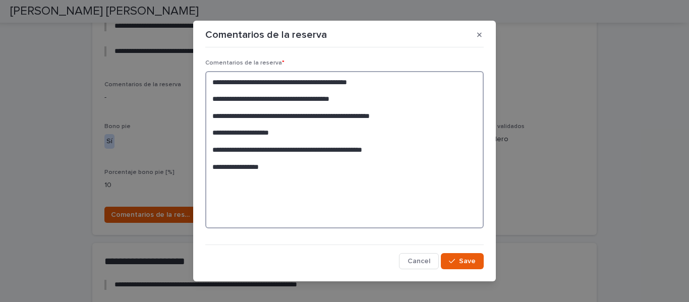
paste textarea "**********"
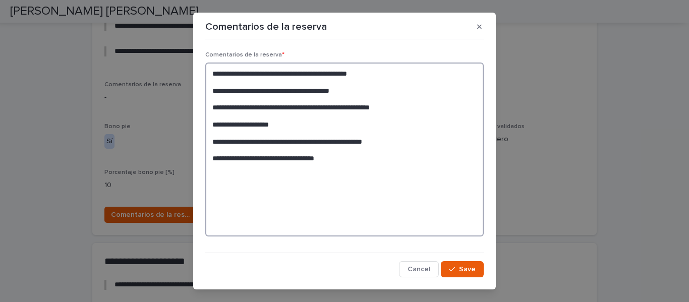
click at [311, 159] on textarea "**********" at bounding box center [344, 150] width 279 height 174
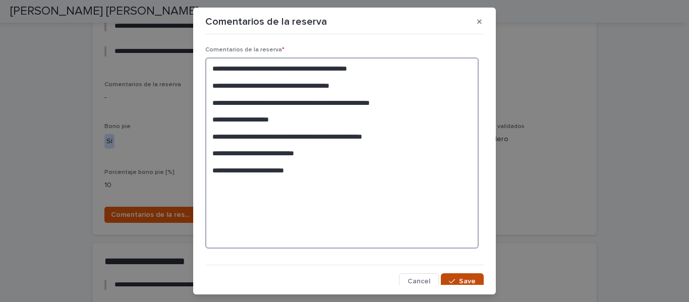
type textarea "**********"
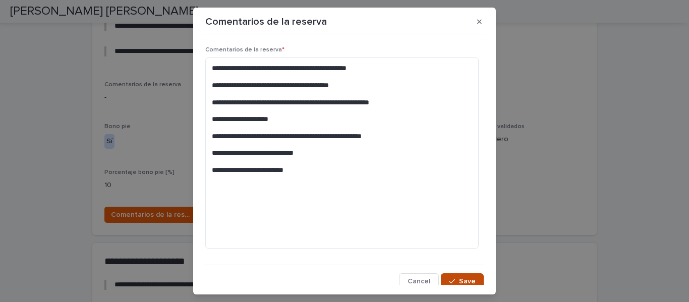
click at [460, 276] on button "Save" at bounding box center [462, 282] width 43 height 16
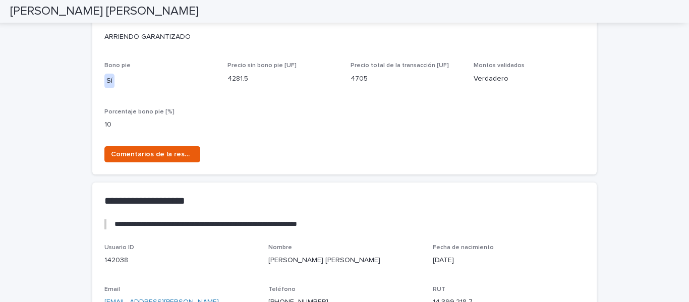
scroll to position [910, 0]
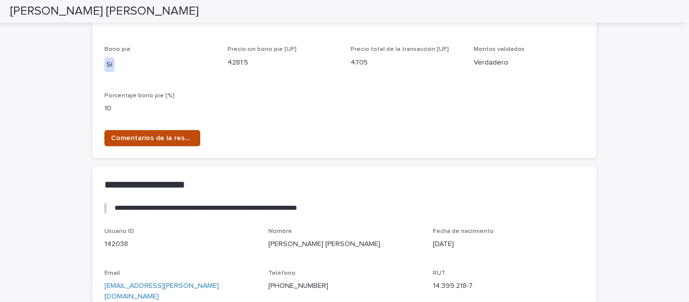
click at [186, 143] on span "Comentarios de la reserva" at bounding box center [152, 138] width 83 height 10
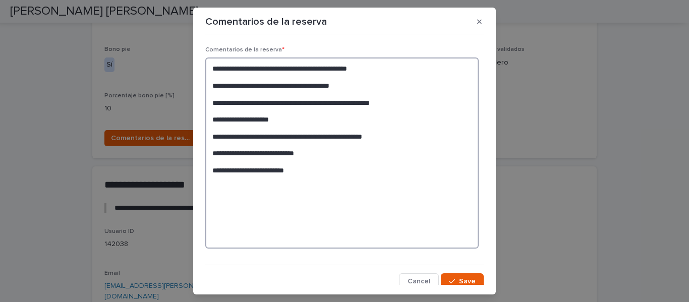
click at [304, 174] on textarea "**********" at bounding box center [342, 153] width 274 height 191
type textarea "**********"
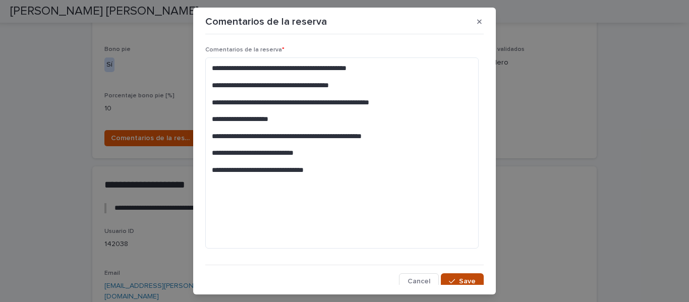
click at [463, 278] on span "Save" at bounding box center [467, 281] width 17 height 7
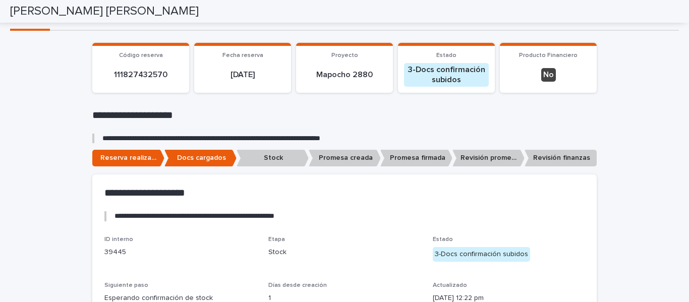
scroll to position [102, 0]
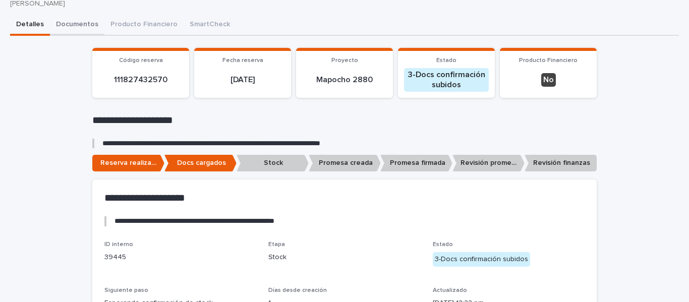
click at [82, 22] on button "Documentos" at bounding box center [77, 25] width 55 height 21
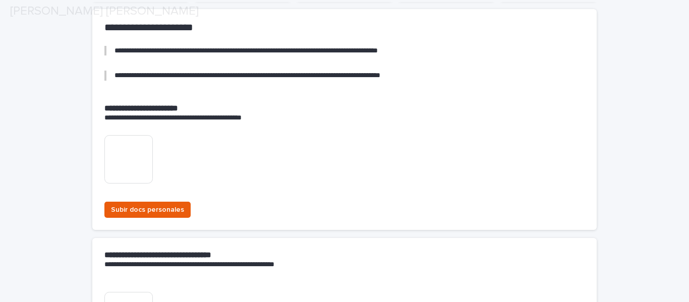
scroll to position [203, 0]
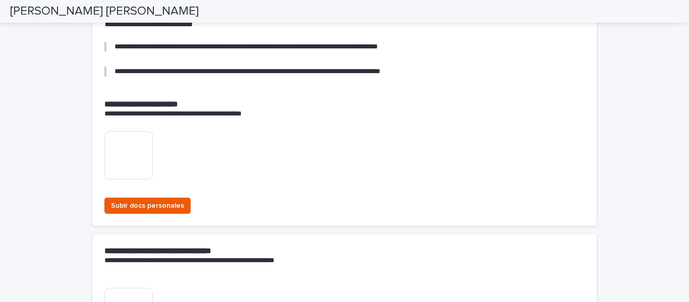
click at [135, 159] on img at bounding box center [128, 155] width 48 height 48
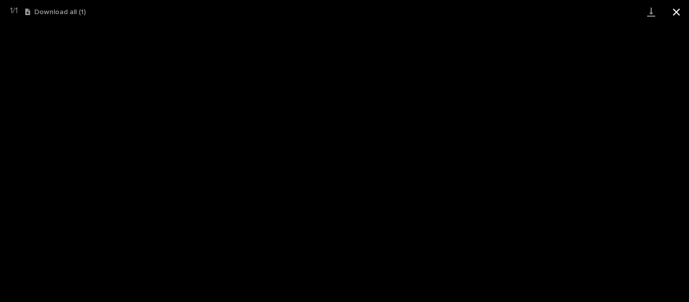
click at [675, 10] on button "Close gallery" at bounding box center [676, 12] width 25 height 24
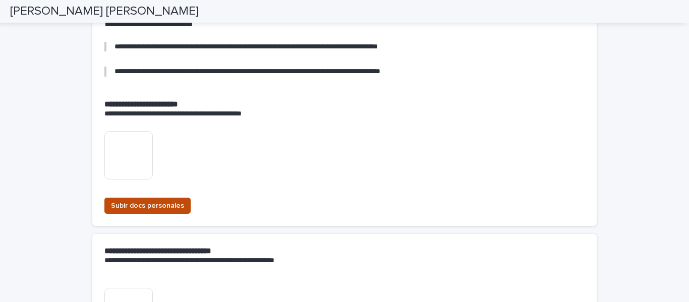
click at [150, 204] on span "Subir docs personales" at bounding box center [147, 206] width 73 height 10
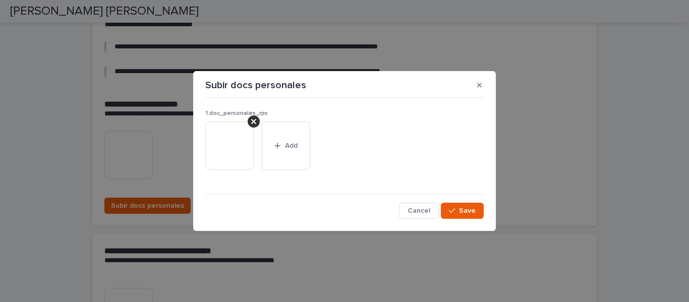
click at [252, 121] on icon at bounding box center [253, 122] width 5 height 8
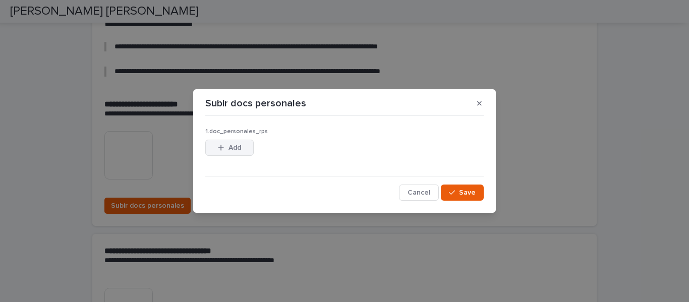
click at [241, 146] on button "Add" at bounding box center [229, 148] width 48 height 16
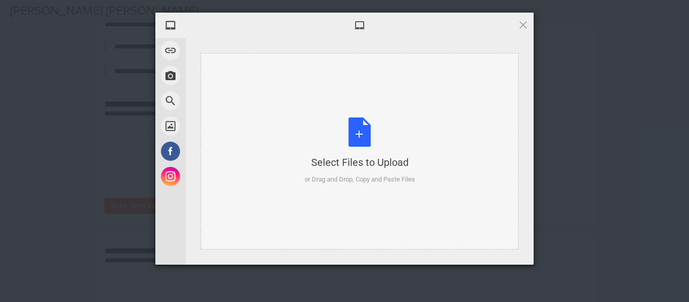
click at [351, 130] on div "Select Files to Upload or Drag and Drop, Copy and Paste Files" at bounding box center [360, 151] width 111 height 67
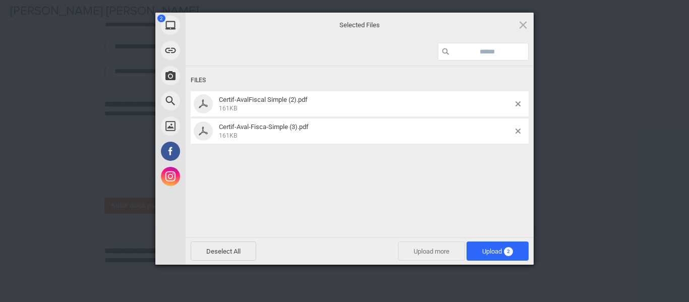
click at [423, 253] on span "Upload more" at bounding box center [431, 251] width 67 height 19
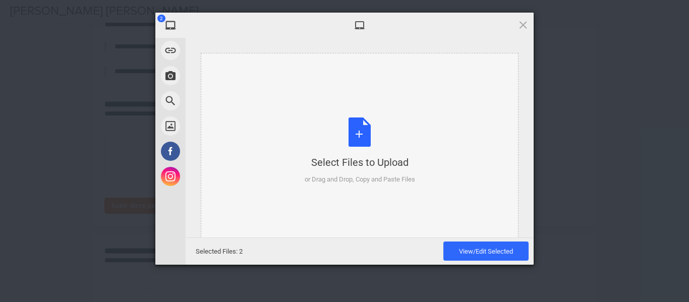
click at [358, 129] on div "Select Files to Upload or Drag and Drop, Copy and Paste Files" at bounding box center [360, 151] width 111 height 67
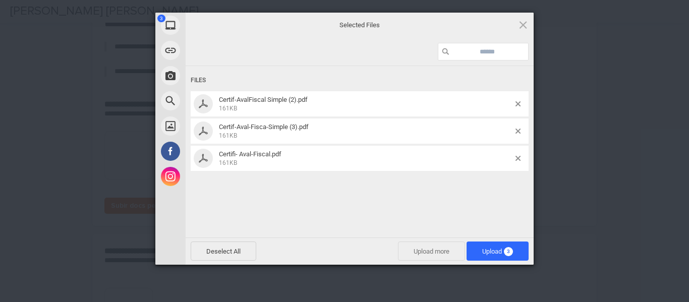
click at [432, 249] on span "Upload more" at bounding box center [431, 251] width 67 height 19
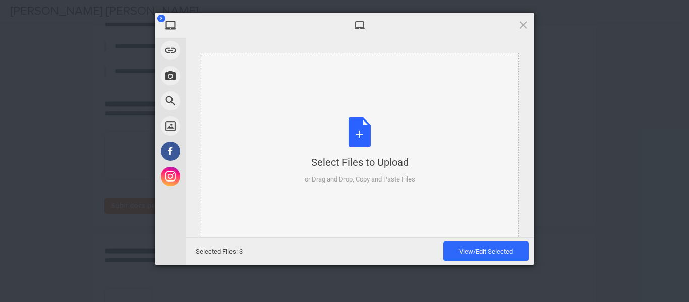
click at [364, 131] on div "Select Files to Upload or Drag and Drop, Copy and Paste Files" at bounding box center [360, 151] width 111 height 67
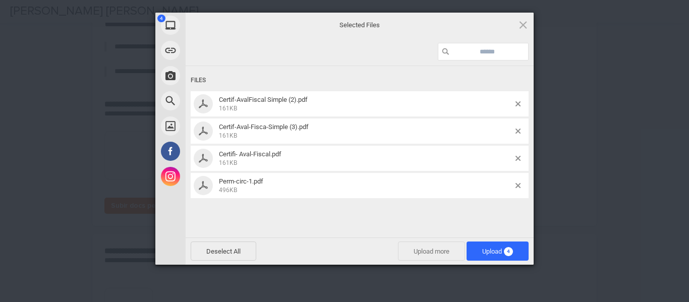
click at [420, 249] on span "Upload more" at bounding box center [431, 251] width 67 height 19
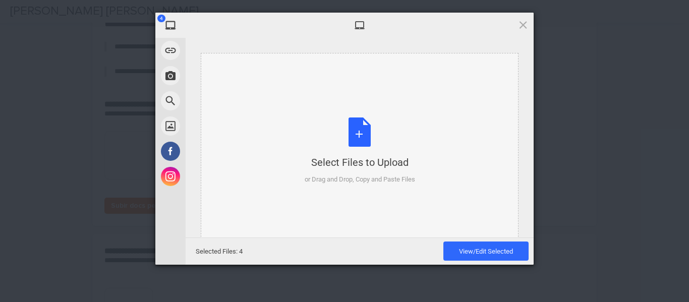
click at [364, 131] on div "Select Files to Upload or Drag and Drop, Copy and Paste Files" at bounding box center [360, 151] width 111 height 67
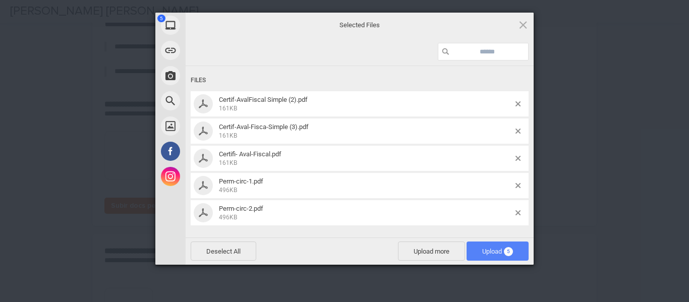
click at [492, 250] on span "Upload 5" at bounding box center [498, 252] width 31 height 8
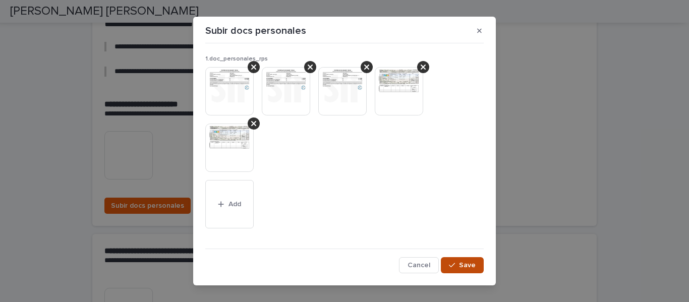
click at [464, 263] on span "Save" at bounding box center [467, 265] width 17 height 7
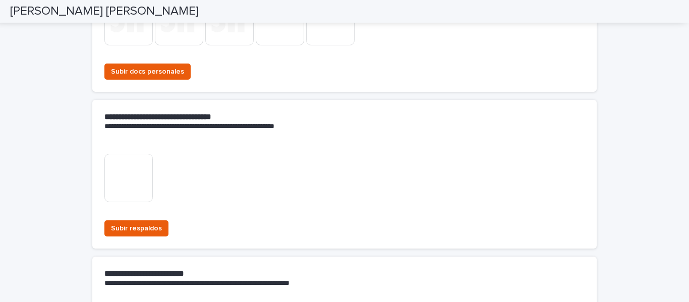
scroll to position [354, 0]
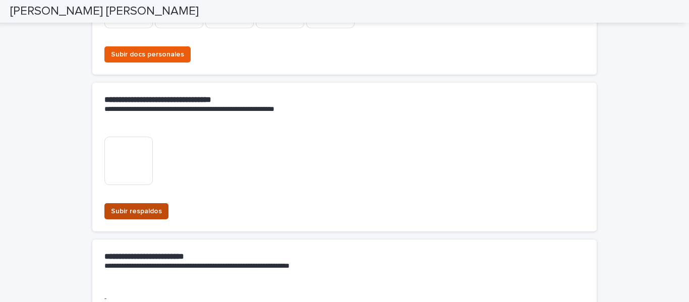
click at [134, 207] on span "Subir respaldos" at bounding box center [136, 211] width 51 height 10
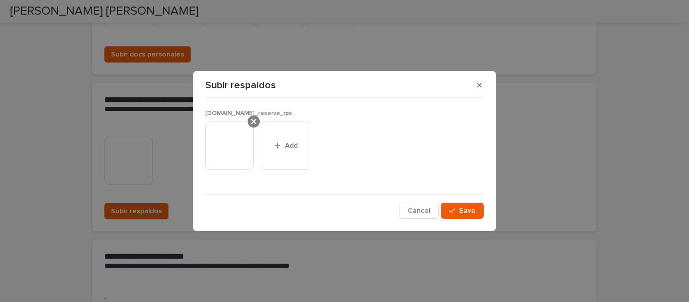
click at [251, 121] on icon at bounding box center [253, 122] width 5 height 8
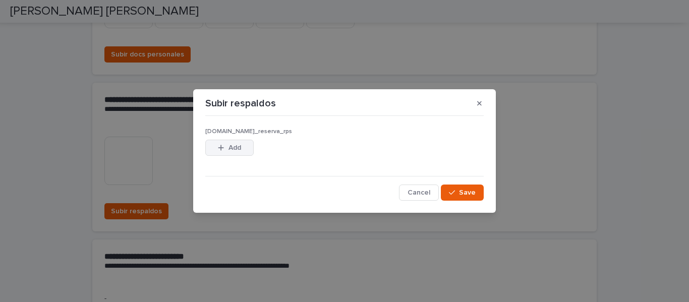
click at [229, 147] on span "Add" at bounding box center [235, 147] width 13 height 7
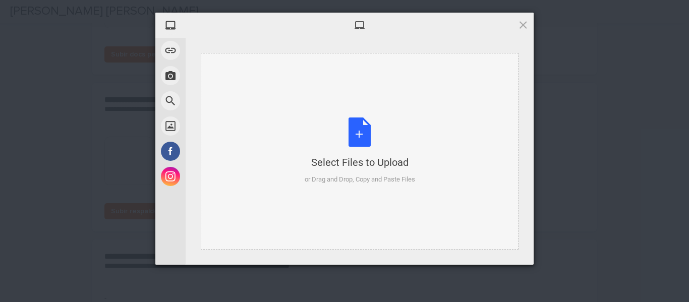
click at [359, 127] on div "Select Files to Upload or Drag and Drop, Copy and Paste Files" at bounding box center [360, 151] width 111 height 67
click at [358, 144] on div "Select Files to Upload or Drag and Drop, Copy and Paste Files" at bounding box center [360, 151] width 111 height 67
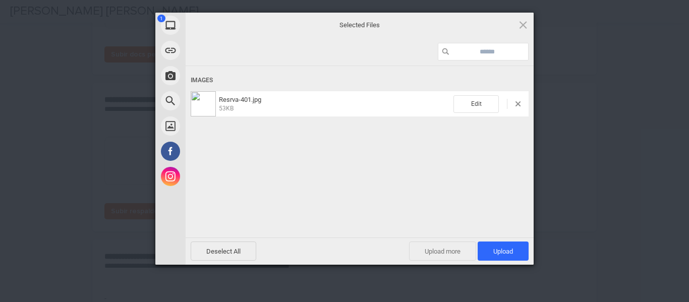
click at [435, 249] on span "Upload more" at bounding box center [442, 251] width 67 height 19
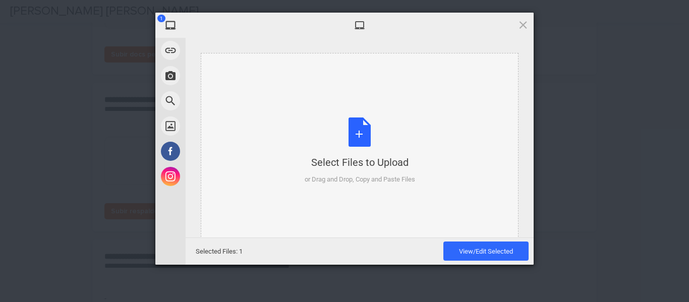
click at [359, 133] on div "Select Files to Upload or Drag and Drop, Copy and Paste Files" at bounding box center [360, 151] width 111 height 67
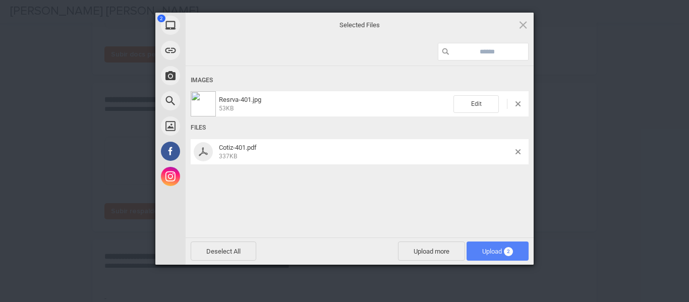
click at [491, 246] on span "Upload 2" at bounding box center [498, 251] width 62 height 19
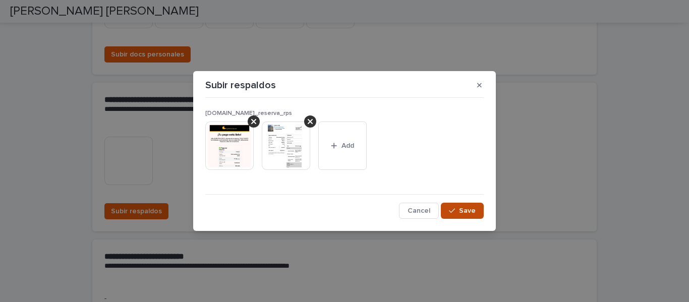
click at [468, 206] on button "Save" at bounding box center [462, 211] width 43 height 16
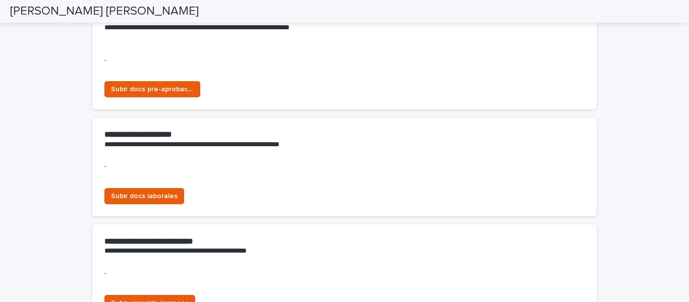
scroll to position [607, 0]
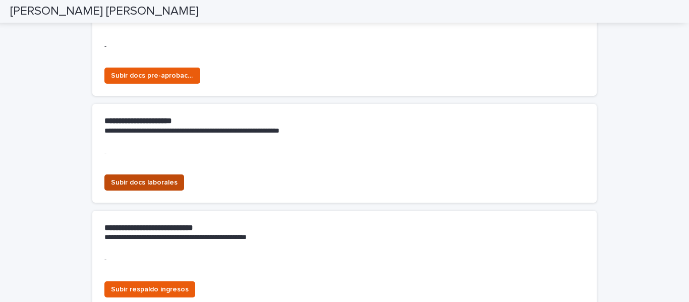
click at [160, 182] on span "Subir docs laborales" at bounding box center [144, 183] width 67 height 10
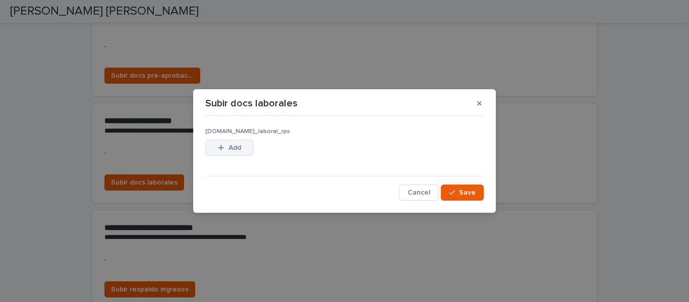
click at [223, 150] on icon "button" at bounding box center [221, 147] width 6 height 7
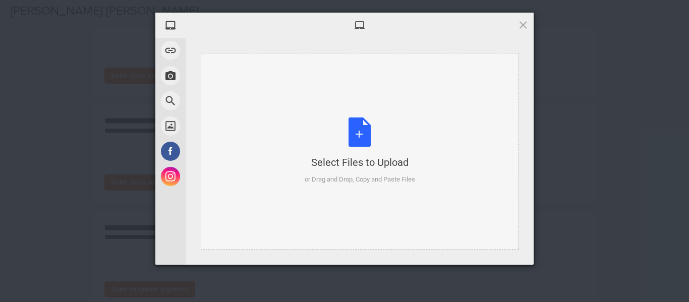
click at [361, 129] on div "Select Files to Upload or Drag and Drop, Copy and Paste Files" at bounding box center [360, 151] width 111 height 67
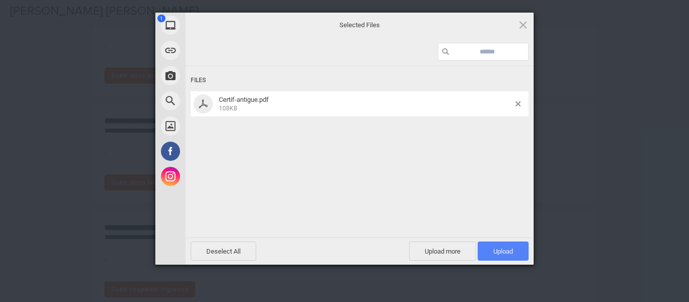
click at [496, 243] on span "Upload 1" at bounding box center [503, 251] width 51 height 19
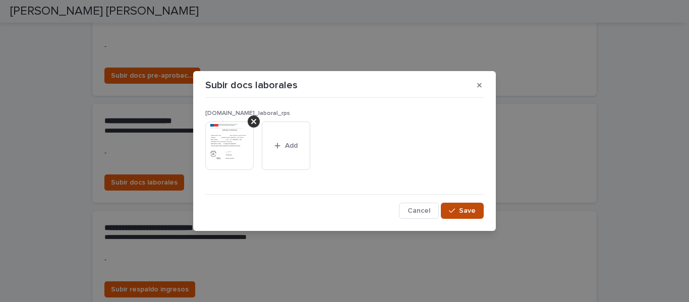
drag, startPoint x: 466, startPoint y: 208, endPoint x: 460, endPoint y: 204, distance: 7.6
click at [466, 208] on span "Save" at bounding box center [467, 210] width 17 height 7
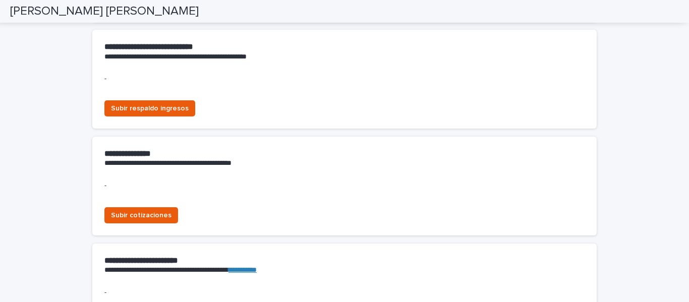
scroll to position [828, 0]
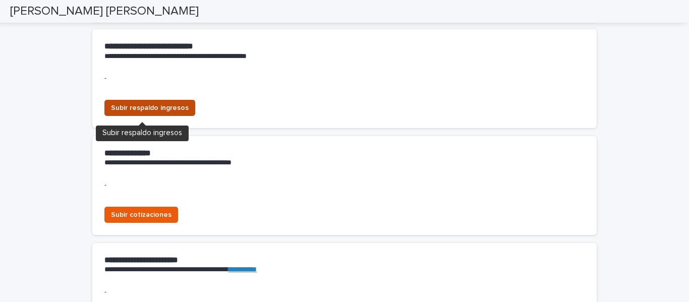
click at [167, 105] on span "Subir respaldo ingresos" at bounding box center [150, 108] width 78 height 10
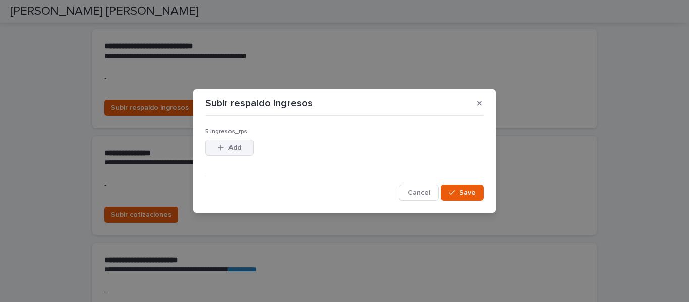
click at [241, 147] on button "Add" at bounding box center [229, 148] width 48 height 16
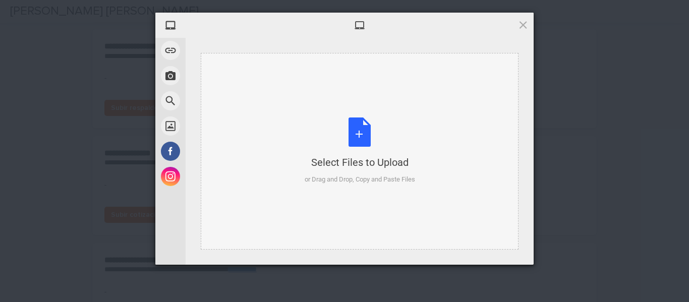
click at [360, 135] on div "Select Files to Upload or Drag and Drop, Copy and Paste Files" at bounding box center [360, 151] width 111 height 67
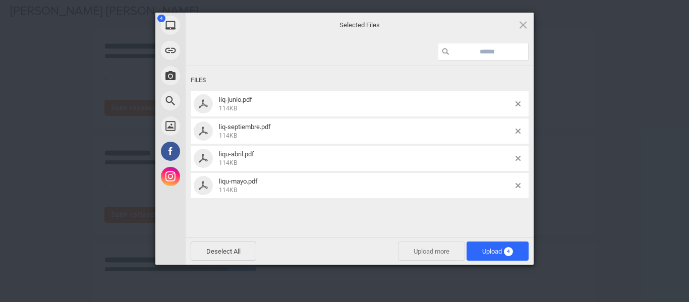
click at [432, 251] on span "Upload more" at bounding box center [431, 251] width 67 height 19
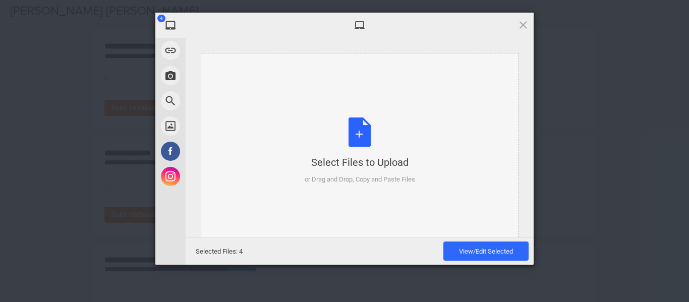
click at [362, 137] on div "Select Files to Upload or Drag and Drop, Copy and Paste Files" at bounding box center [360, 151] width 111 height 67
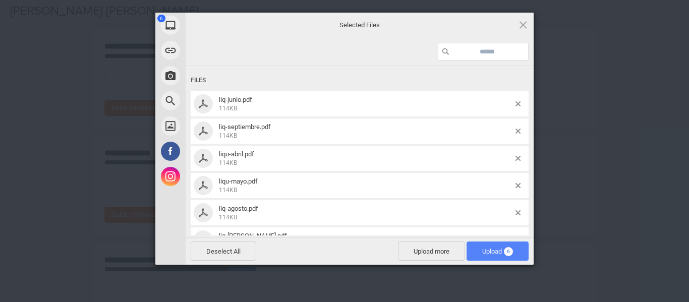
click at [490, 251] on span "Upload 6" at bounding box center [498, 252] width 31 height 8
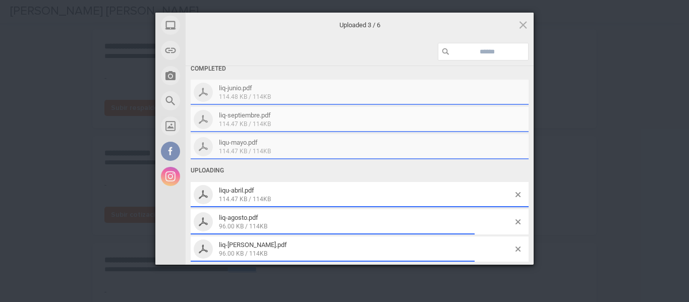
scroll to position [13, 0]
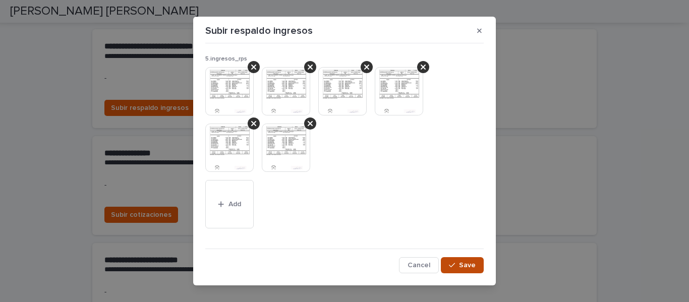
click at [465, 265] on span "Save" at bounding box center [467, 265] width 17 height 7
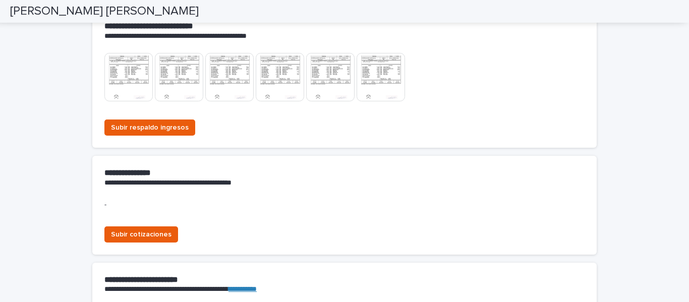
scroll to position [899, 0]
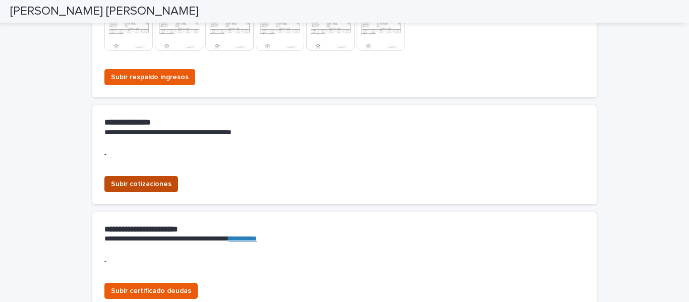
click at [146, 180] on span "Subir cotizaciones" at bounding box center [141, 184] width 61 height 10
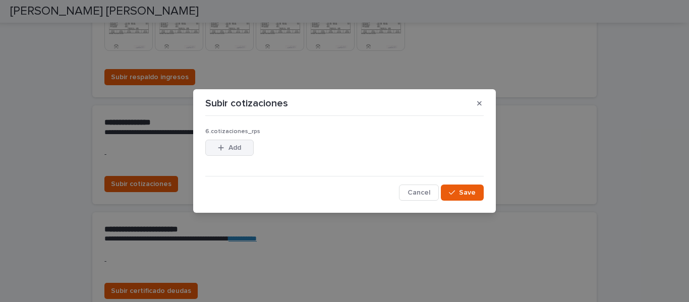
click at [221, 147] on icon "button" at bounding box center [222, 148] width 6 height 6
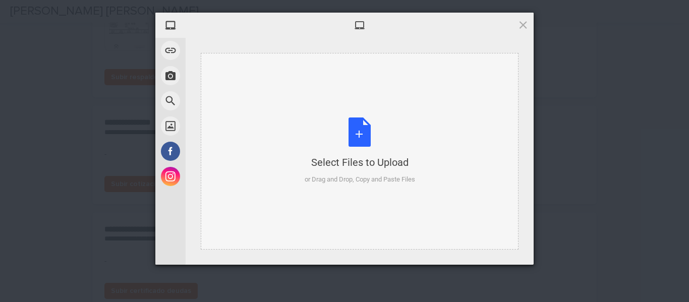
click at [354, 134] on div "Select Files to Upload or Drag and Drop, Copy and Paste Files" at bounding box center [360, 151] width 111 height 67
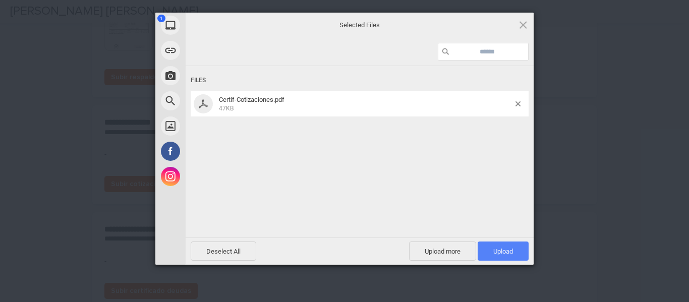
click at [510, 251] on span "Upload 1" at bounding box center [504, 252] width 20 height 8
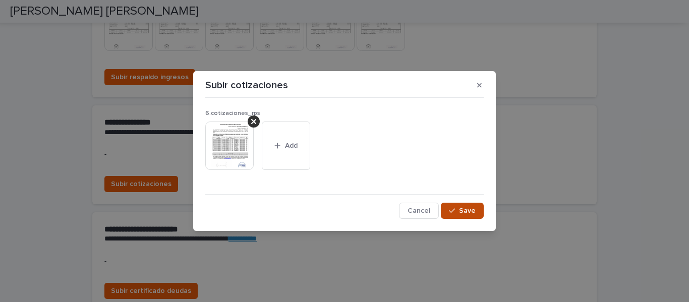
click at [471, 208] on span "Save" at bounding box center [467, 210] width 17 height 7
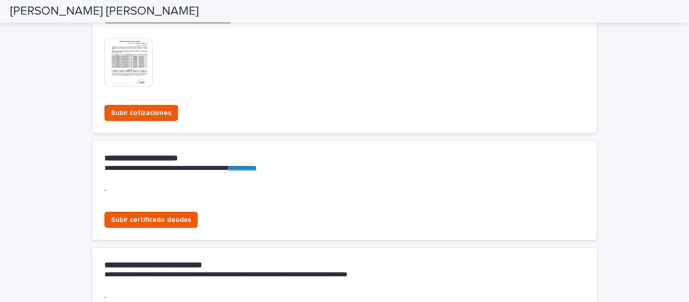
scroll to position [1050, 0]
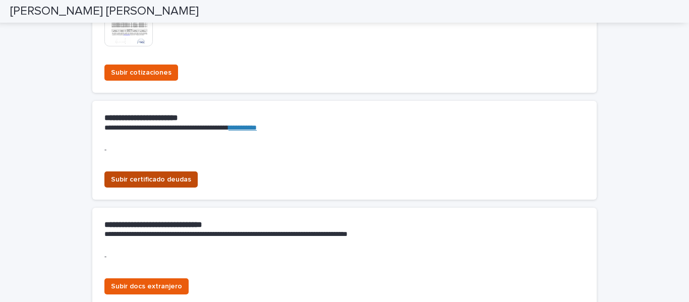
click at [163, 183] on span "Subir certificado deudas" at bounding box center [151, 180] width 80 height 10
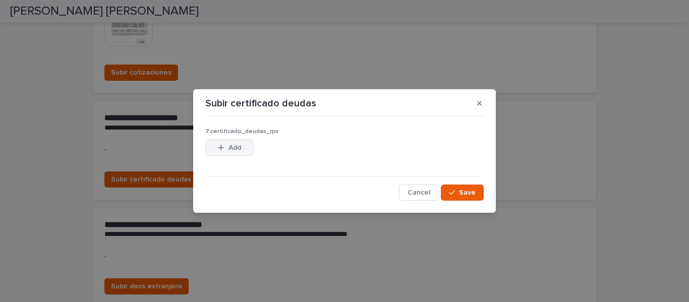
click at [224, 145] on icon "button" at bounding box center [221, 147] width 6 height 7
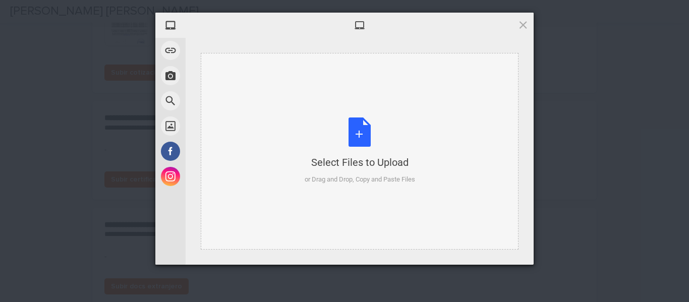
click at [362, 133] on div "Select Files to Upload or Drag and Drop, Copy and Paste Files" at bounding box center [360, 151] width 111 height 67
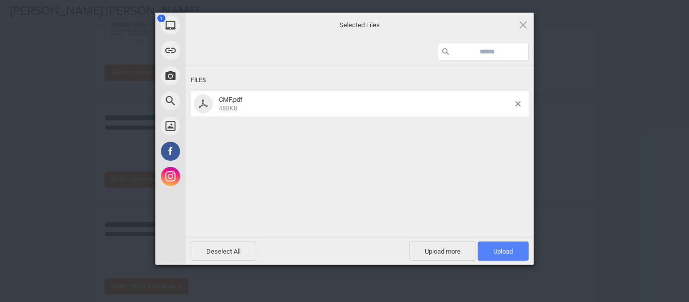
click at [495, 248] on span "Upload 1" at bounding box center [504, 252] width 20 height 8
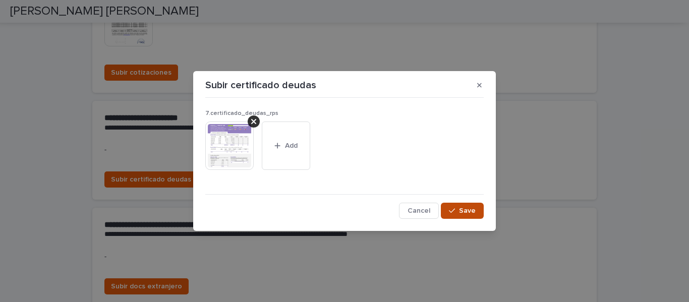
click at [461, 208] on span "Save" at bounding box center [467, 210] width 17 height 7
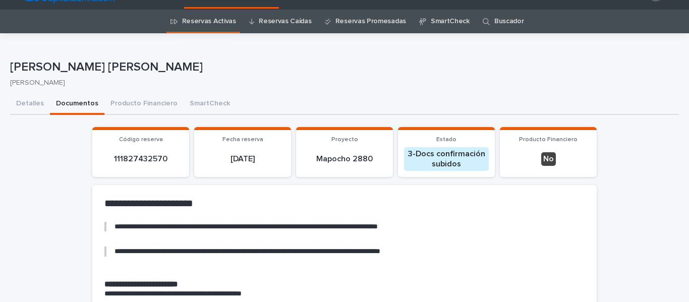
scroll to position [0, 0]
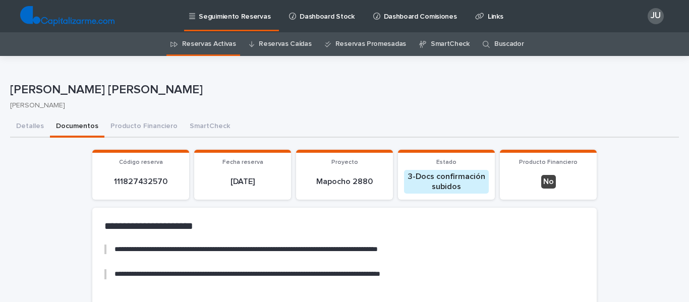
click at [205, 45] on link "Reservas Activas" at bounding box center [209, 44] width 54 height 24
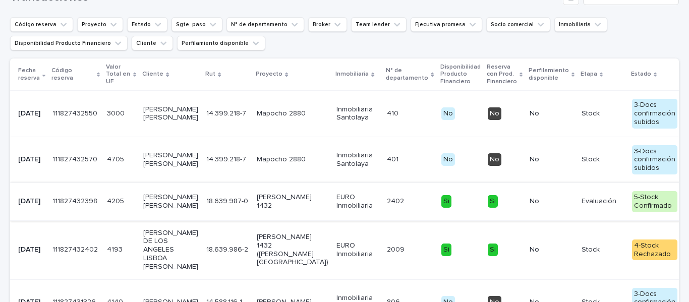
scroll to position [202, 0]
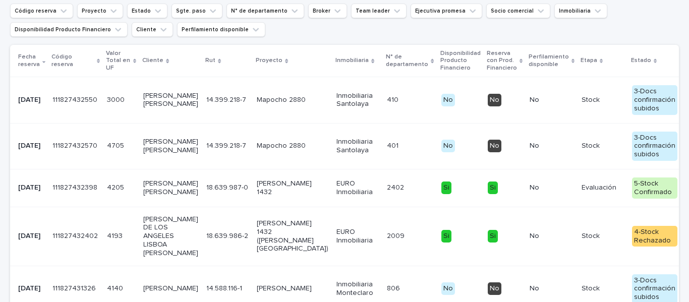
click at [161, 152] on p "[PERSON_NAME] [PERSON_NAME]" at bounding box center [170, 146] width 55 height 17
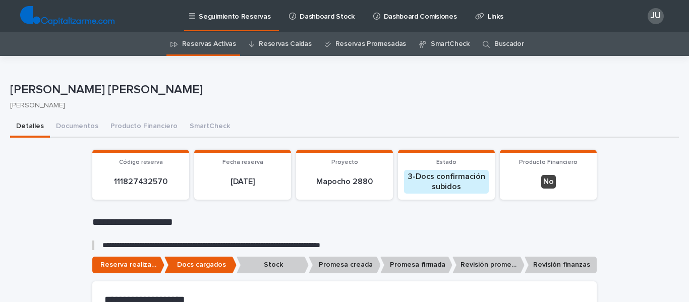
click at [222, 37] on link "Reservas Activas" at bounding box center [209, 44] width 54 height 24
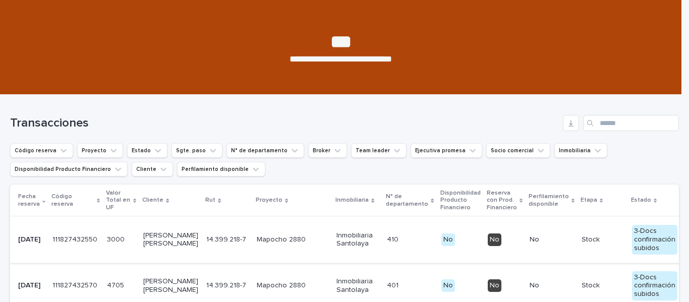
scroll to position [101, 0]
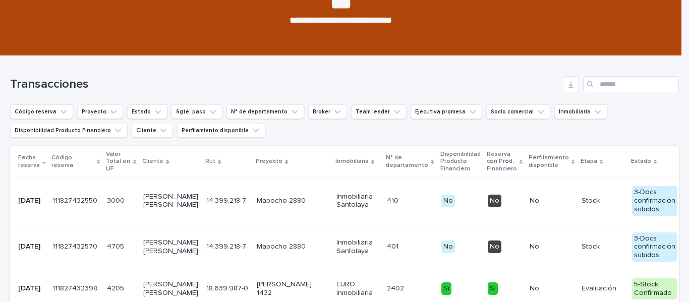
click at [170, 199] on p "[PERSON_NAME] [PERSON_NAME]" at bounding box center [170, 201] width 55 height 17
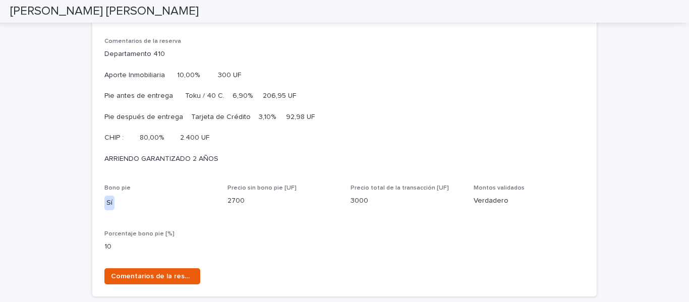
scroll to position [808, 0]
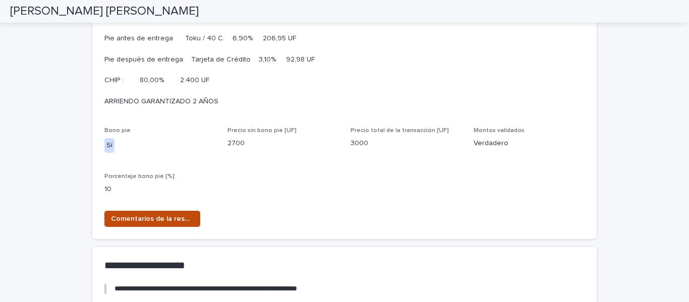
click at [152, 224] on span "Comentarios de la reserva" at bounding box center [152, 219] width 83 height 10
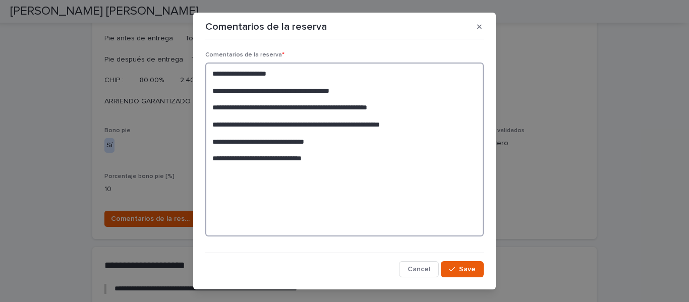
click at [334, 161] on textarea "**********" at bounding box center [344, 150] width 279 height 174
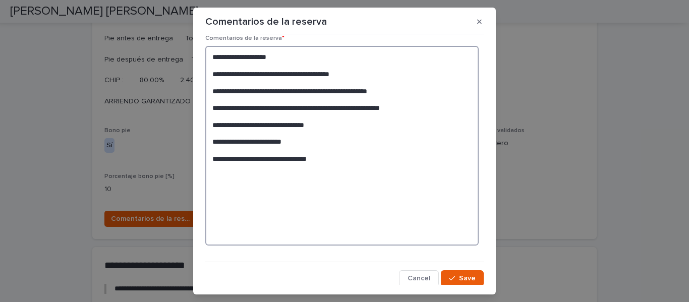
scroll to position [16, 0]
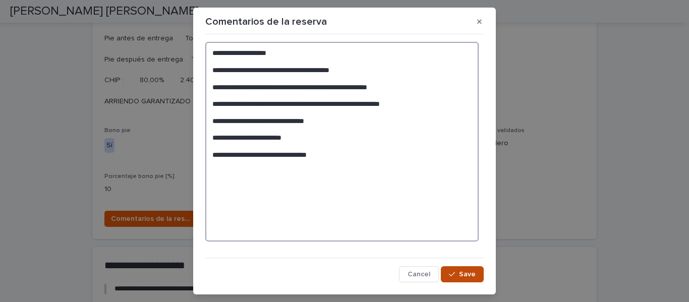
type textarea "**********"
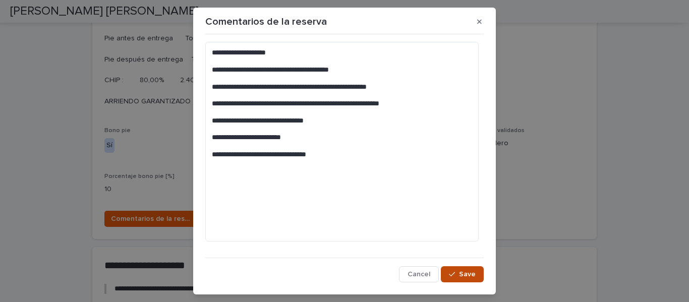
click at [462, 273] on span "Save" at bounding box center [467, 274] width 17 height 7
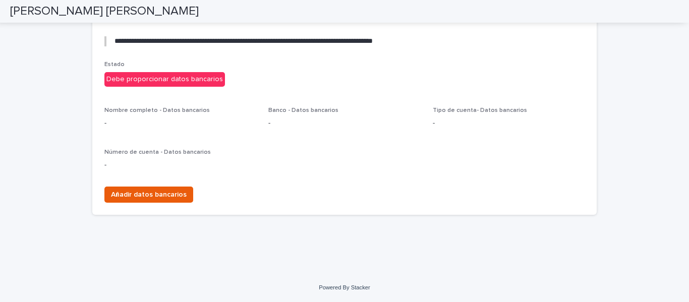
scroll to position [2029, 0]
click at [163, 193] on span "Añadir datos bancarios" at bounding box center [149, 195] width 76 height 10
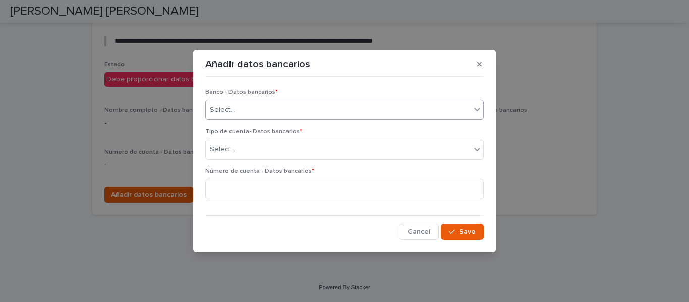
click at [275, 106] on div "Select..." at bounding box center [338, 110] width 265 height 17
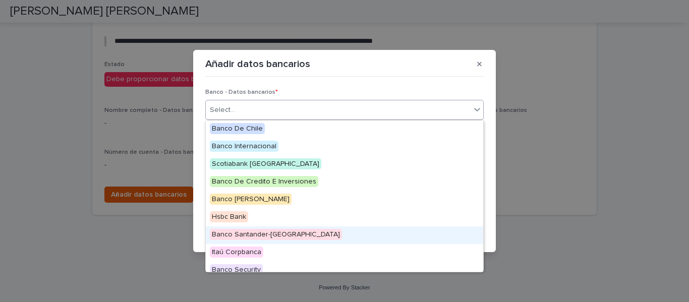
click at [277, 233] on span "Banco Santander-[GEOGRAPHIC_DATA]" at bounding box center [276, 234] width 132 height 11
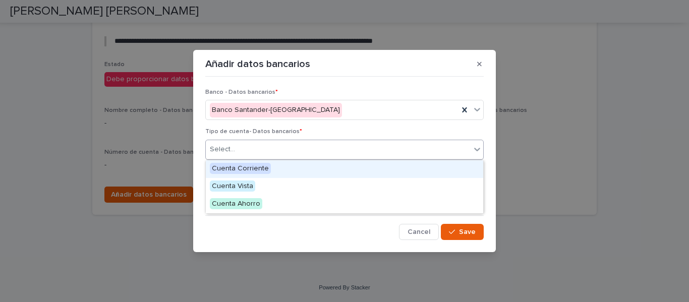
click at [267, 146] on div "Select..." at bounding box center [338, 149] width 265 height 17
click at [257, 167] on span "Cuenta Corriente" at bounding box center [240, 168] width 61 height 11
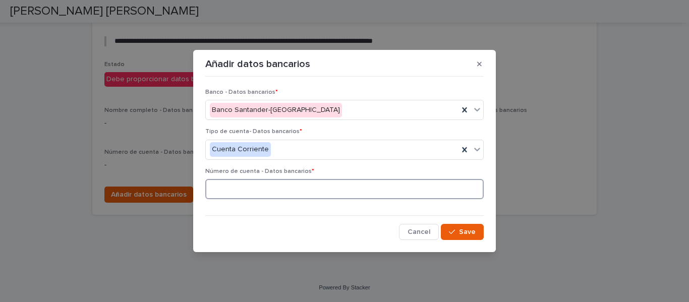
click at [244, 186] on input at bounding box center [344, 189] width 279 height 20
type input "********"
click at [467, 229] on span "Save" at bounding box center [467, 232] width 17 height 7
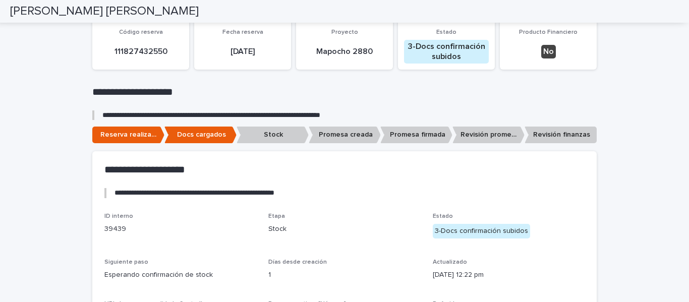
scroll to position [0, 0]
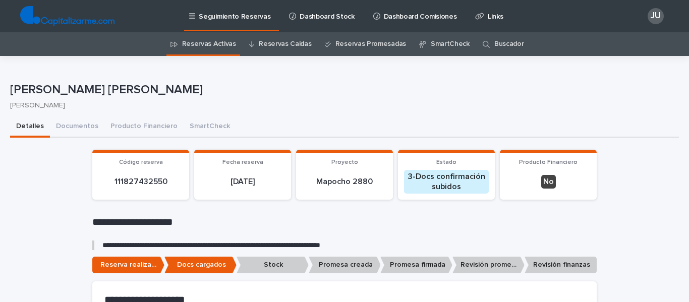
click at [192, 42] on link "Reservas Activas" at bounding box center [209, 44] width 54 height 24
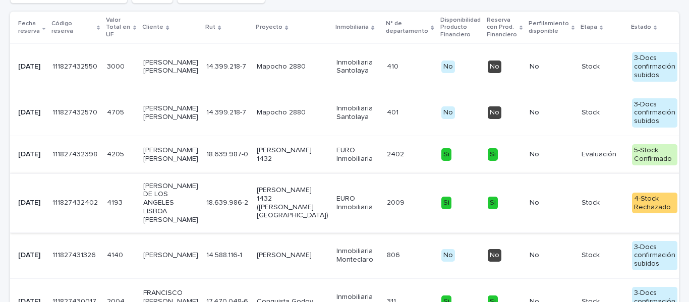
scroll to position [202, 0]
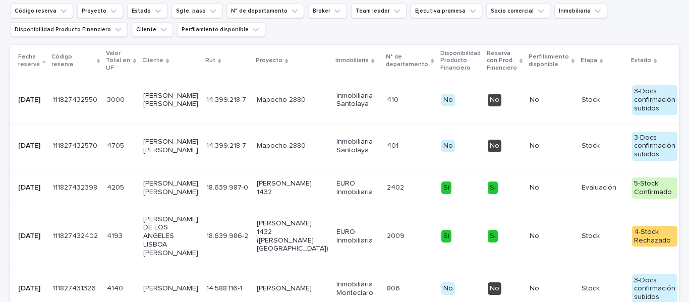
click at [149, 100] on p "[PERSON_NAME] [PERSON_NAME]" at bounding box center [170, 100] width 55 height 17
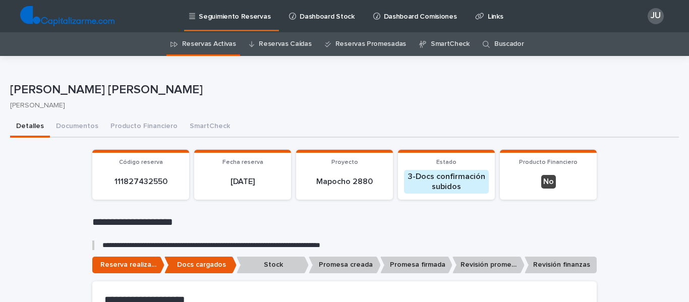
click at [207, 42] on link "Reservas Activas" at bounding box center [209, 44] width 54 height 24
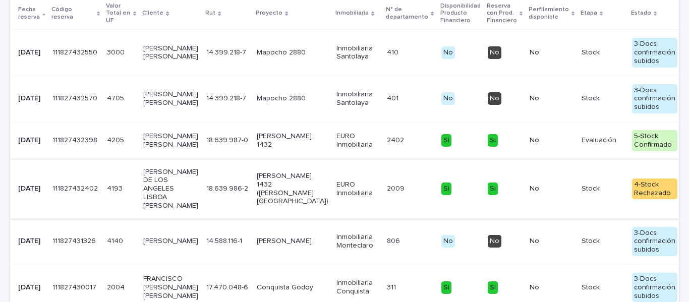
scroll to position [252, 0]
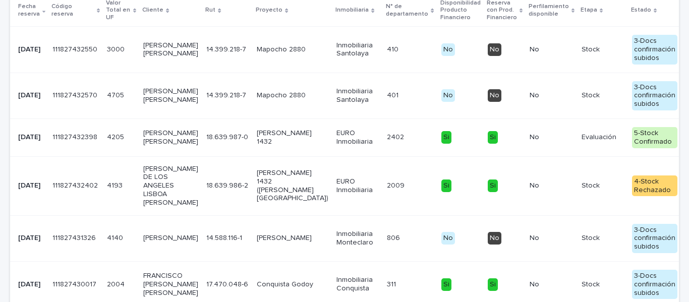
click at [163, 103] on p "[PERSON_NAME] [PERSON_NAME]" at bounding box center [170, 95] width 55 height 17
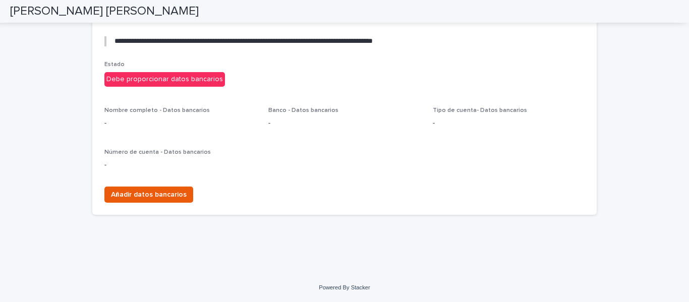
scroll to position [2018, 0]
click at [170, 191] on span "Añadir datos bancarios" at bounding box center [149, 195] width 76 height 10
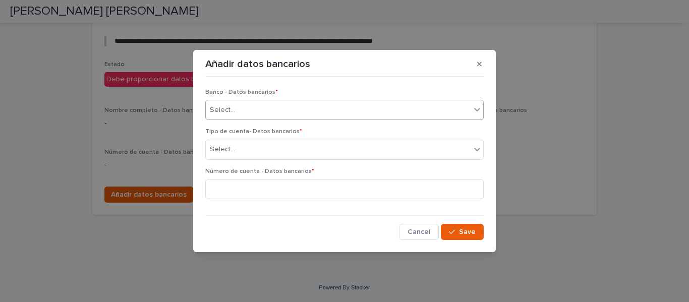
click at [265, 109] on div "Select..." at bounding box center [338, 110] width 265 height 17
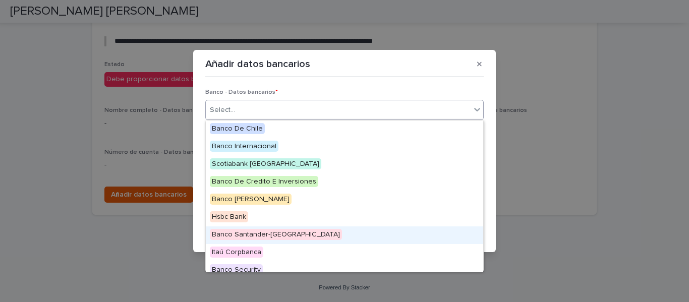
click at [254, 233] on span "Banco Santander-[GEOGRAPHIC_DATA]" at bounding box center [276, 234] width 132 height 11
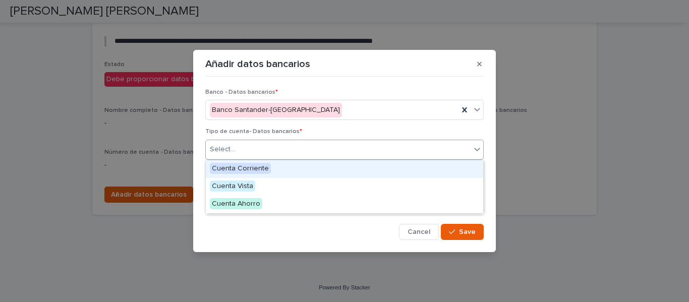
click at [252, 145] on div "Select..." at bounding box center [338, 149] width 265 height 17
click at [251, 168] on span "Cuenta Corriente" at bounding box center [240, 168] width 61 height 11
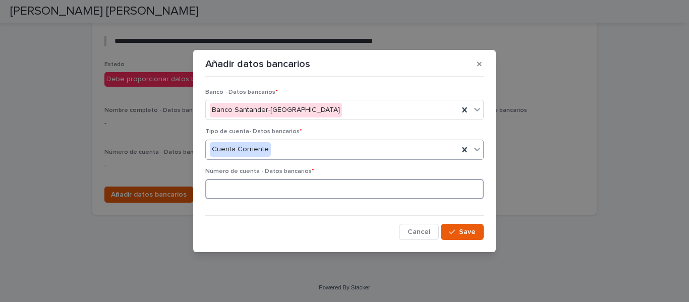
click at [255, 190] on input at bounding box center [344, 189] width 279 height 20
type input "********"
click at [470, 229] on span "Save" at bounding box center [467, 232] width 17 height 7
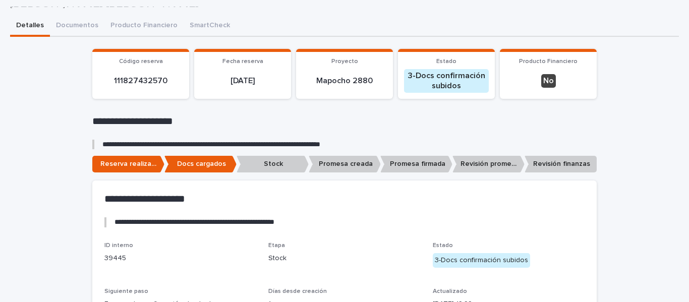
scroll to position [0, 0]
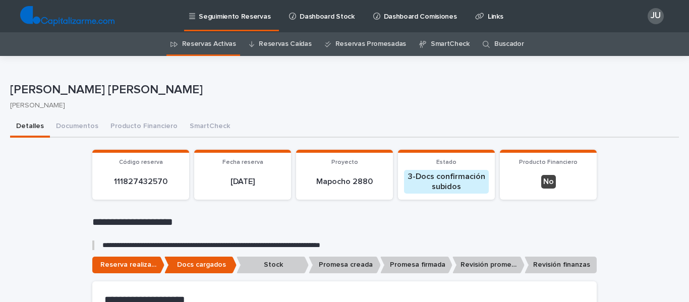
click at [191, 46] on link "Reservas Activas" at bounding box center [209, 44] width 54 height 24
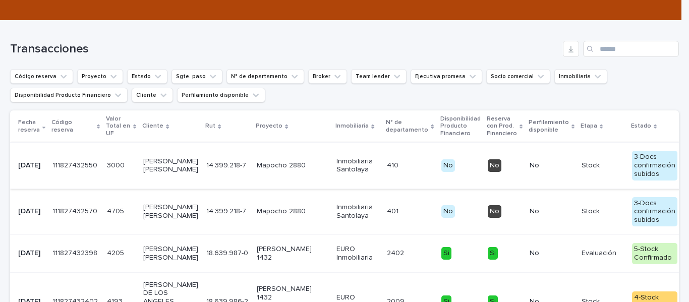
scroll to position [151, 0]
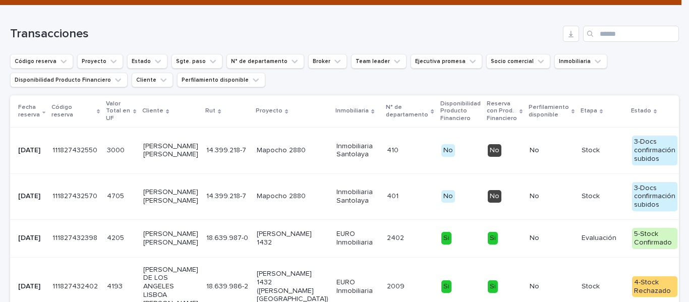
click at [171, 155] on p "[PERSON_NAME] [PERSON_NAME]" at bounding box center [170, 150] width 55 height 17
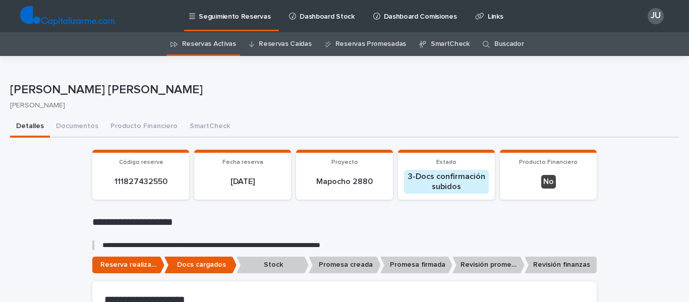
click at [198, 43] on link "Reservas Activas" at bounding box center [209, 44] width 54 height 24
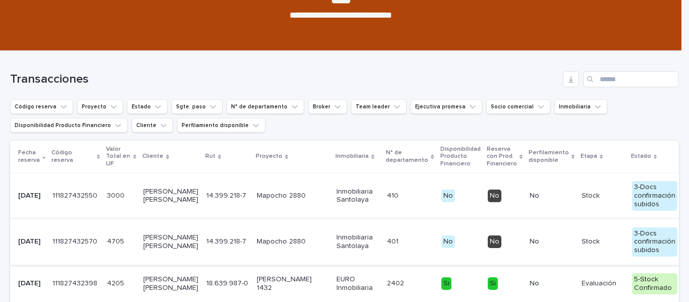
scroll to position [202, 0]
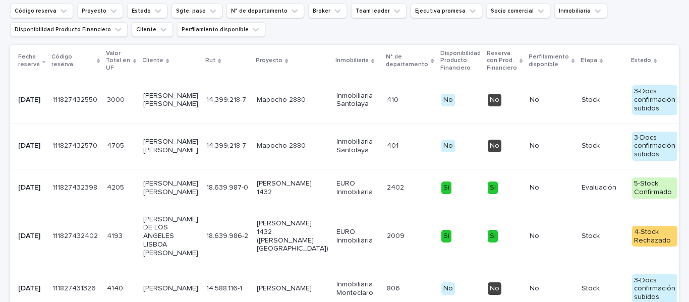
click at [161, 98] on p "[PERSON_NAME] [PERSON_NAME]" at bounding box center [170, 100] width 55 height 17
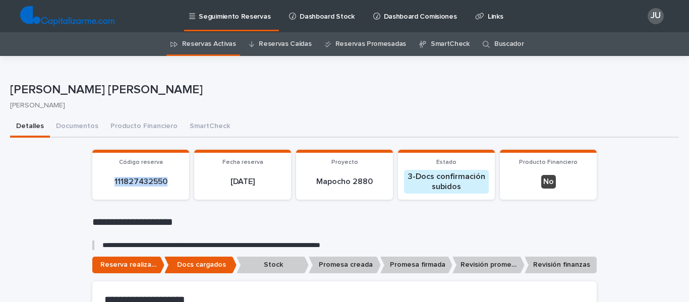
drag, startPoint x: 101, startPoint y: 180, endPoint x: 168, endPoint y: 179, distance: 66.1
click at [168, 179] on p "111827432550" at bounding box center [140, 182] width 85 height 10
copy p "111827432550"
click at [199, 42] on link "Reservas Activas" at bounding box center [209, 44] width 54 height 24
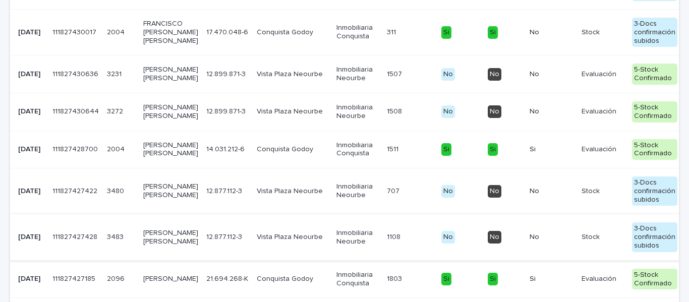
scroll to position [454, 0]
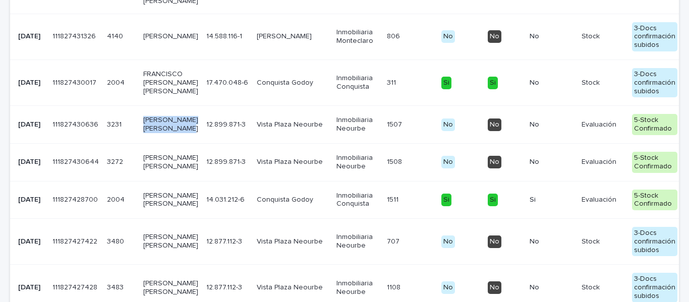
drag, startPoint x: 135, startPoint y: 136, endPoint x: 165, endPoint y: 164, distance: 40.7
click at [165, 144] on td "[PERSON_NAME] [PERSON_NAME]" at bounding box center [170, 125] width 63 height 38
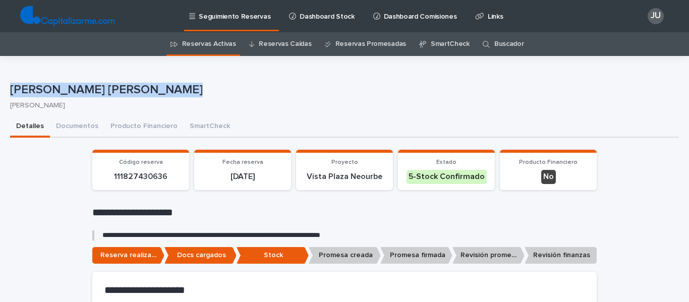
drag, startPoint x: 165, startPoint y: 164, endPoint x: 206, endPoint y: 87, distance: 86.7
copy p "[PERSON_NAME] [PERSON_NAME]"
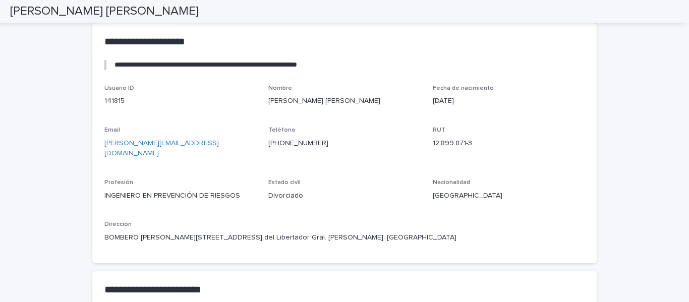
scroll to position [1009, 0]
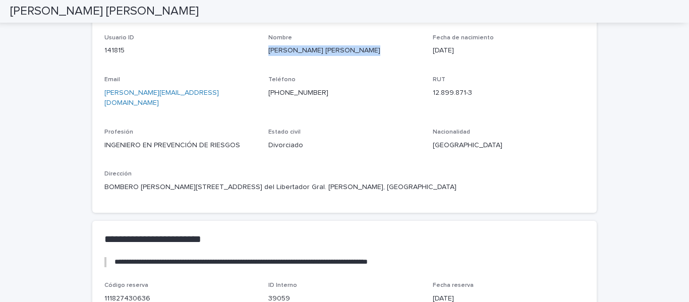
drag, startPoint x: 263, startPoint y: 70, endPoint x: 377, endPoint y: 72, distance: 113.6
click at [377, 72] on div "Usuario ID 141815 Nombre [PERSON_NAME] [PERSON_NAME] Fecha de nacimiento [DEMOG…" at bounding box center [344, 117] width 481 height 167
copy p "[PERSON_NAME] [PERSON_NAME]"
drag, startPoint x: 424, startPoint y: 114, endPoint x: 475, endPoint y: 113, distance: 50.5
click at [475, 113] on div "Usuario ID 141815 Nombre [PERSON_NAME] [PERSON_NAME] Fecha de nacimiento [DEMOG…" at bounding box center [344, 117] width 481 height 167
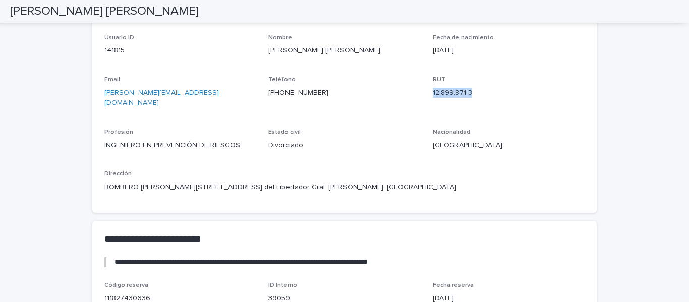
copy p "12.899.871-3"
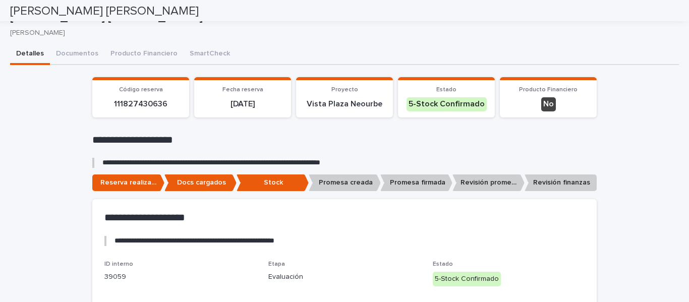
scroll to position [0, 0]
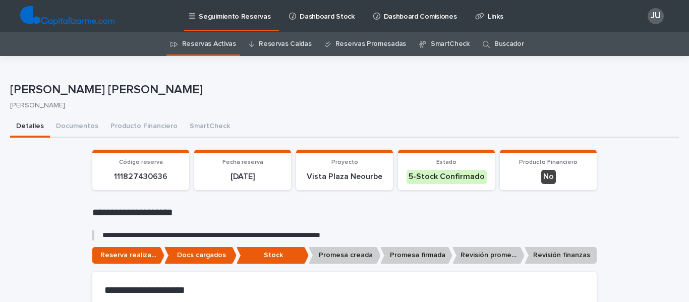
click at [216, 38] on link "Reservas Activas" at bounding box center [209, 44] width 54 height 24
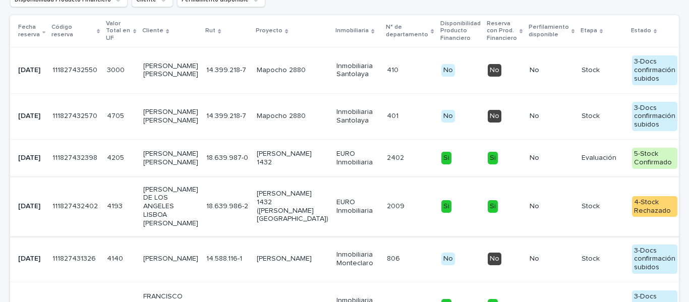
scroll to position [252, 0]
